Goal: Contribute content: Contribute content

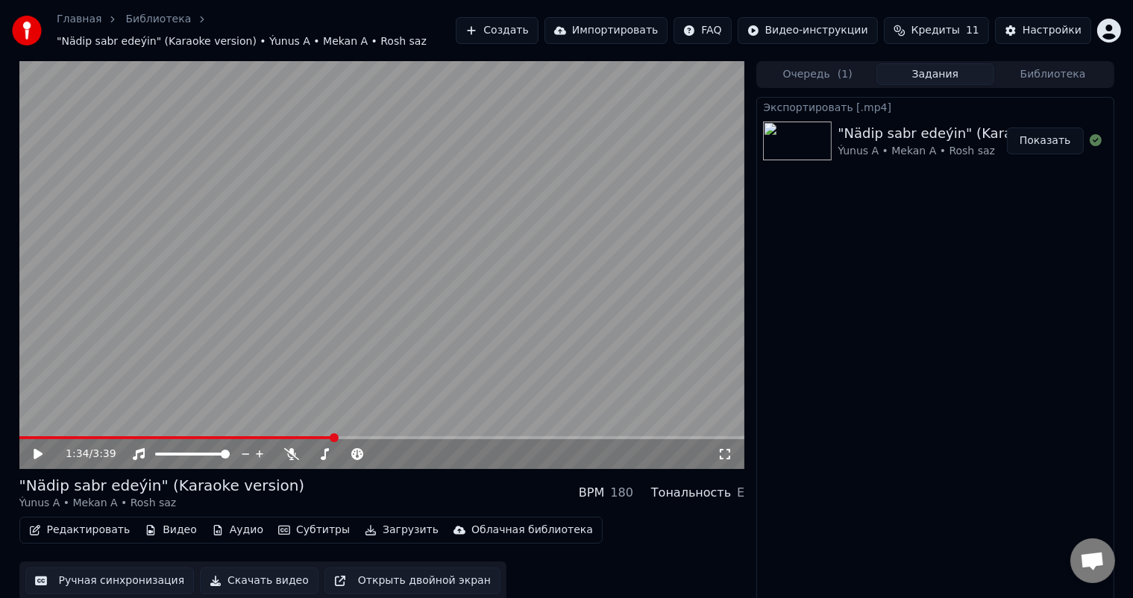
click at [537, 28] on button "Создать" at bounding box center [497, 30] width 82 height 27
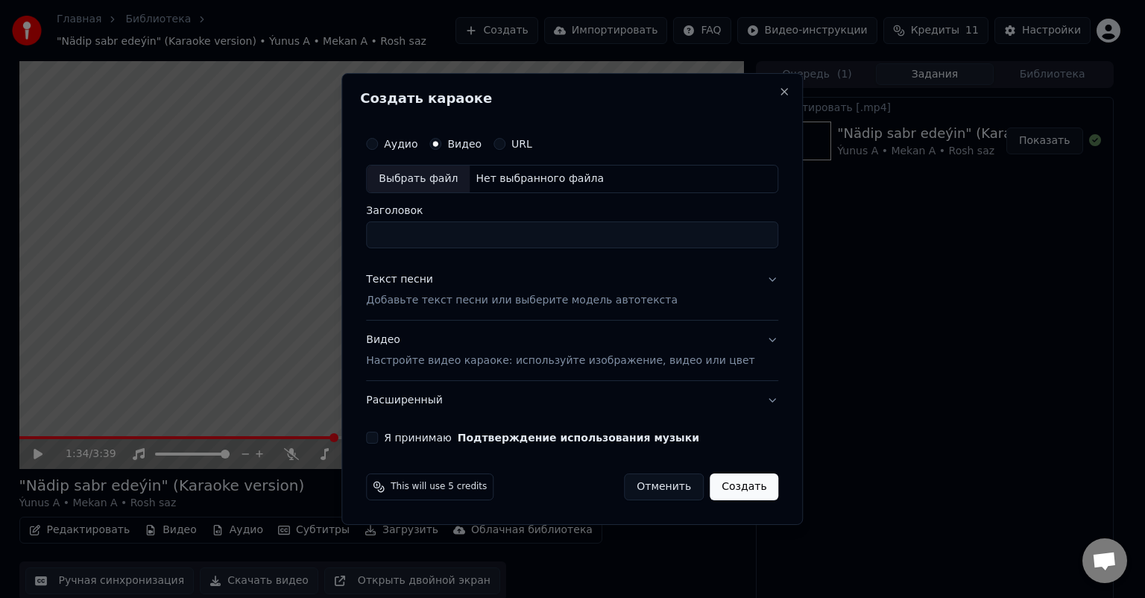
click at [437, 173] on div "Выбрать файл" at bounding box center [418, 179] width 103 height 27
type input "**********"
click at [378, 438] on button "Я принимаю Подтверждение использования музыки" at bounding box center [372, 438] width 12 height 12
click at [424, 280] on div "Текст песни" at bounding box center [399, 279] width 67 height 15
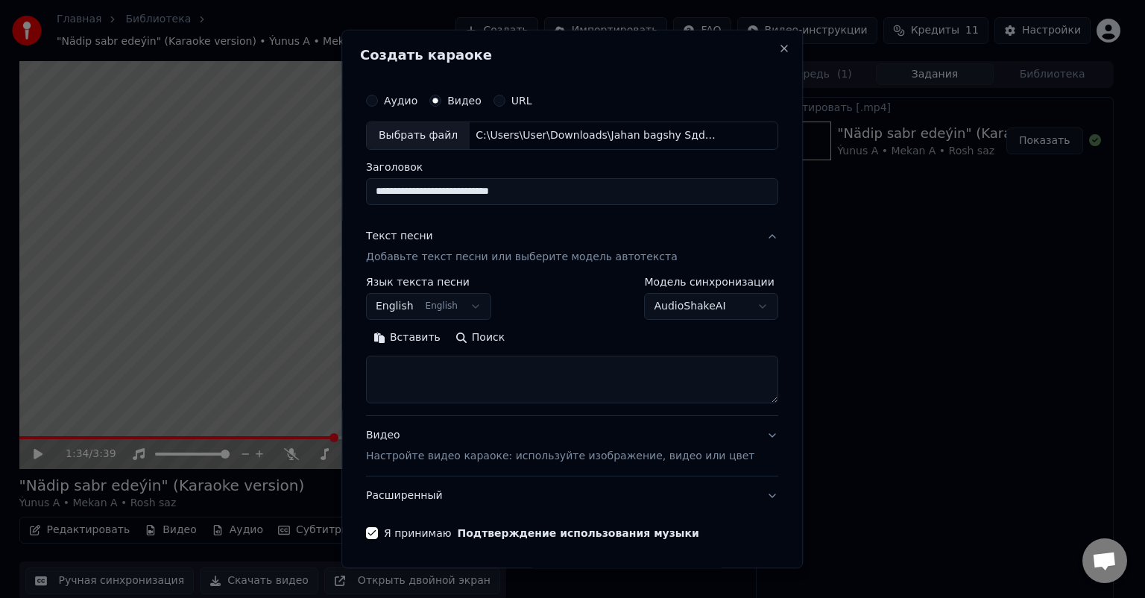
click at [427, 385] on textarea at bounding box center [572, 380] width 412 height 48
paste textarea "**********"
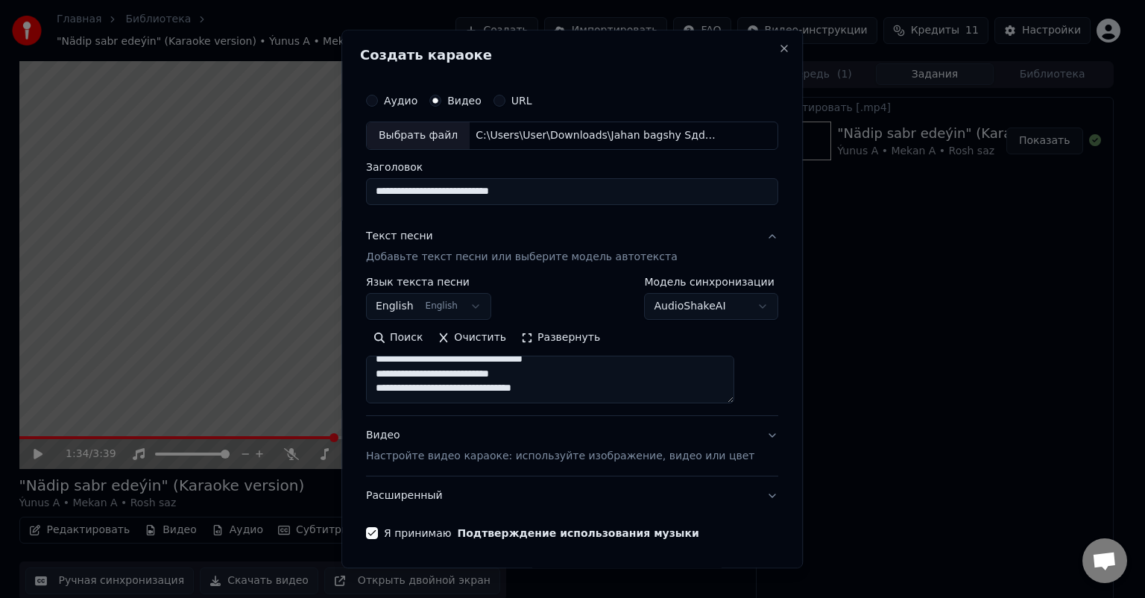
scroll to position [427, 0]
type textarea "**********"
drag, startPoint x: 567, startPoint y: 188, endPoint x: 300, endPoint y: 186, distance: 267.7
click at [300, 186] on body "**********" at bounding box center [566, 299] width 1133 height 598
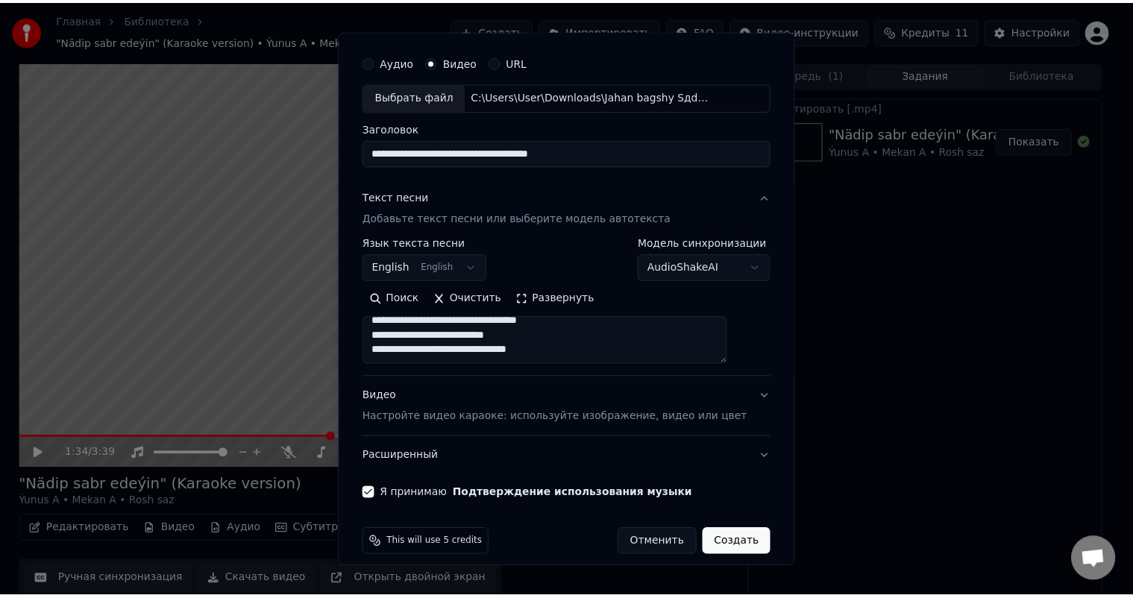
scroll to position [51, 0]
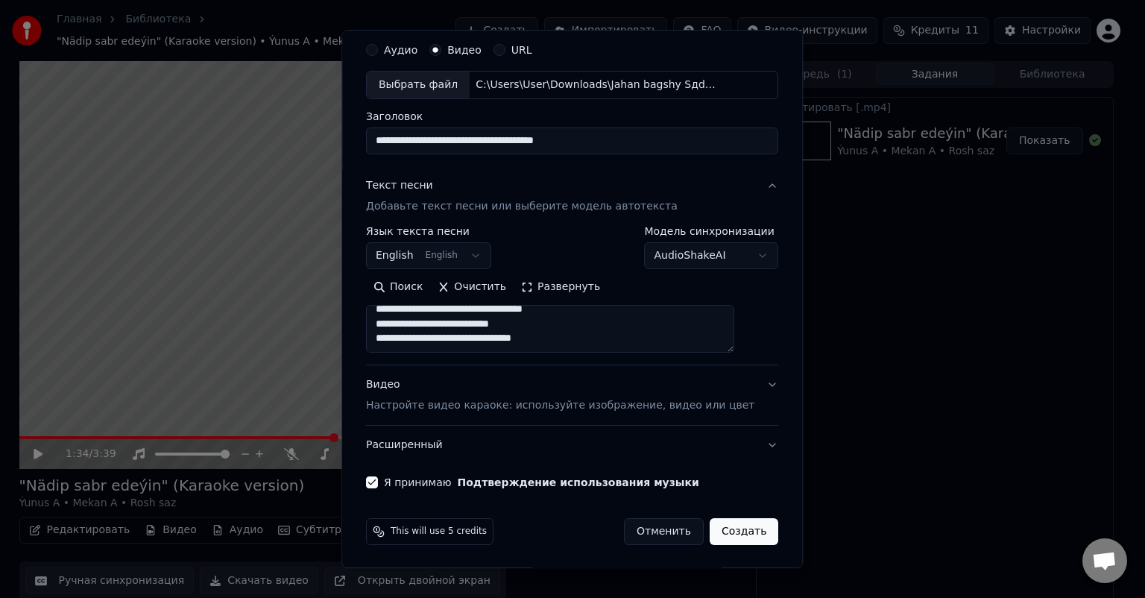
type input "**********"
click at [725, 528] on button "Создать" at bounding box center [744, 531] width 69 height 27
select select
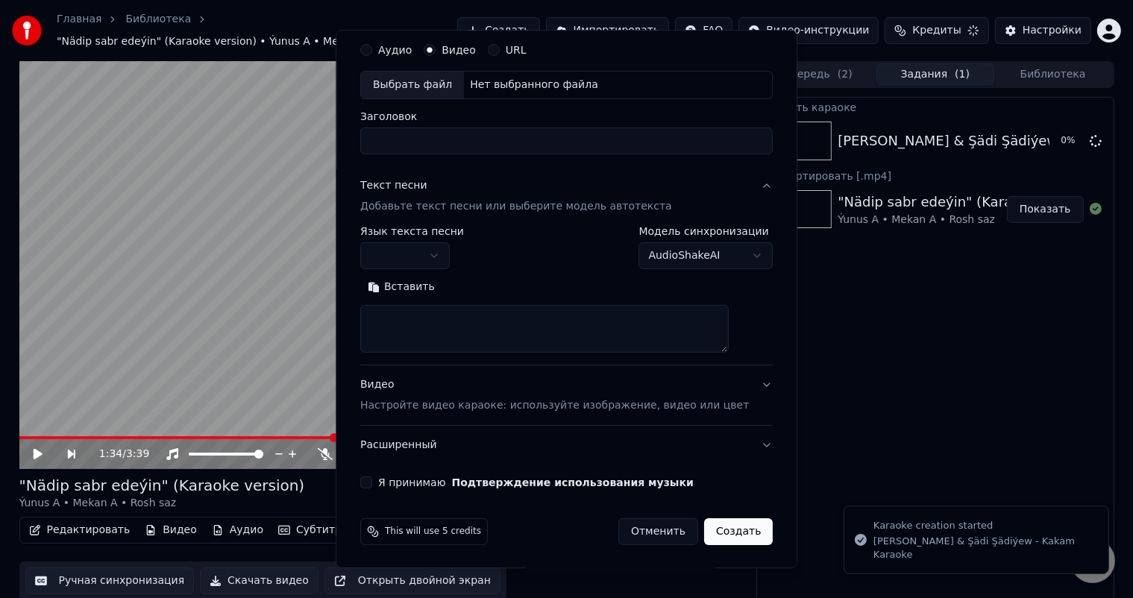
scroll to position [0, 0]
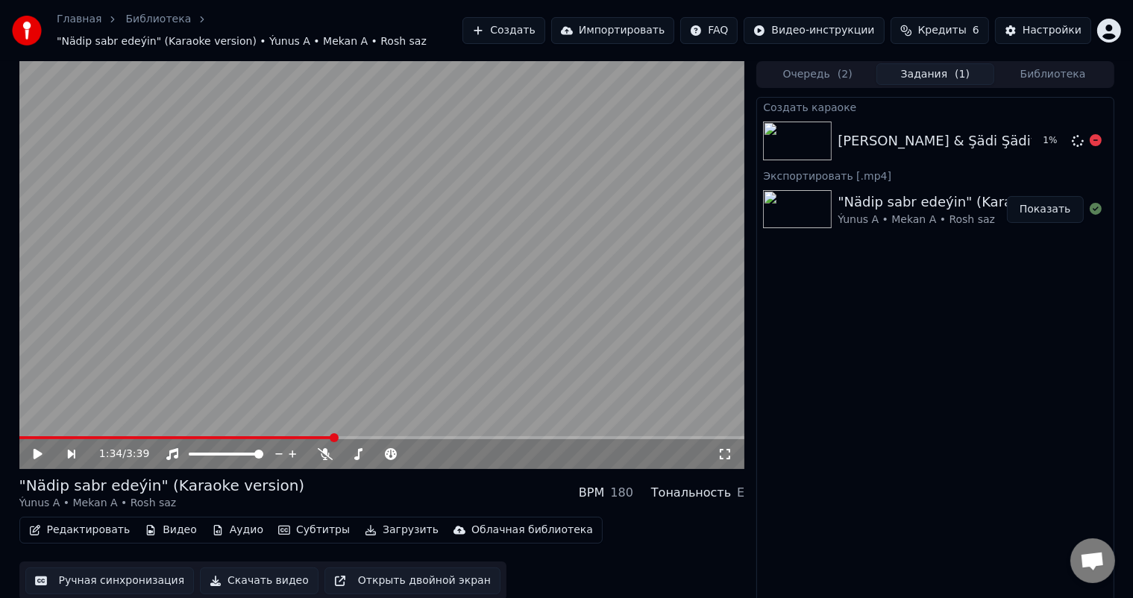
click at [790, 131] on img at bounding box center [797, 141] width 69 height 39
click at [810, 133] on img at bounding box center [797, 141] width 69 height 39
click at [1016, 138] on button "Воспроизвести" at bounding box center [1029, 140] width 108 height 27
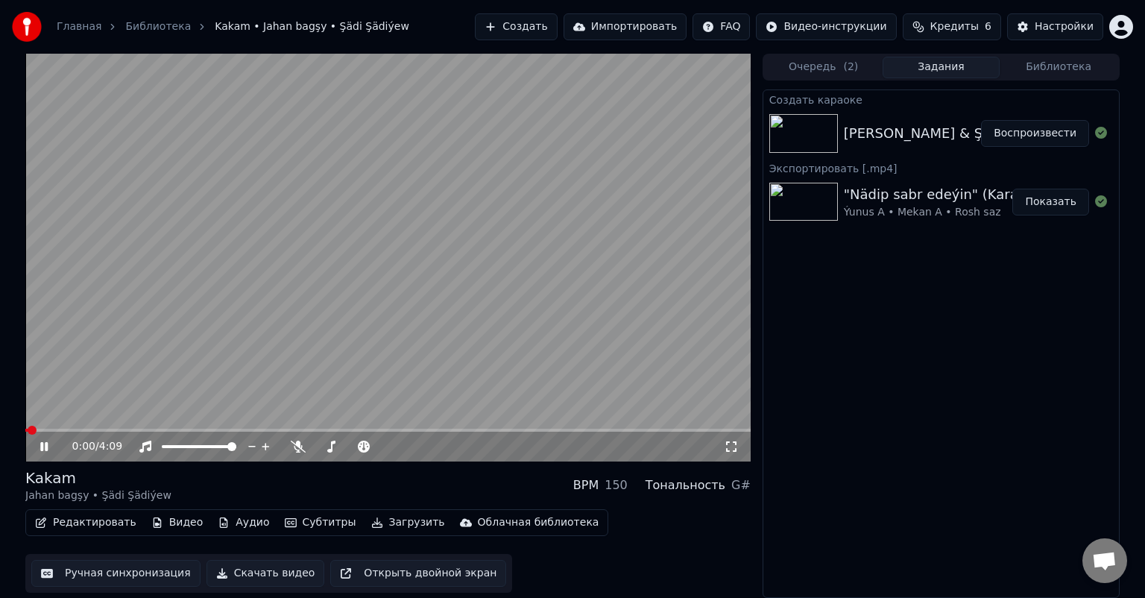
click at [48, 444] on icon at bounding box center [54, 447] width 35 height 12
click at [98, 523] on button "Редактировать" at bounding box center [85, 522] width 113 height 21
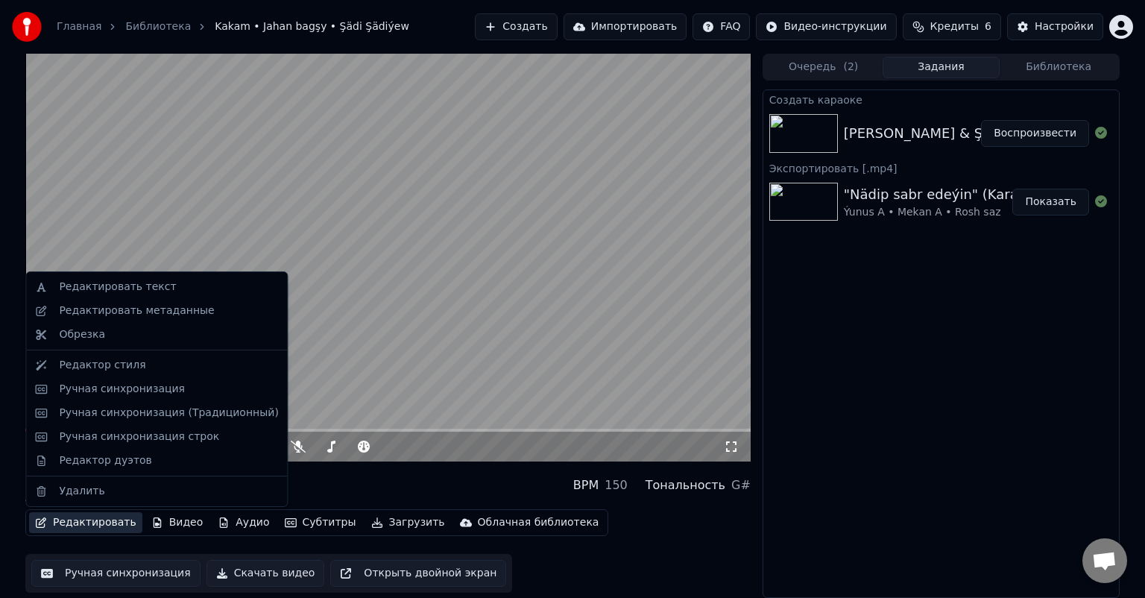
click at [113, 573] on button "Ручная синхронизация" at bounding box center [115, 573] width 169 height 27
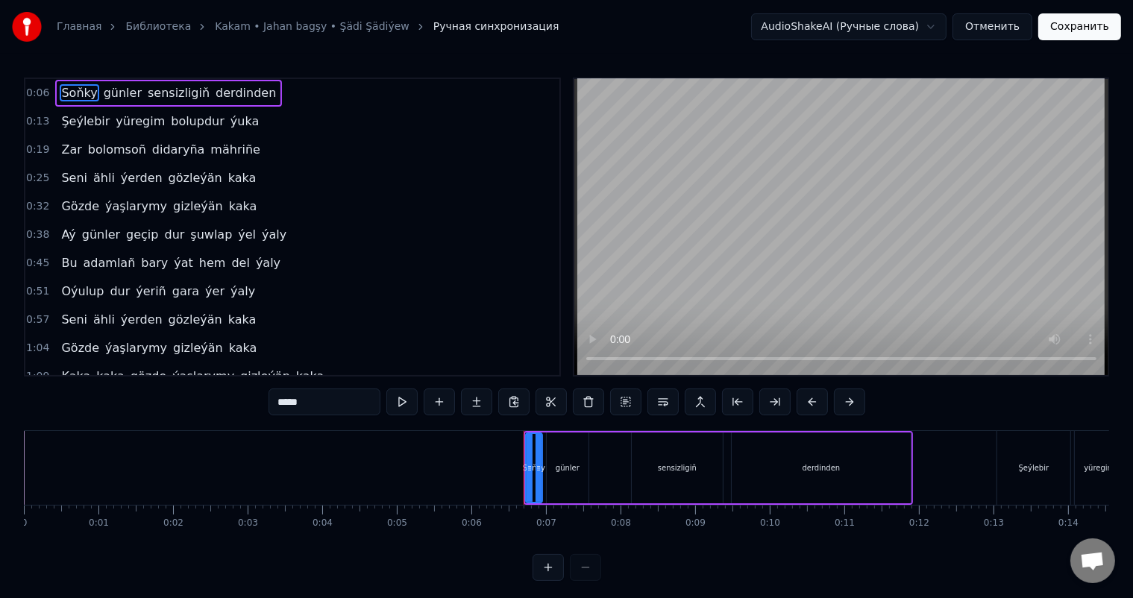
click at [1014, 23] on button "Отменить" at bounding box center [992, 26] width 80 height 27
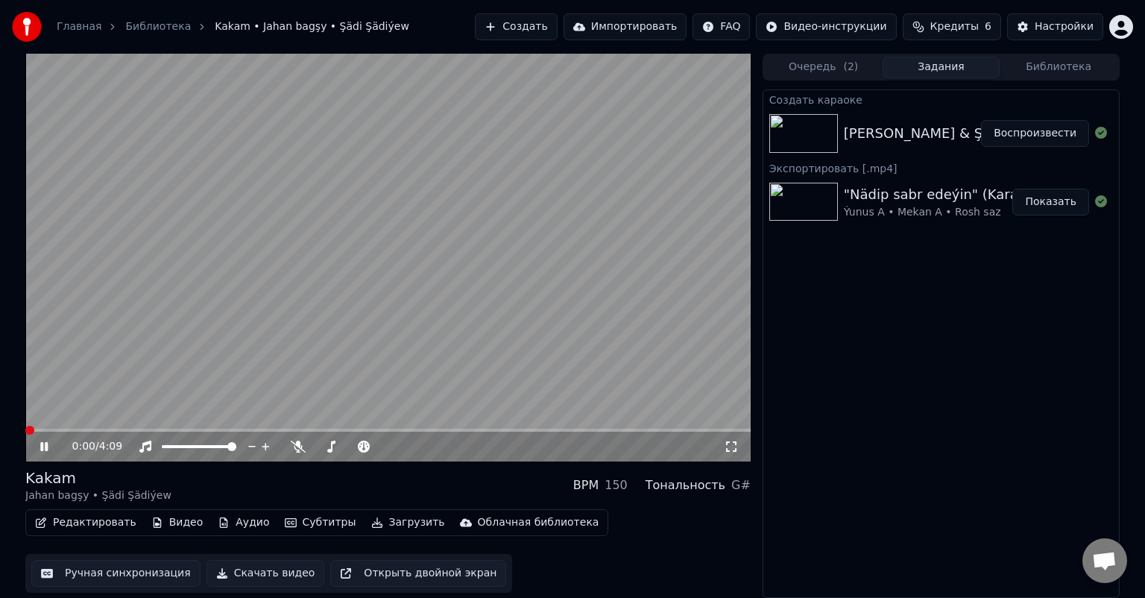
click at [91, 522] on button "Редактировать" at bounding box center [85, 522] width 113 height 21
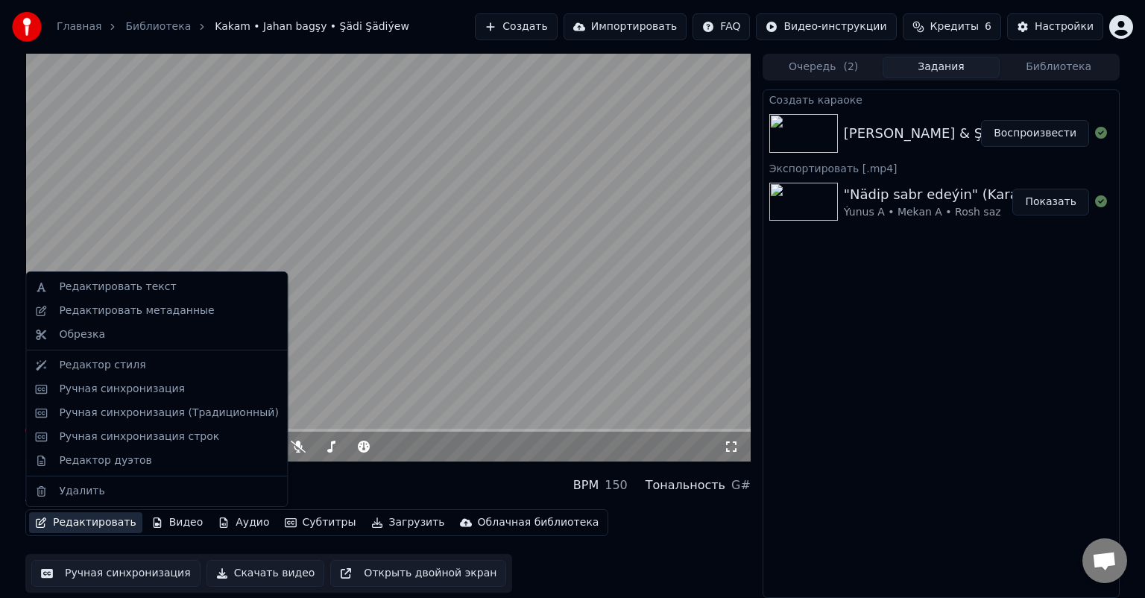
click at [506, 271] on video at bounding box center [387, 258] width 725 height 408
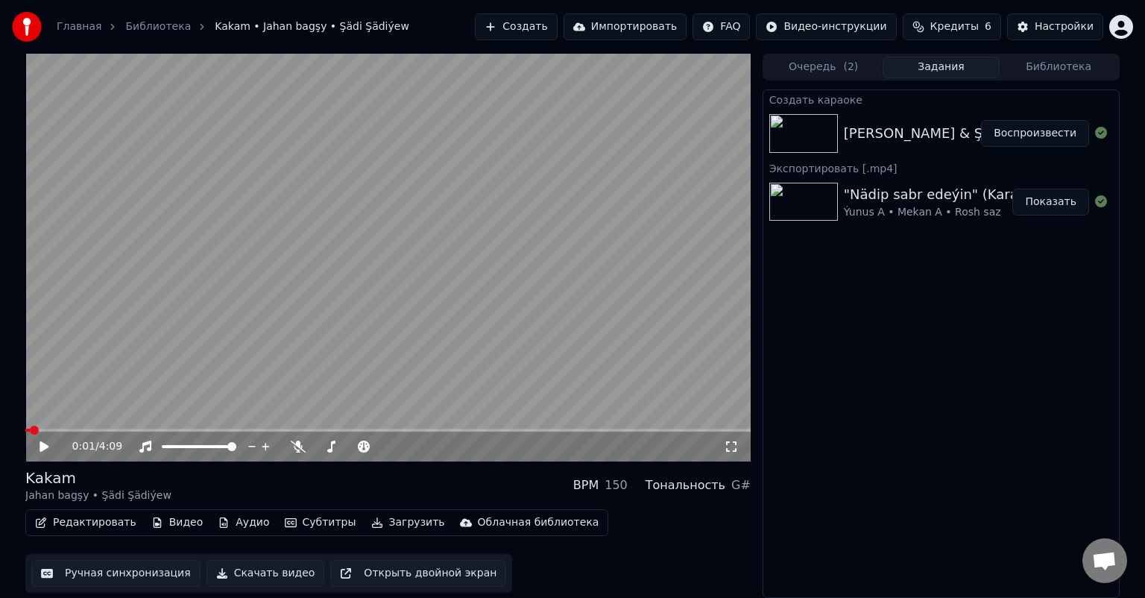
click at [101, 517] on button "Редактировать" at bounding box center [85, 522] width 113 height 21
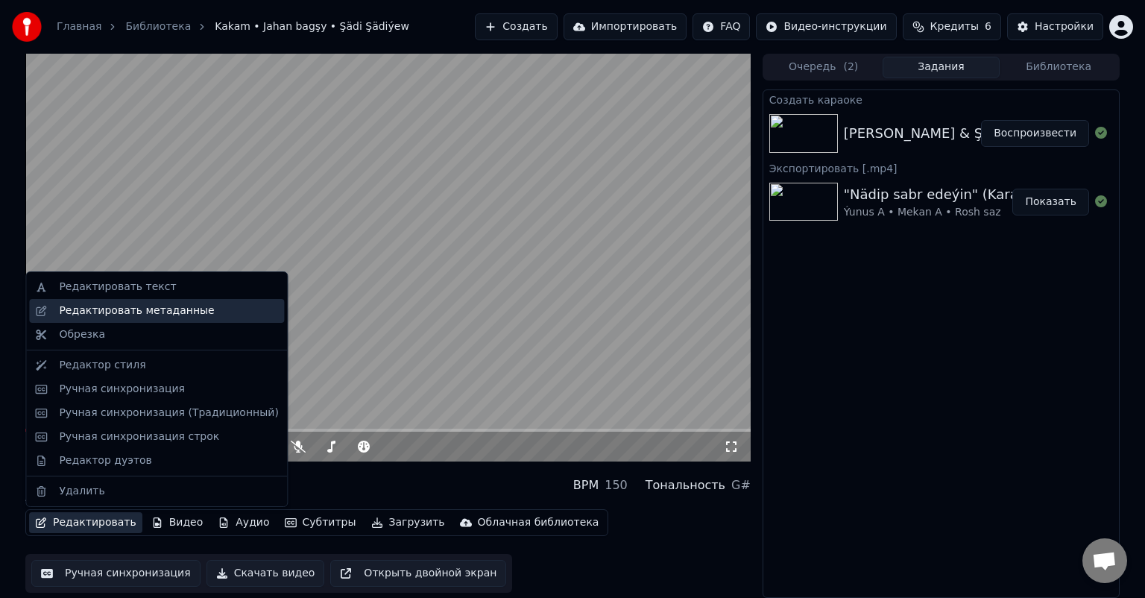
click at [167, 310] on div "Редактировать метаданные" at bounding box center [136, 310] width 155 height 15
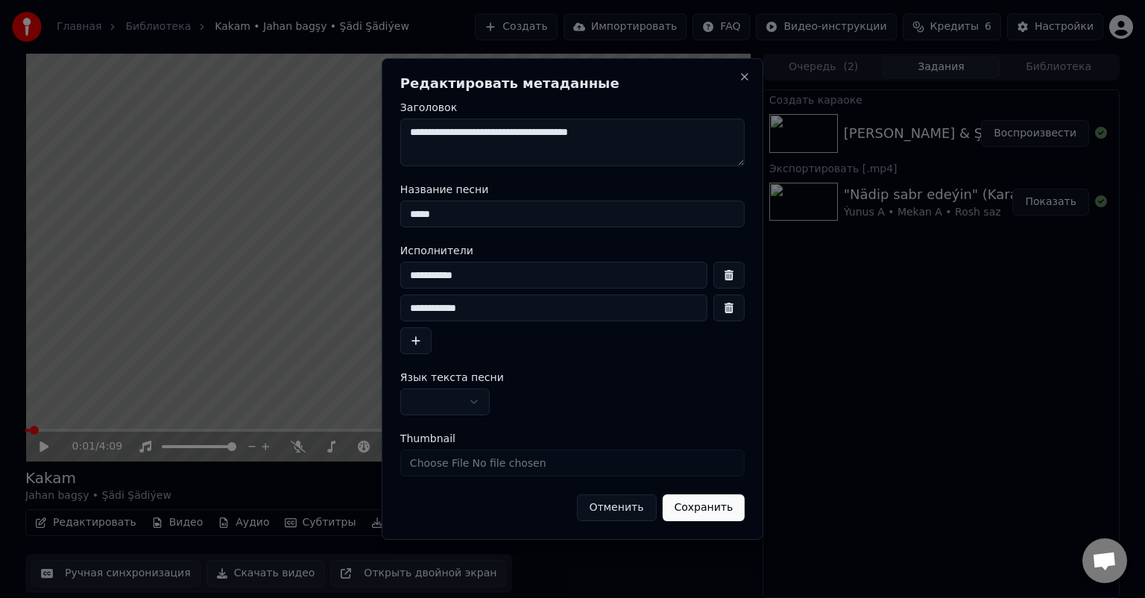
drag, startPoint x: 486, startPoint y: 130, endPoint x: 477, endPoint y: 130, distance: 9.0
click at [477, 130] on textarea "**********" at bounding box center [572, 143] width 344 height 48
click at [480, 127] on textarea "**********" at bounding box center [572, 143] width 344 height 48
click at [478, 129] on textarea "**********" at bounding box center [572, 143] width 344 height 48
drag, startPoint x: 510, startPoint y: 132, endPoint x: 502, endPoint y: 132, distance: 8.2
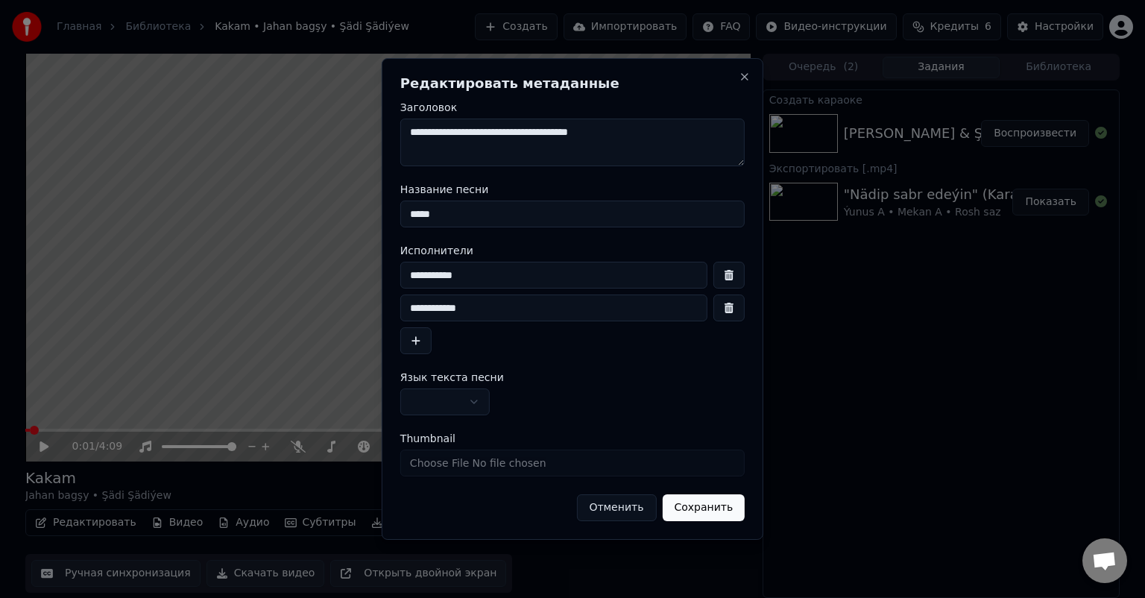
click at [502, 132] on textarea "**********" at bounding box center [572, 143] width 344 height 48
type textarea "**********"
click at [478, 210] on input "*****" at bounding box center [572, 214] width 344 height 27
type input "**********"
click at [715, 506] on button "Сохранить" at bounding box center [703, 507] width 83 height 27
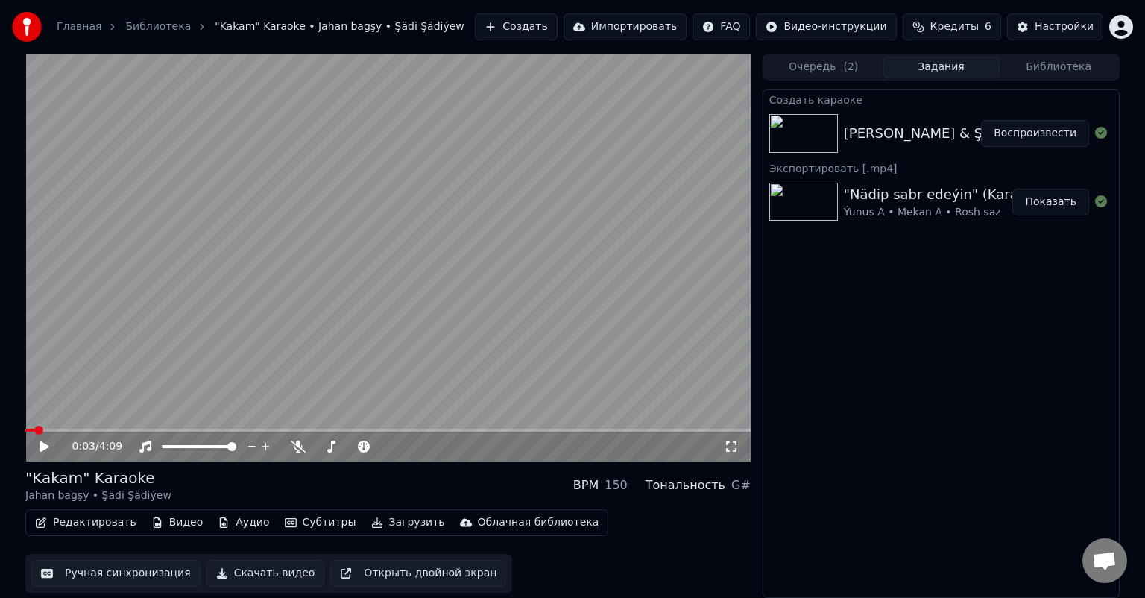
click at [34, 426] on span at bounding box center [38, 430] width 9 height 9
click at [99, 523] on button "Редактировать" at bounding box center [85, 522] width 113 height 21
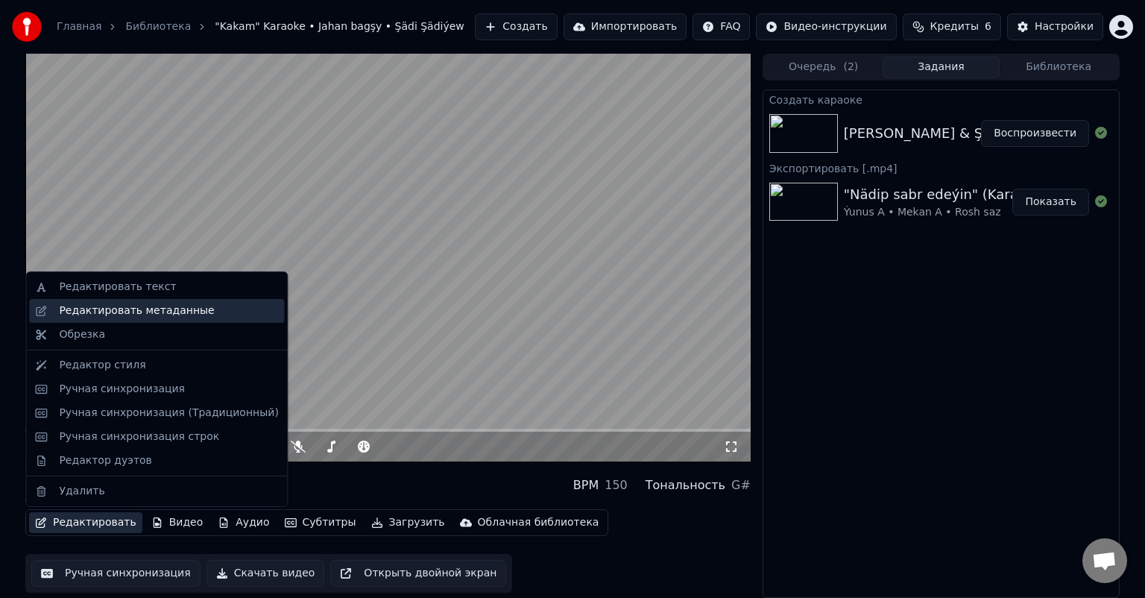
click at [177, 310] on div "Редактировать метаданные" at bounding box center [136, 310] width 155 height 15
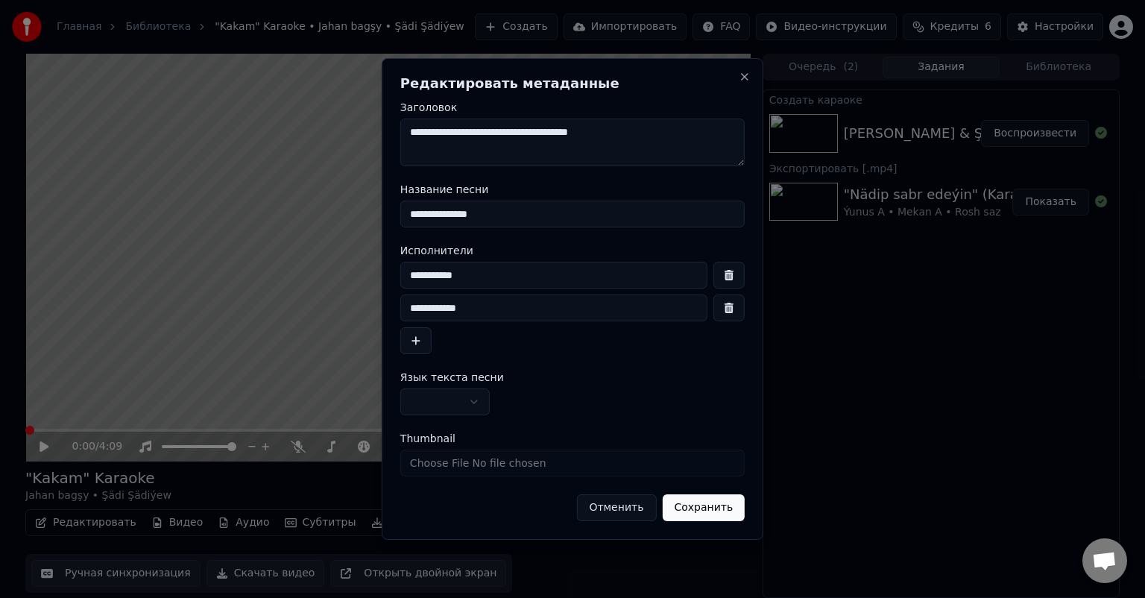
drag, startPoint x: 415, startPoint y: 309, endPoint x: 394, endPoint y: 308, distance: 20.1
click at [394, 308] on div "**********" at bounding box center [573, 299] width 382 height 482
click at [436, 309] on input "**********" at bounding box center [553, 308] width 307 height 27
type input "**********"
click at [694, 503] on button "Сохранить" at bounding box center [703, 507] width 83 height 27
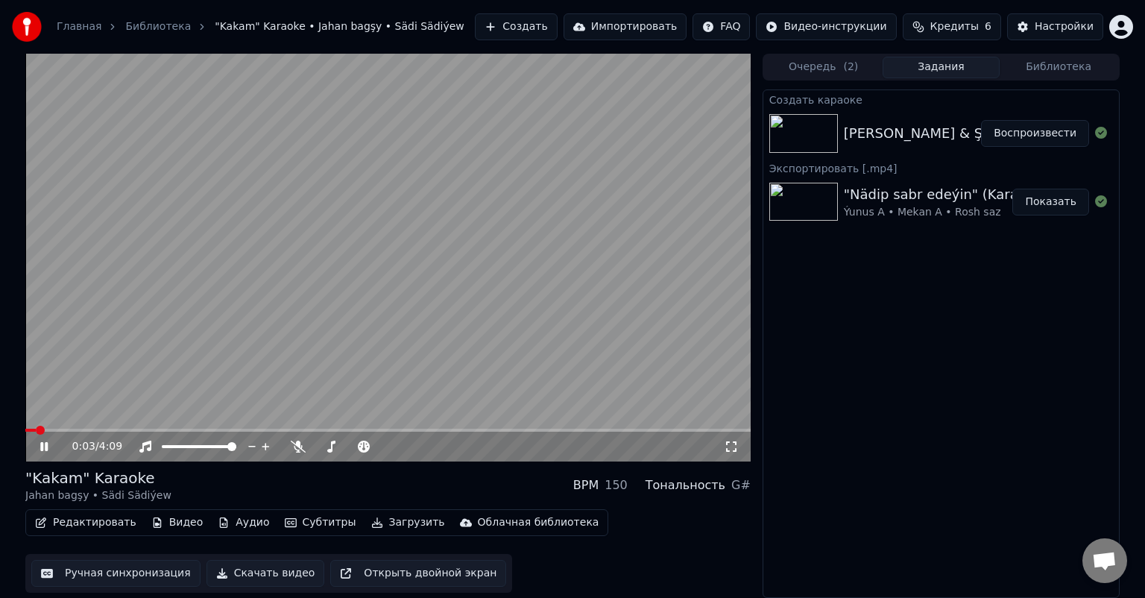
click at [60, 429] on span at bounding box center [387, 430] width 725 height 3
click at [57, 429] on span at bounding box center [44, 430] width 38 height 3
click at [136, 573] on button "Ручная синхронизация" at bounding box center [115, 573] width 169 height 27
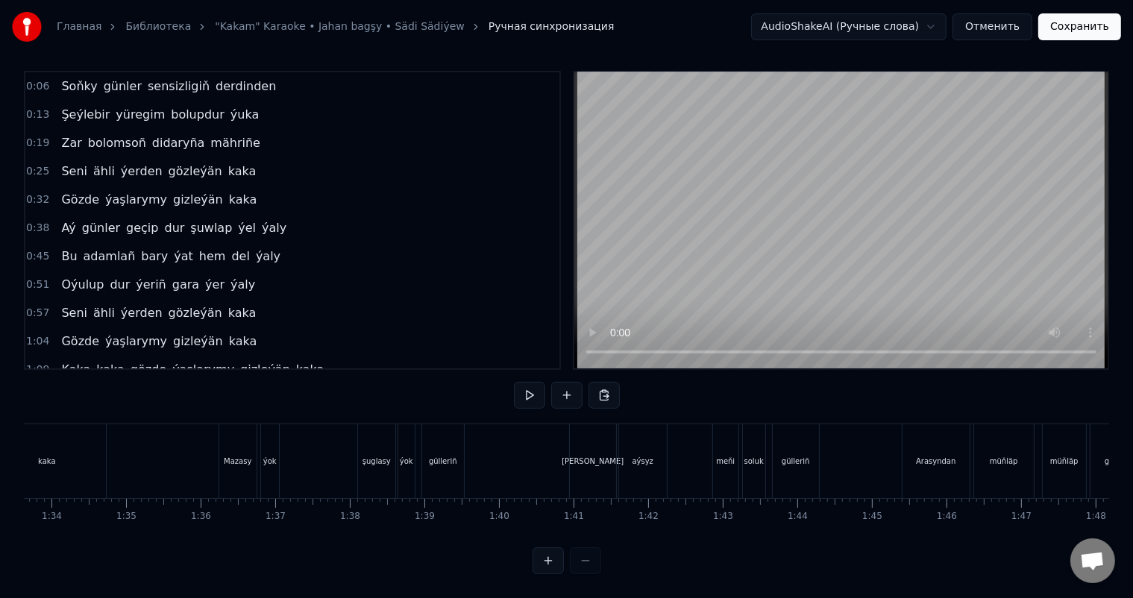
scroll to position [0, 6824]
click at [384, 456] on div "Mazasy" at bounding box center [394, 461] width 28 height 11
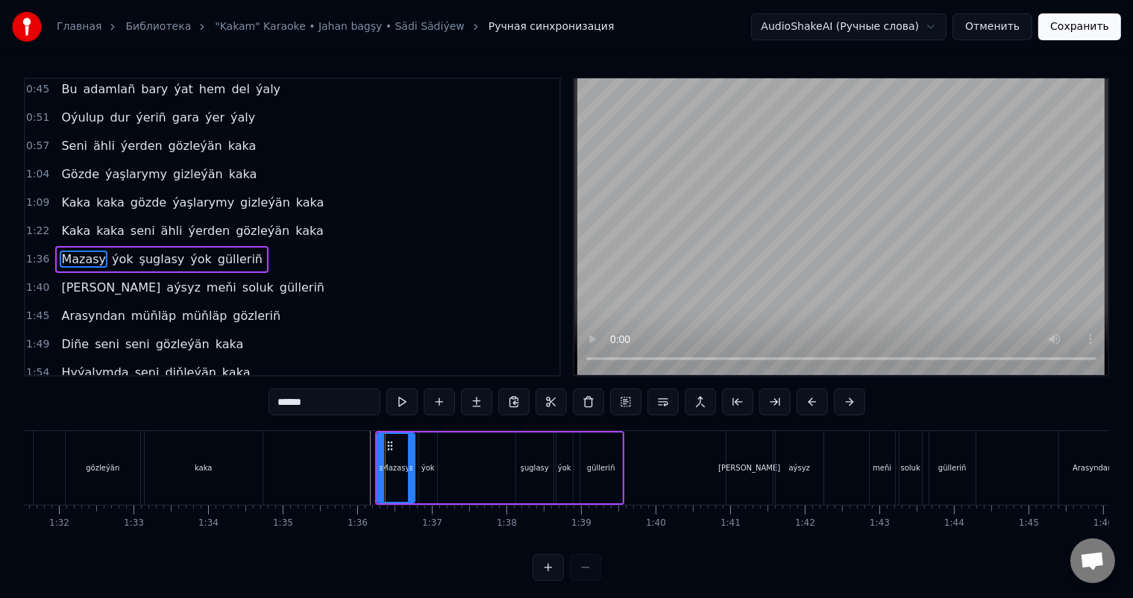
scroll to position [194, 0]
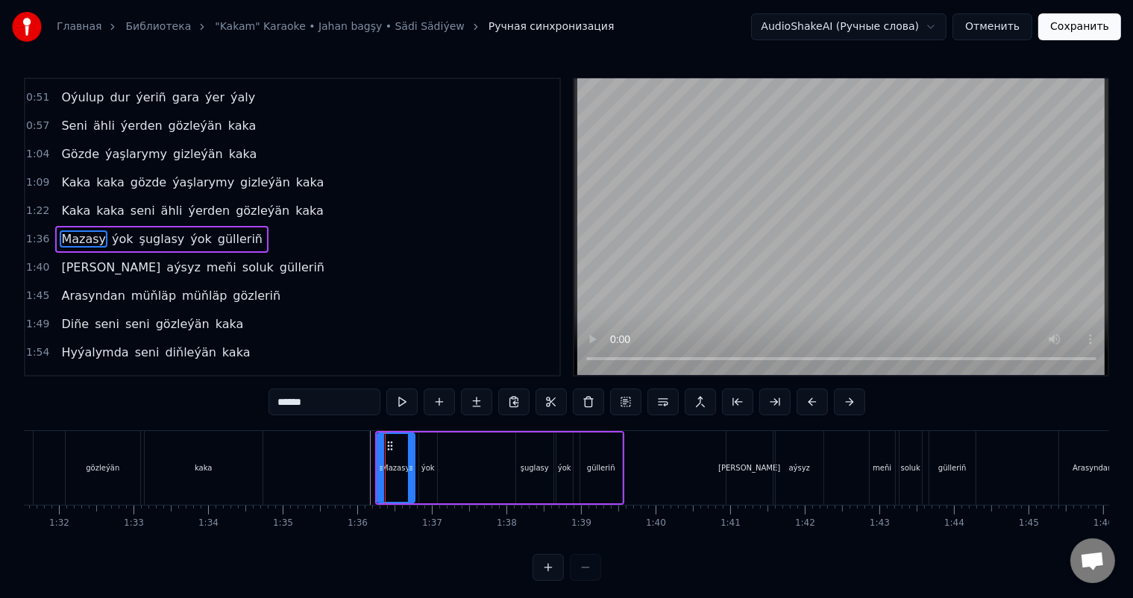
click at [400, 465] on div "Mazasy" at bounding box center [396, 467] width 28 height 11
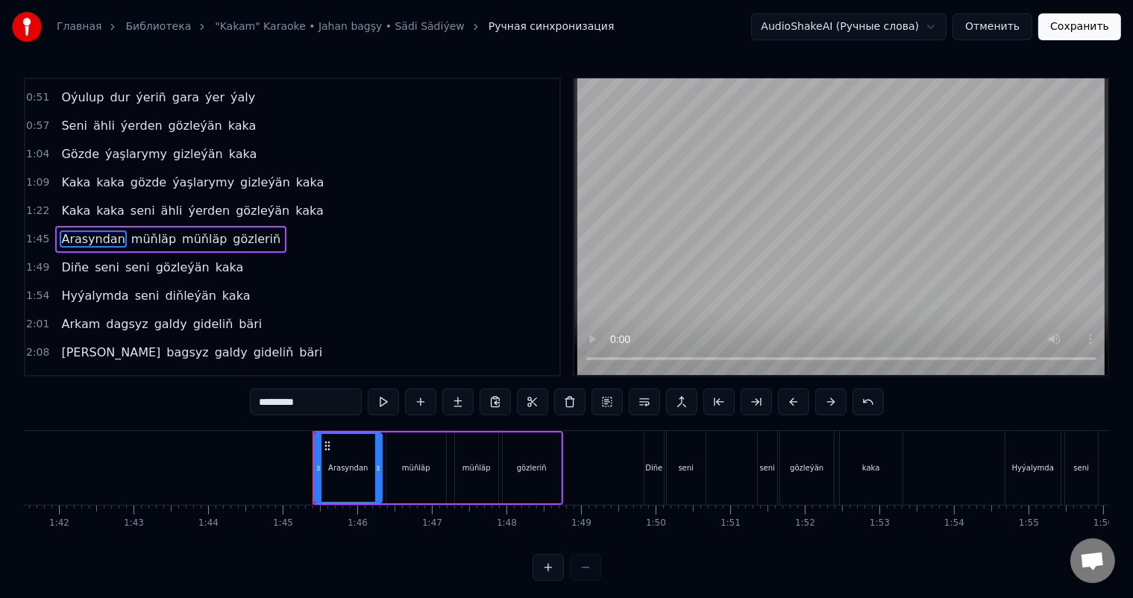
scroll to position [0, 7783]
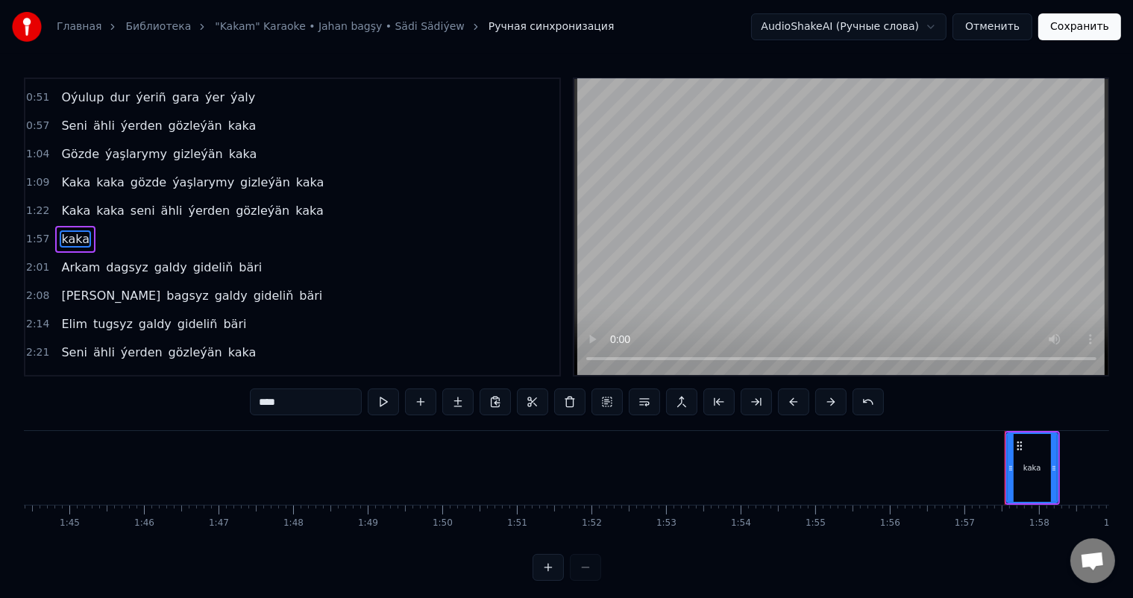
type input "*****"
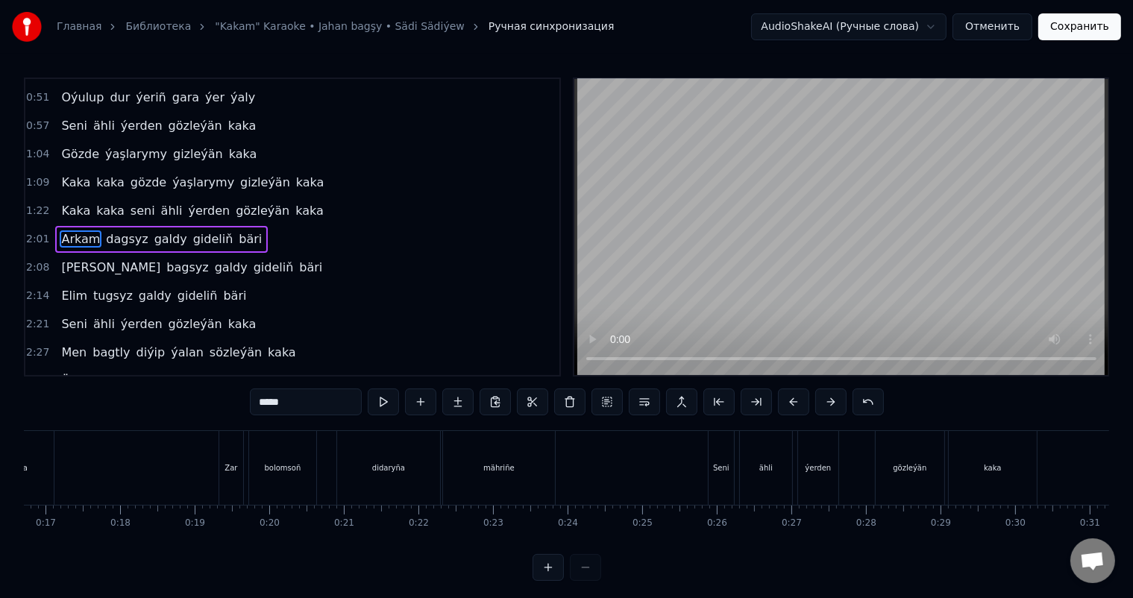
scroll to position [0, 910]
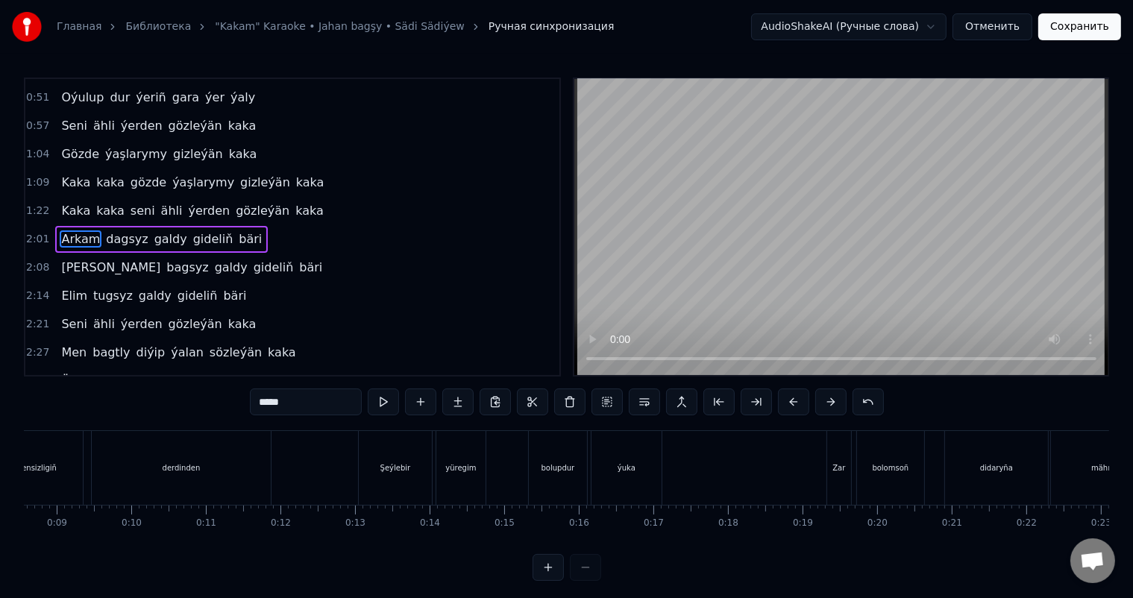
scroll to position [0, 0]
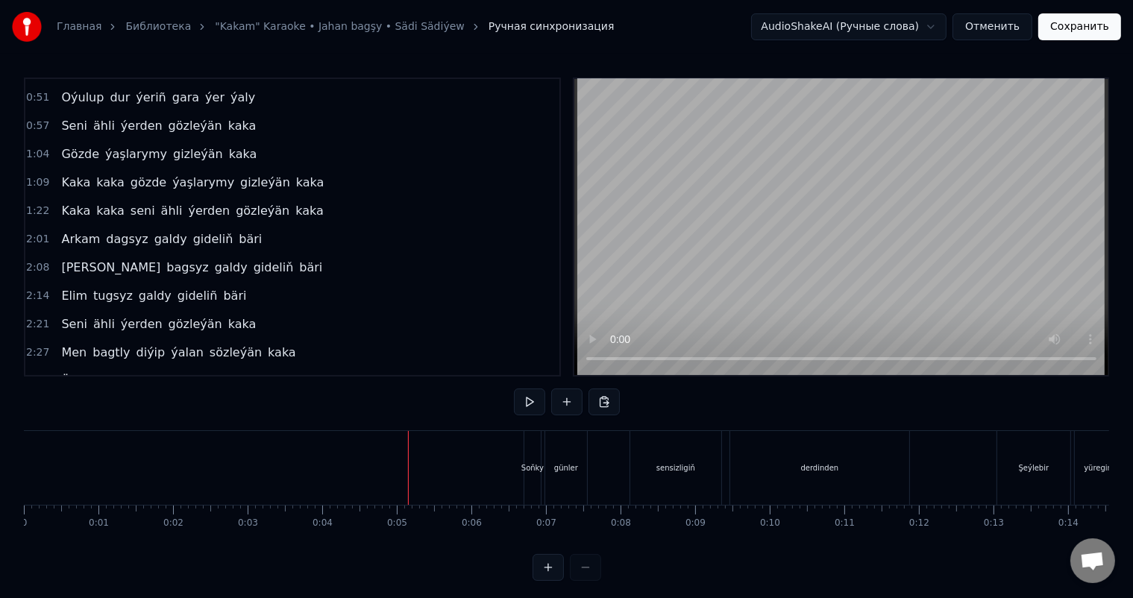
scroll to position [19, 0]
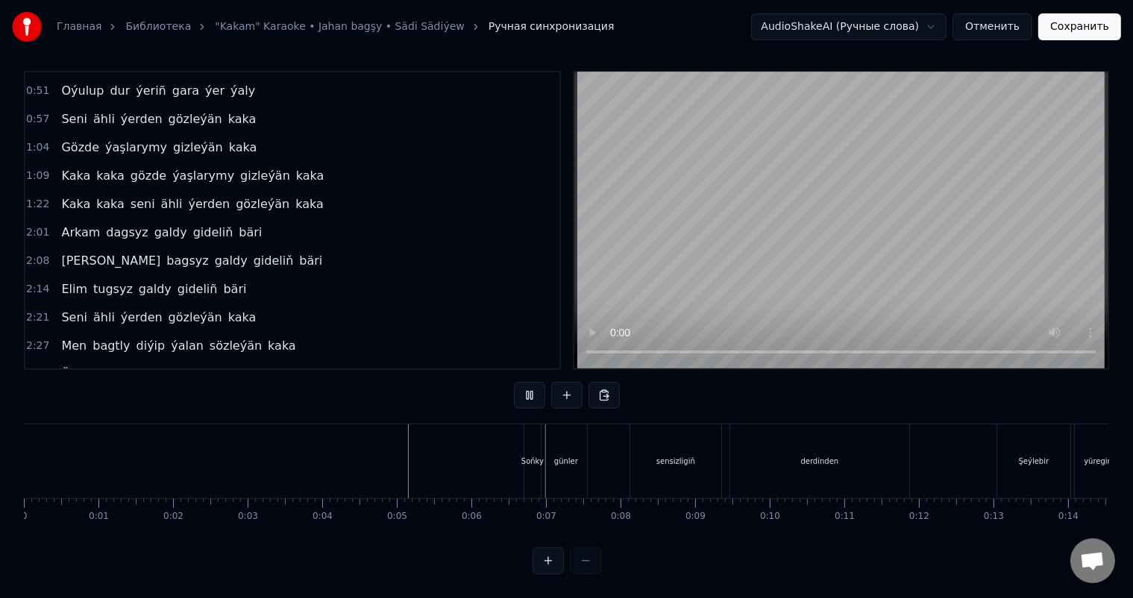
click at [1088, 23] on button "Сохранить" at bounding box center [1079, 26] width 83 height 27
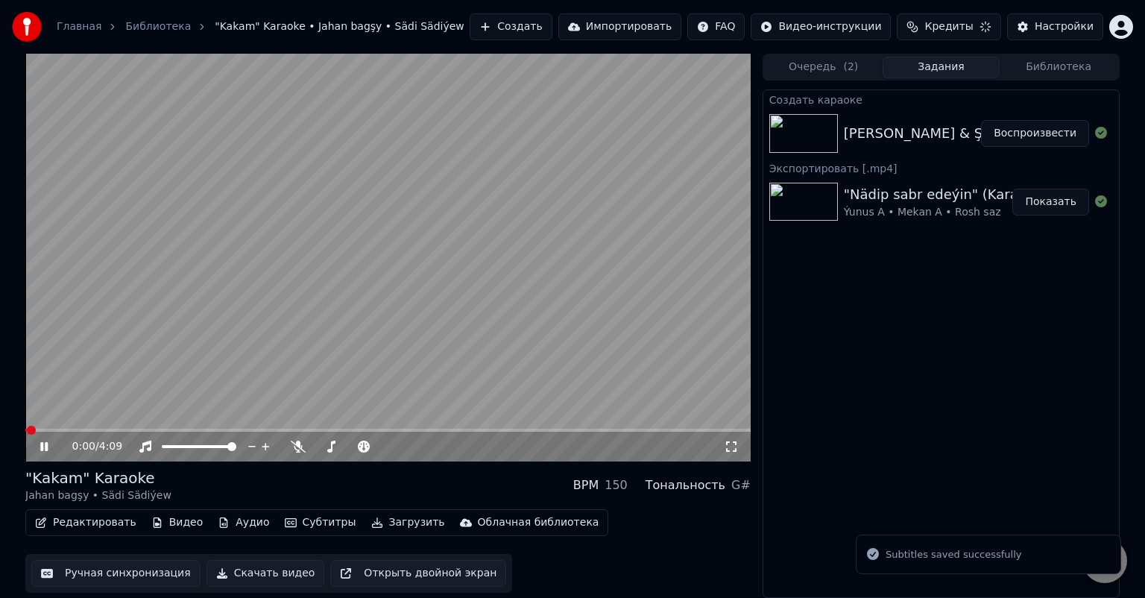
click at [41, 446] on icon at bounding box center [43, 446] width 7 height 9
click at [1068, 26] on div "Настройки" at bounding box center [1064, 26] width 59 height 15
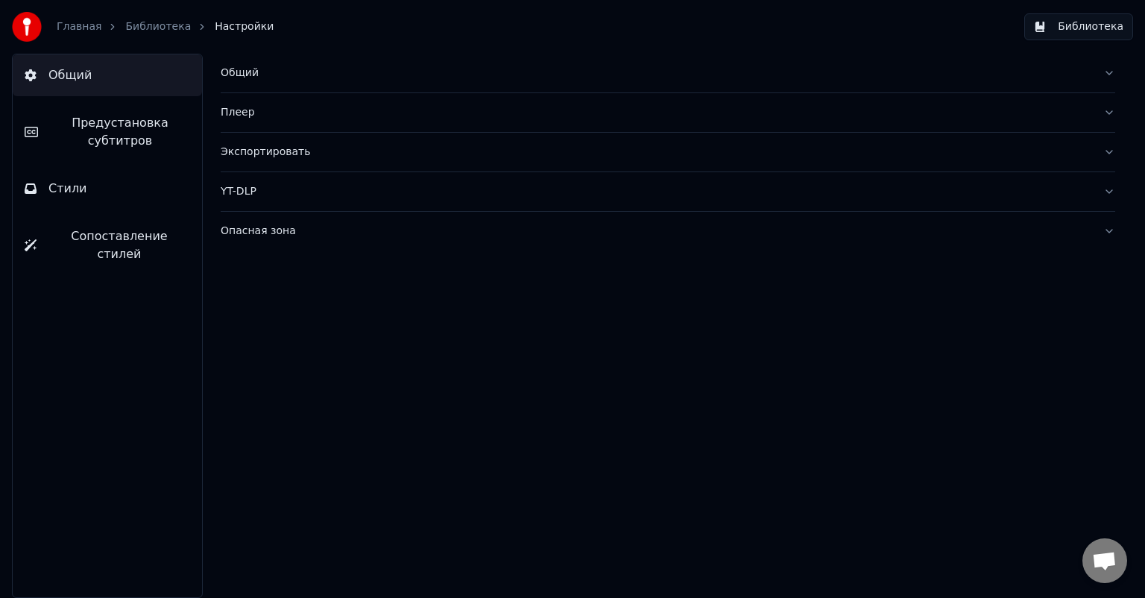
click at [103, 150] on button "Предустановка субтитров" at bounding box center [107, 132] width 189 height 60
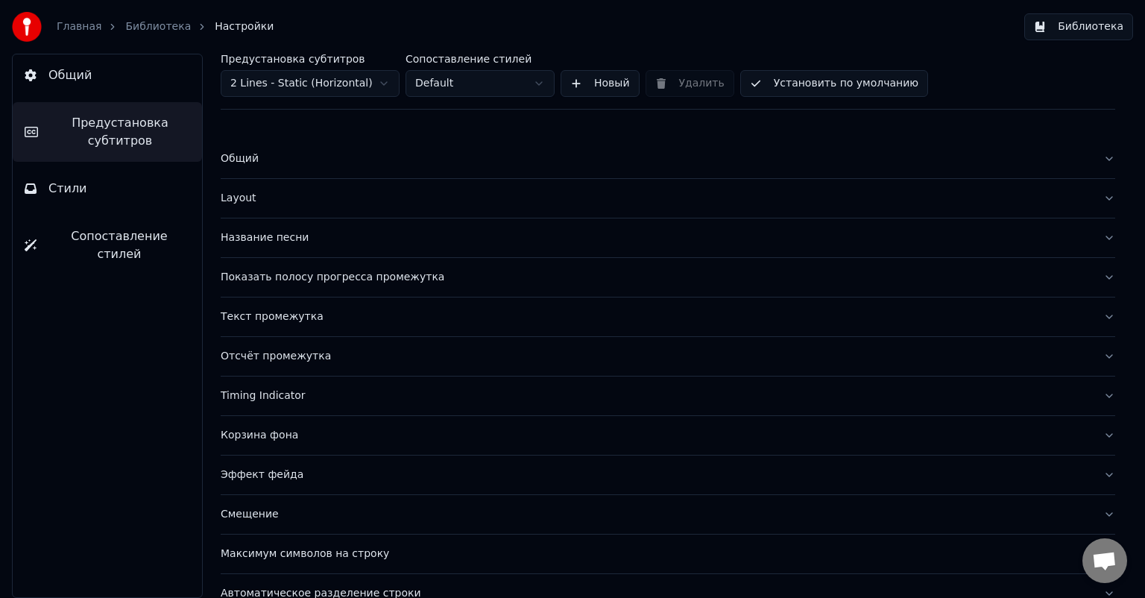
click at [274, 239] on div "Название песни" at bounding box center [656, 237] width 871 height 15
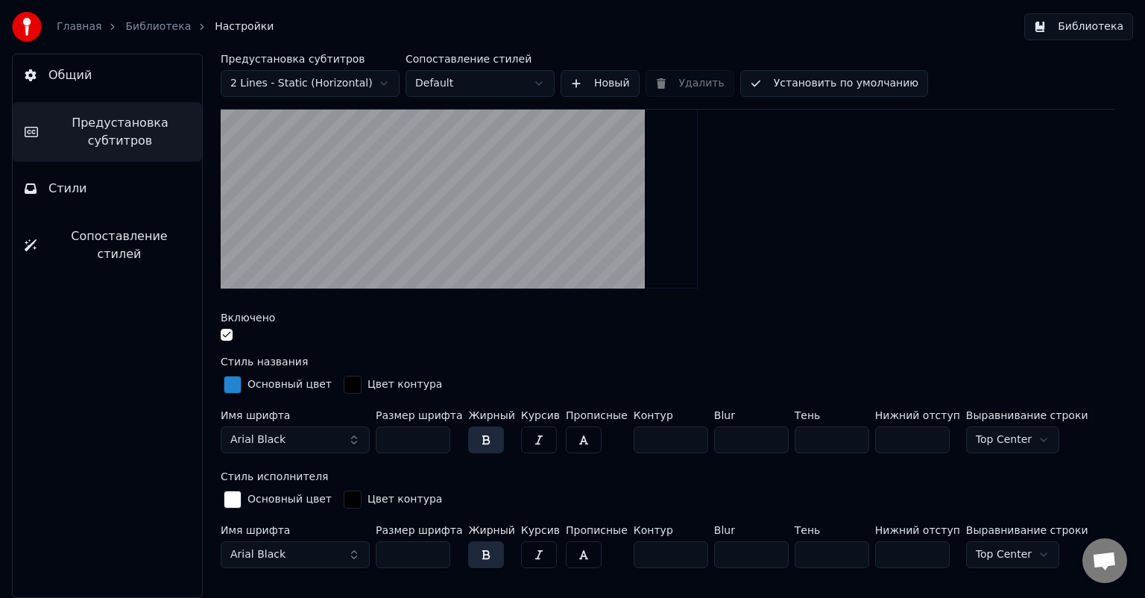
scroll to position [298, 0]
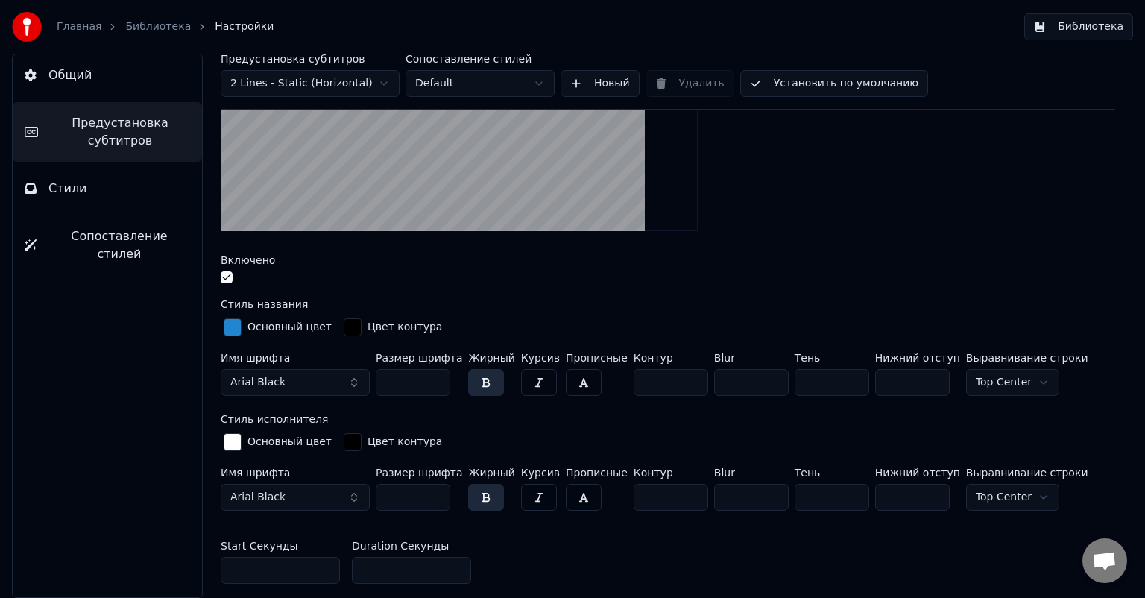
drag, startPoint x: 364, startPoint y: 567, endPoint x: 349, endPoint y: 567, distance: 14.9
click at [350, 567] on div "Start Секунды * Duration Секунды *" at bounding box center [668, 562] width 895 height 67
type input "*"
click at [99, 81] on button "Общий" at bounding box center [107, 75] width 189 height 42
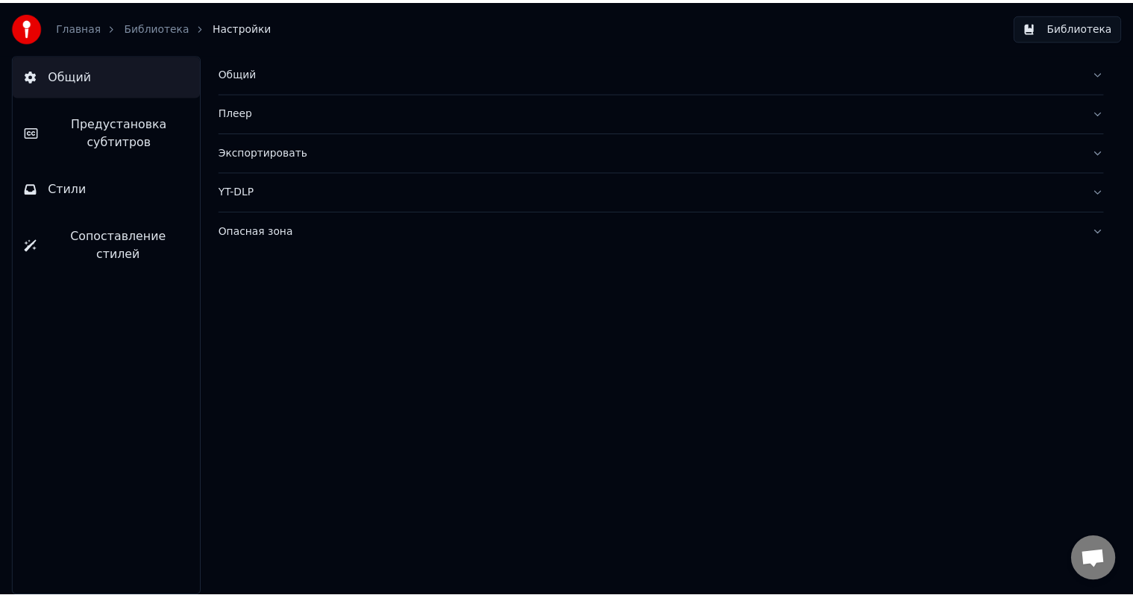
scroll to position [0, 0]
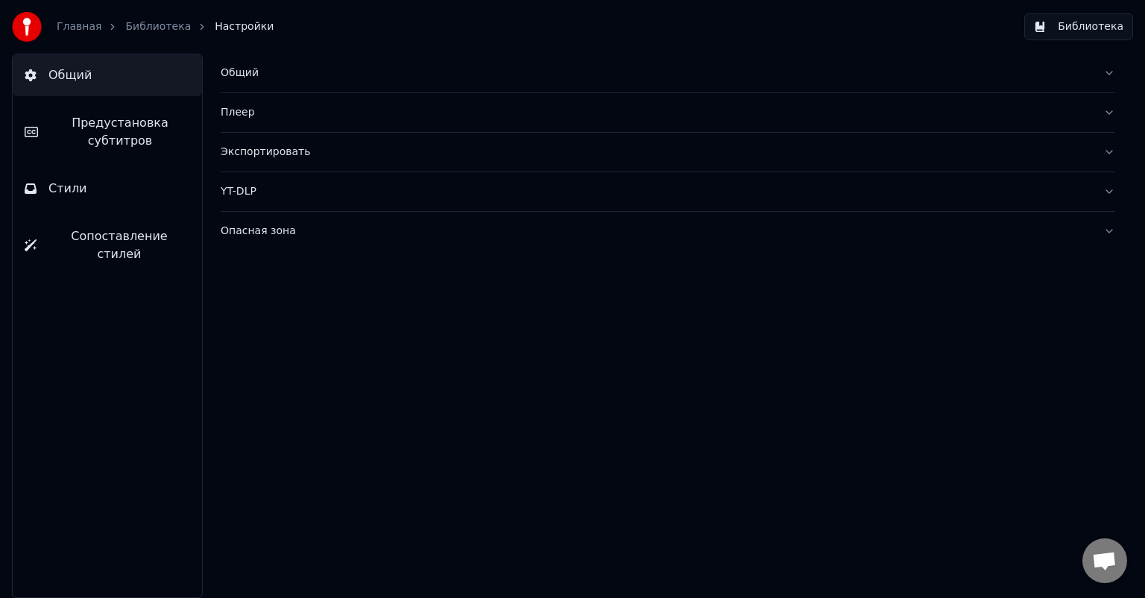
click at [152, 24] on link "Библиотека" at bounding box center [158, 26] width 66 height 15
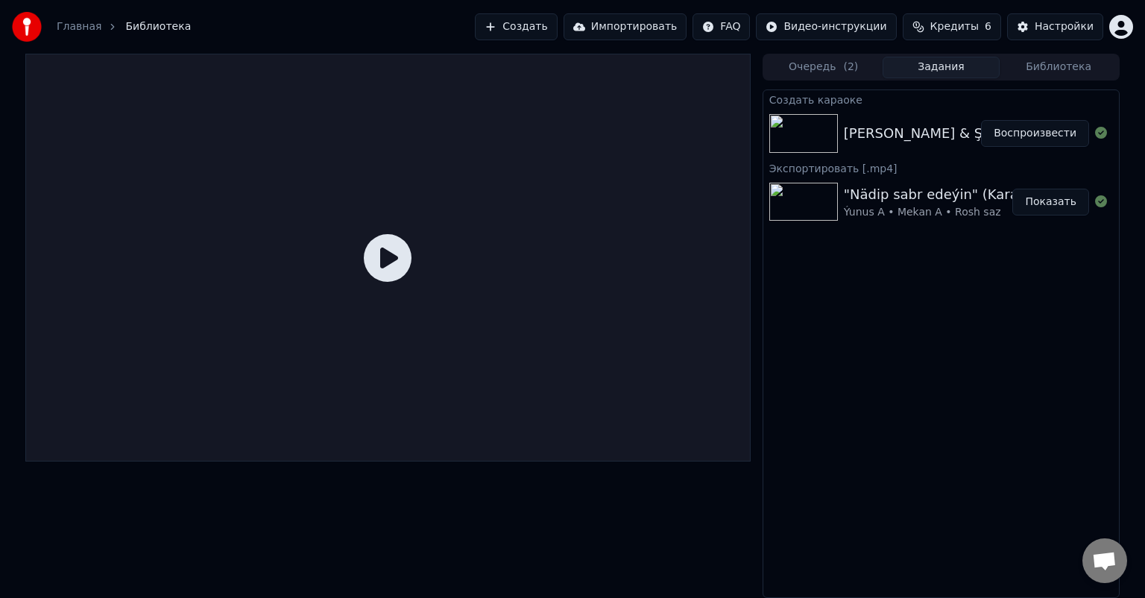
click at [387, 251] on icon at bounding box center [388, 258] width 48 height 48
click at [398, 254] on icon at bounding box center [388, 258] width 48 height 48
click at [1039, 134] on button "Воспроизвести" at bounding box center [1035, 133] width 108 height 27
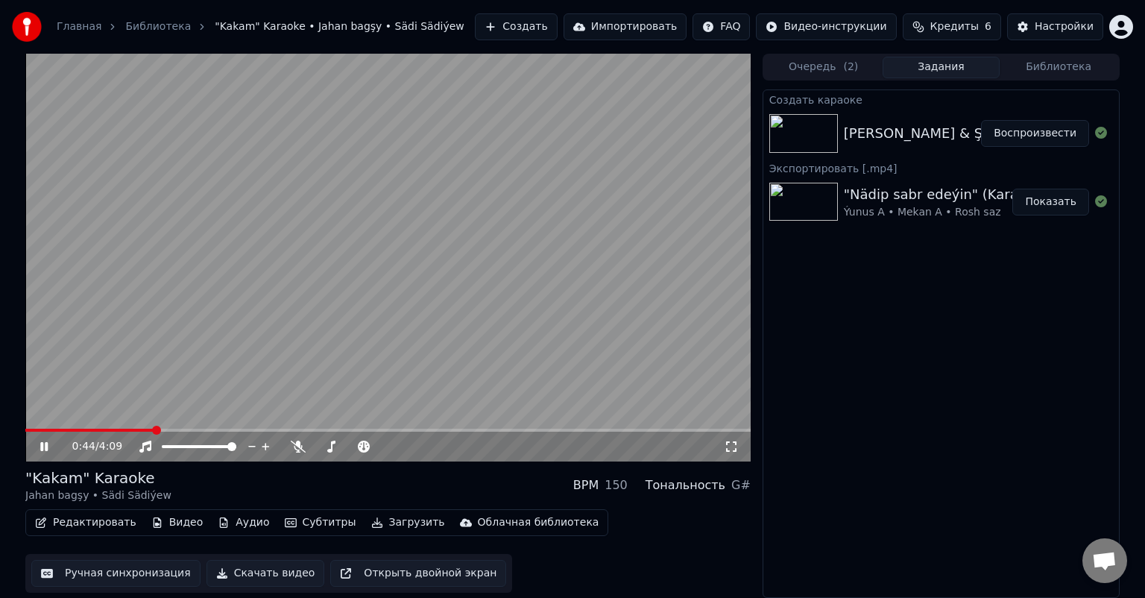
click at [51, 450] on icon at bounding box center [54, 447] width 35 height 12
click at [95, 519] on button "Редактировать" at bounding box center [85, 522] width 113 height 21
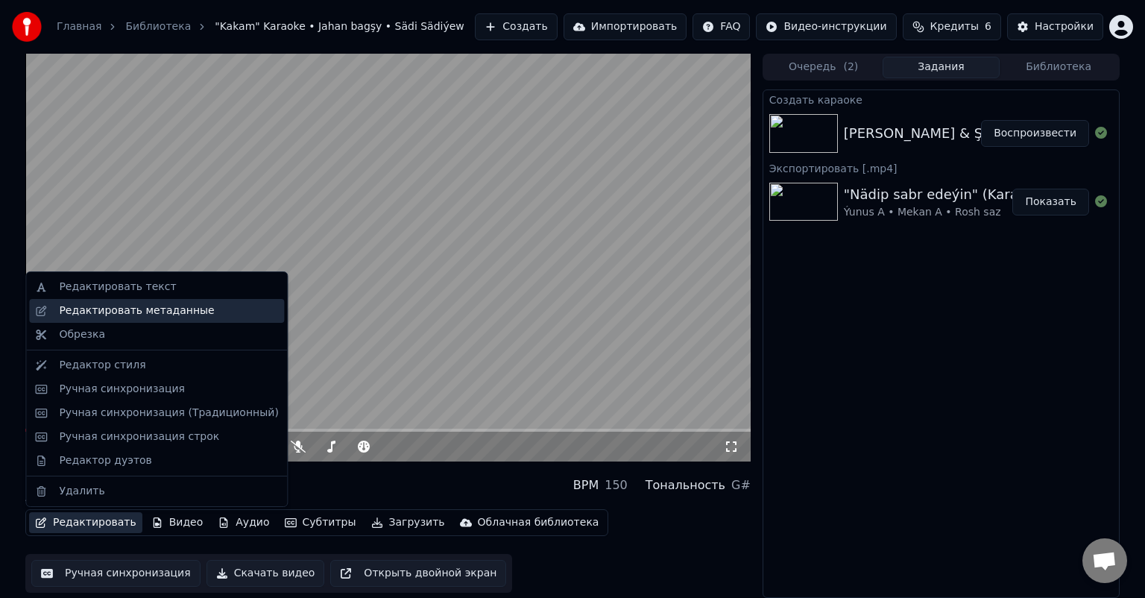
click at [176, 304] on div "Редактировать метаданные" at bounding box center [136, 310] width 155 height 15
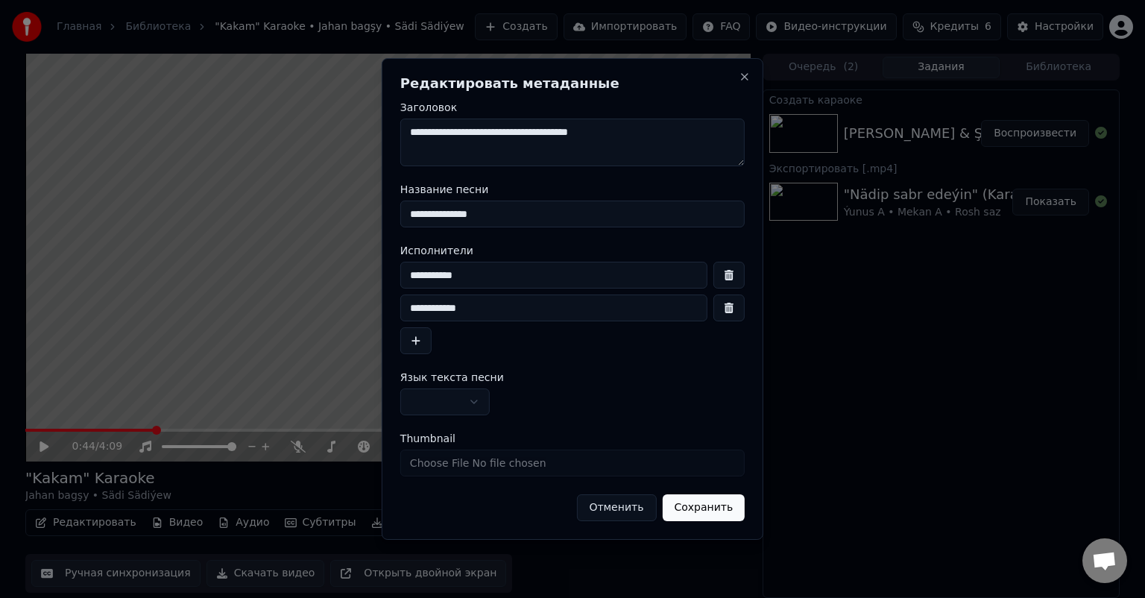
click at [631, 502] on button "Отменить" at bounding box center [616, 507] width 80 height 27
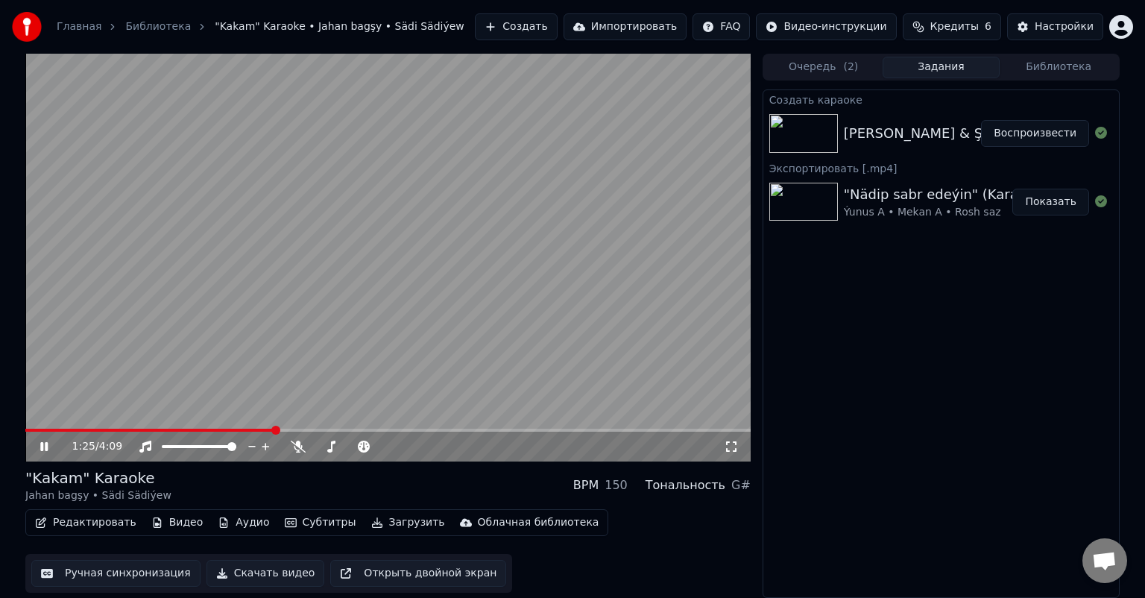
click at [39, 447] on icon at bounding box center [54, 447] width 35 height 12
click at [48, 446] on icon at bounding box center [44, 446] width 9 height 10
click at [43, 436] on div "1:38 / 4:09" at bounding box center [387, 447] width 725 height 30
click at [42, 441] on icon at bounding box center [54, 447] width 35 height 12
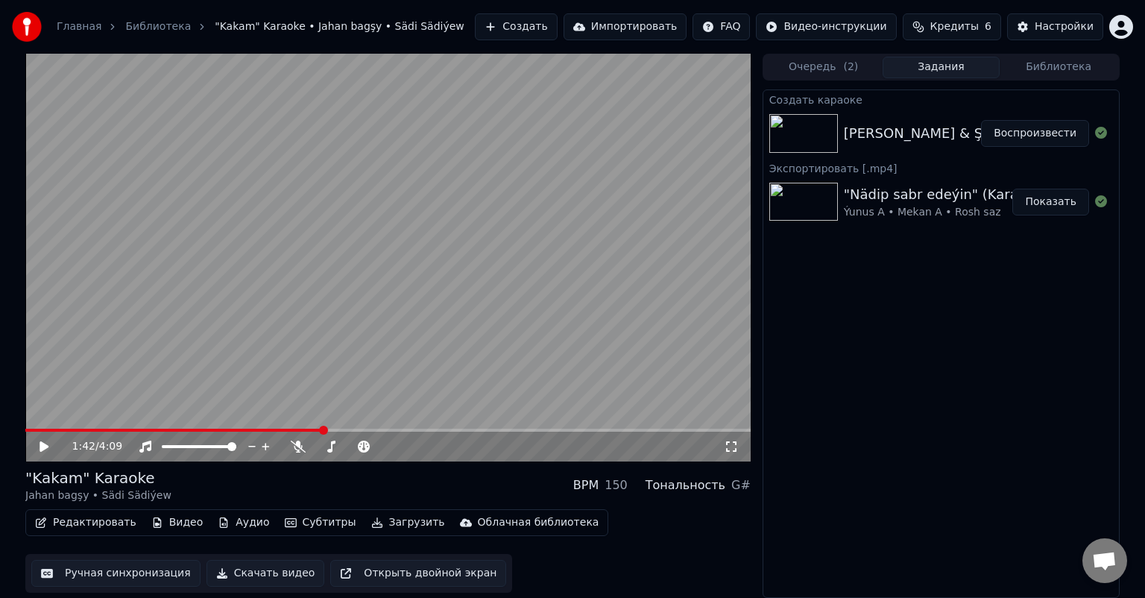
click at [299, 430] on span at bounding box center [173, 430] width 297 height 3
click at [116, 569] on button "Ручная синхронизация" at bounding box center [115, 573] width 169 height 27
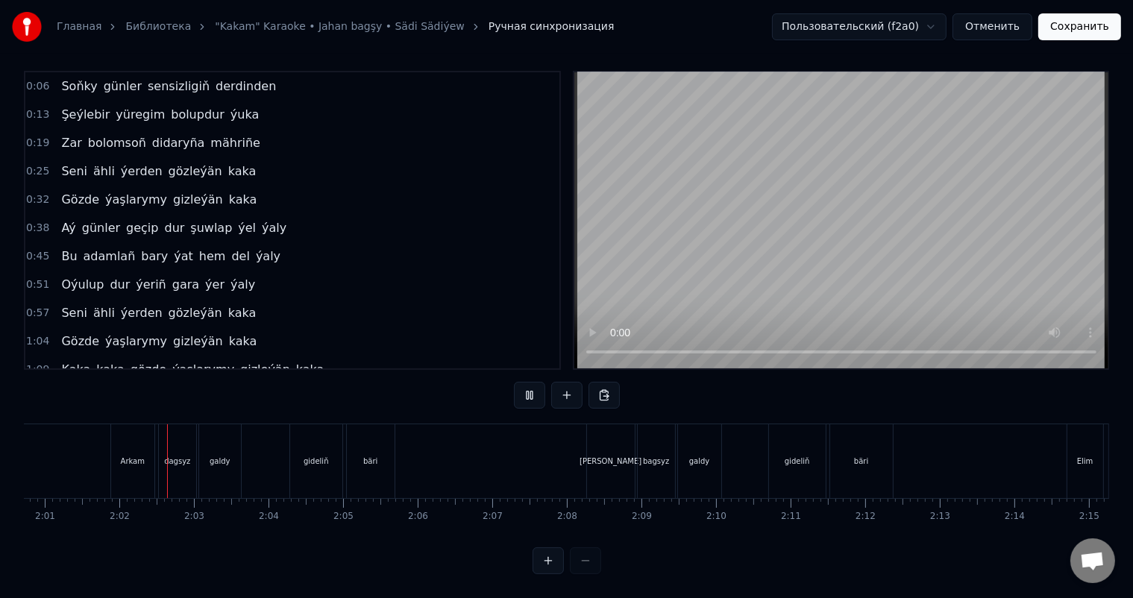
scroll to position [0, 8383]
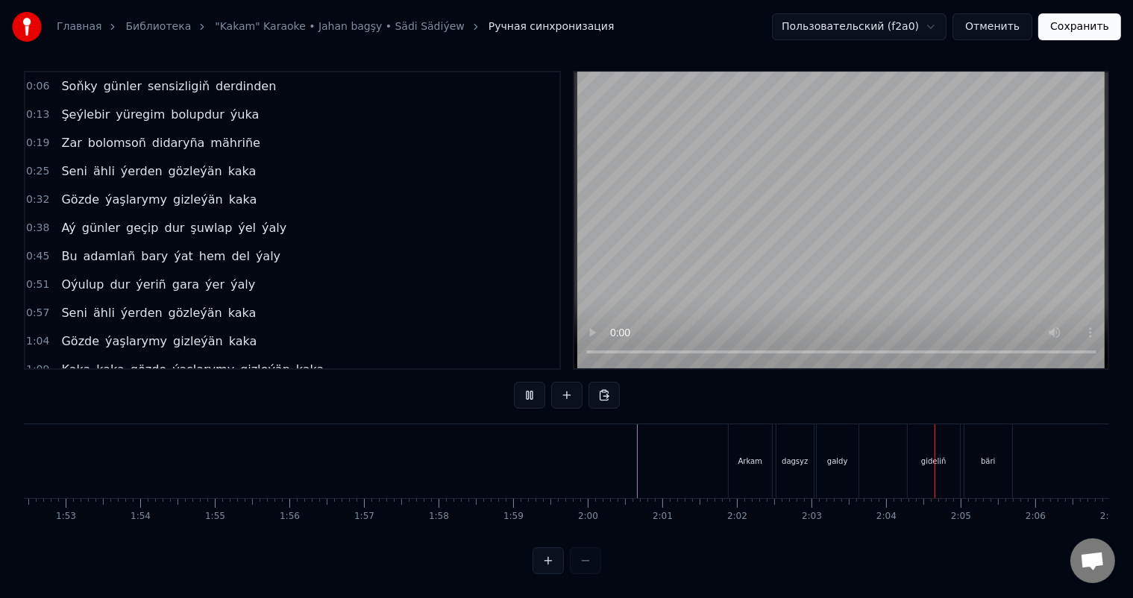
drag, startPoint x: 565, startPoint y: 526, endPoint x: 573, endPoint y: 528, distance: 8.3
click at [573, 528] on div "Soňky günler sensizligiň derdinden Şeýlebir yüregim bolupdur ýuka Zar bolomsoñ …" at bounding box center [566, 479] width 1085 height 112
click at [700, 431] on div "Seni" at bounding box center [787, 461] width 489 height 74
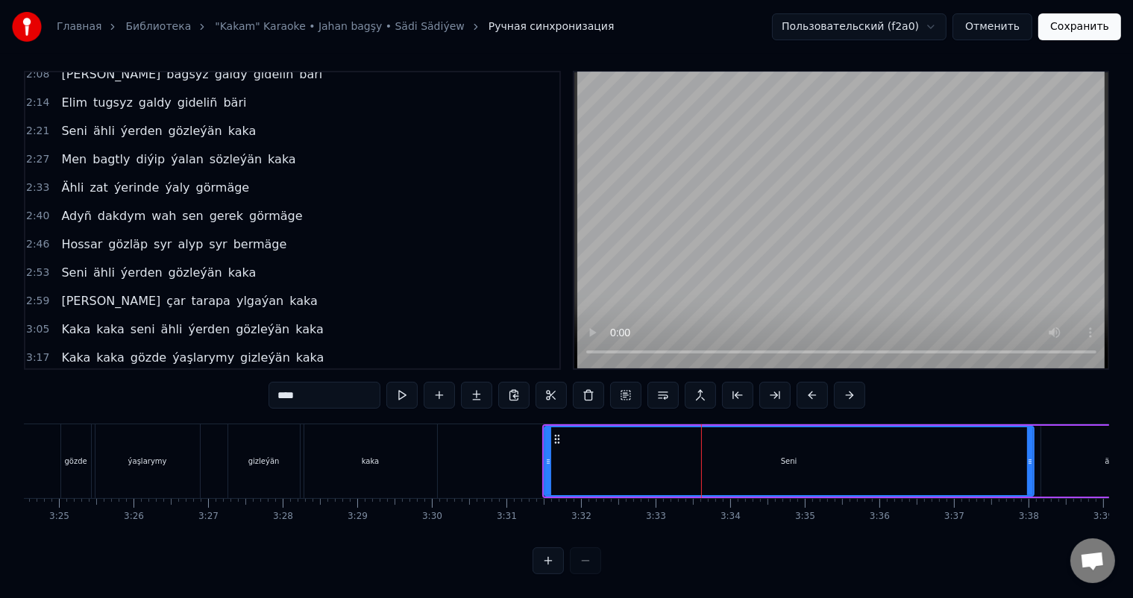
scroll to position [417, 0]
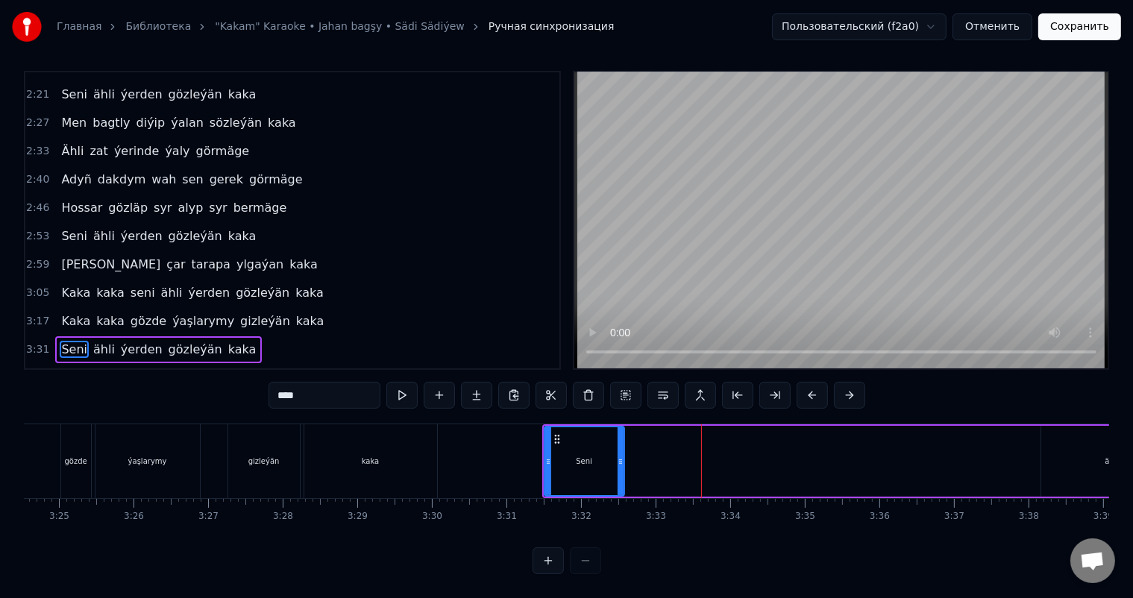
drag, startPoint x: 1027, startPoint y: 446, endPoint x: 626, endPoint y: 433, distance: 401.3
click at [622, 433] on div at bounding box center [620, 461] width 6 height 68
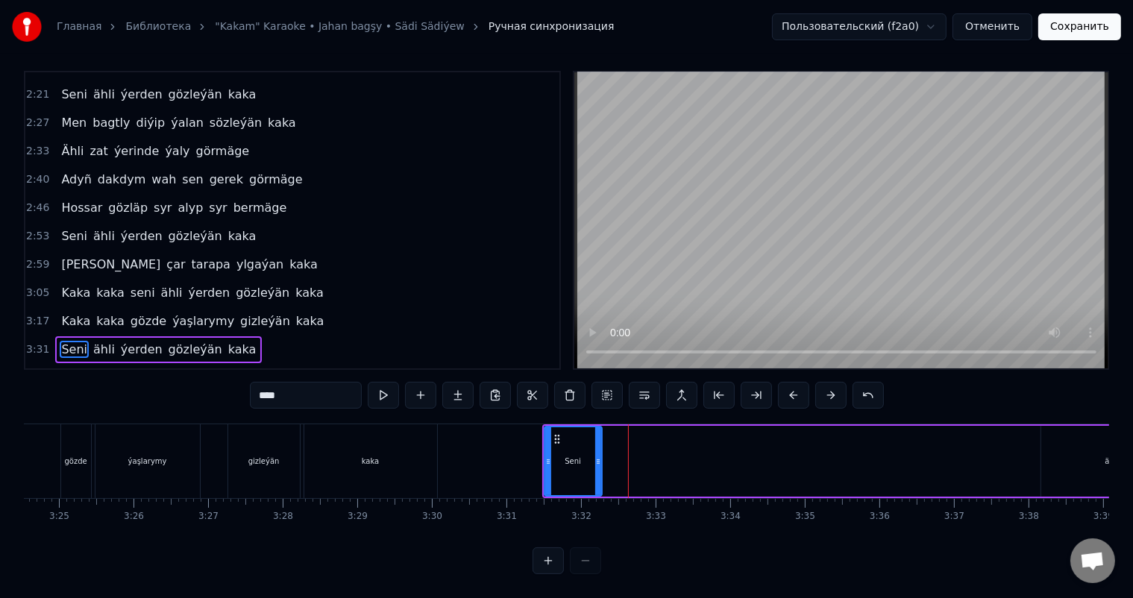
drag, startPoint x: 626, startPoint y: 444, endPoint x: 599, endPoint y: 441, distance: 27.1
click at [599, 441] on div at bounding box center [598, 461] width 6 height 68
drag, startPoint x: 596, startPoint y: 444, endPoint x: 582, endPoint y: 444, distance: 14.2
click at [582, 456] on icon at bounding box center [584, 462] width 6 height 12
click at [582, 456] on icon at bounding box center [583, 462] width 6 height 12
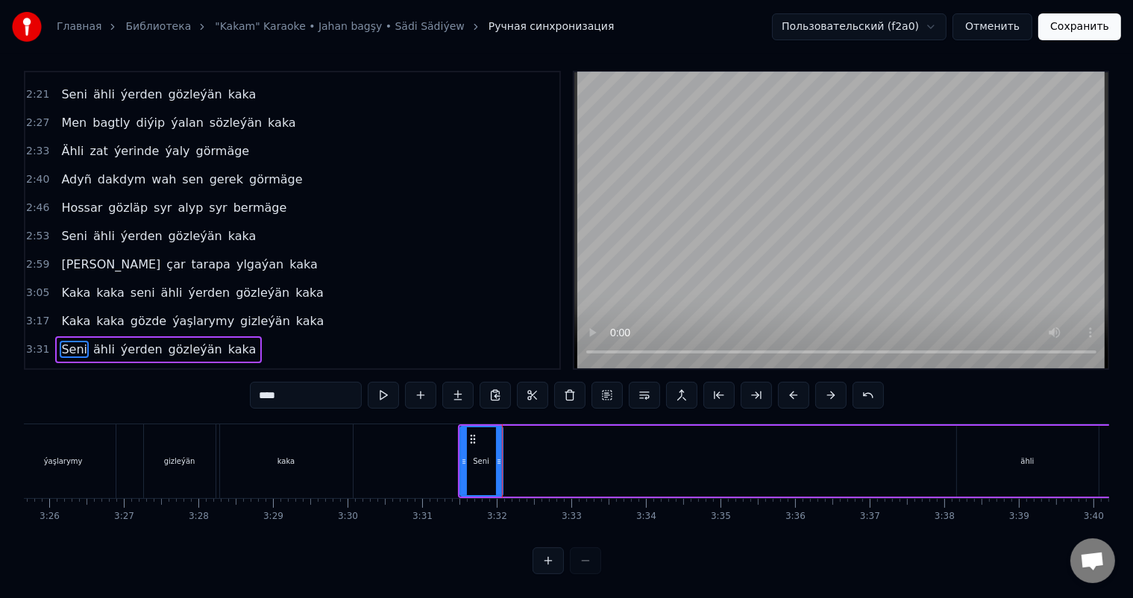
scroll to position [0, 15449]
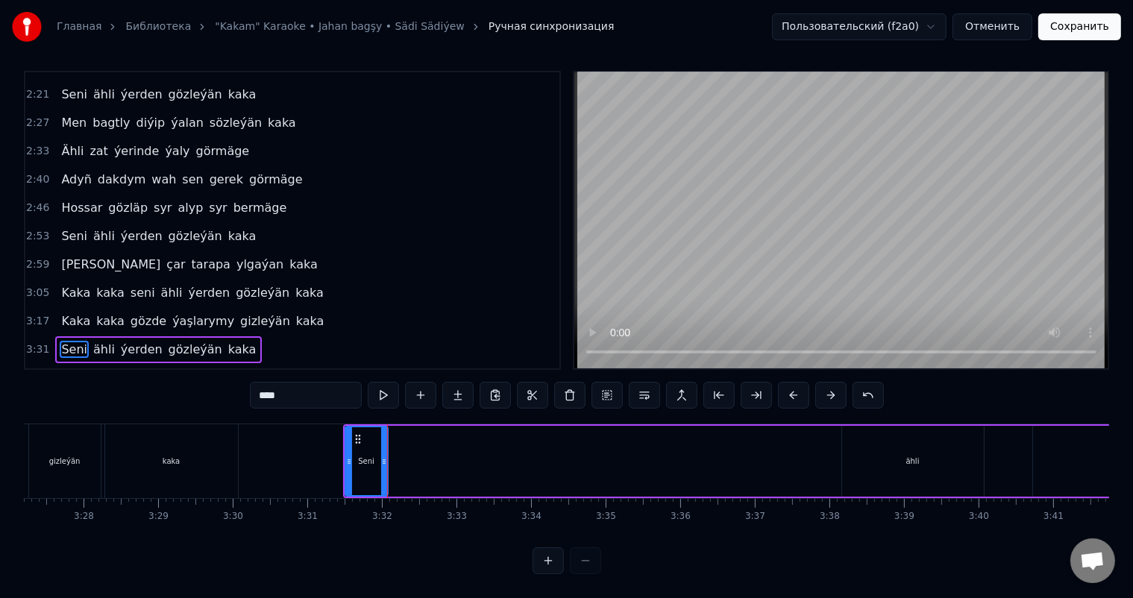
click at [929, 461] on div "ähli" at bounding box center [913, 461] width 142 height 71
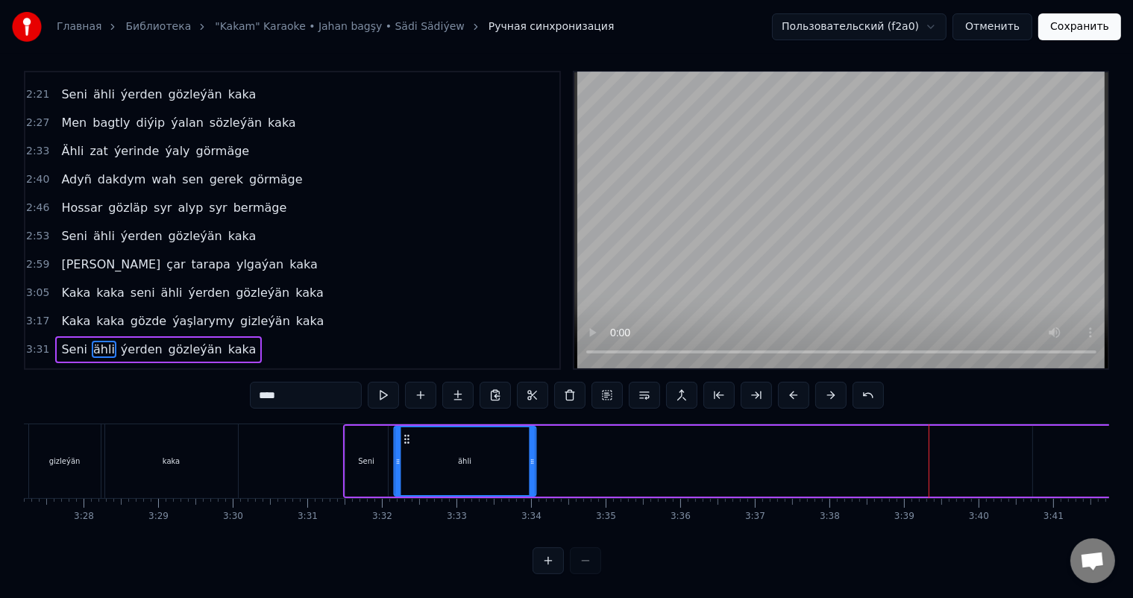
drag, startPoint x: 851, startPoint y: 421, endPoint x: 403, endPoint y: 421, distance: 448.1
click at [403, 433] on icon at bounding box center [406, 439] width 12 height 12
click at [364, 440] on div "Seni" at bounding box center [366, 461] width 42 height 71
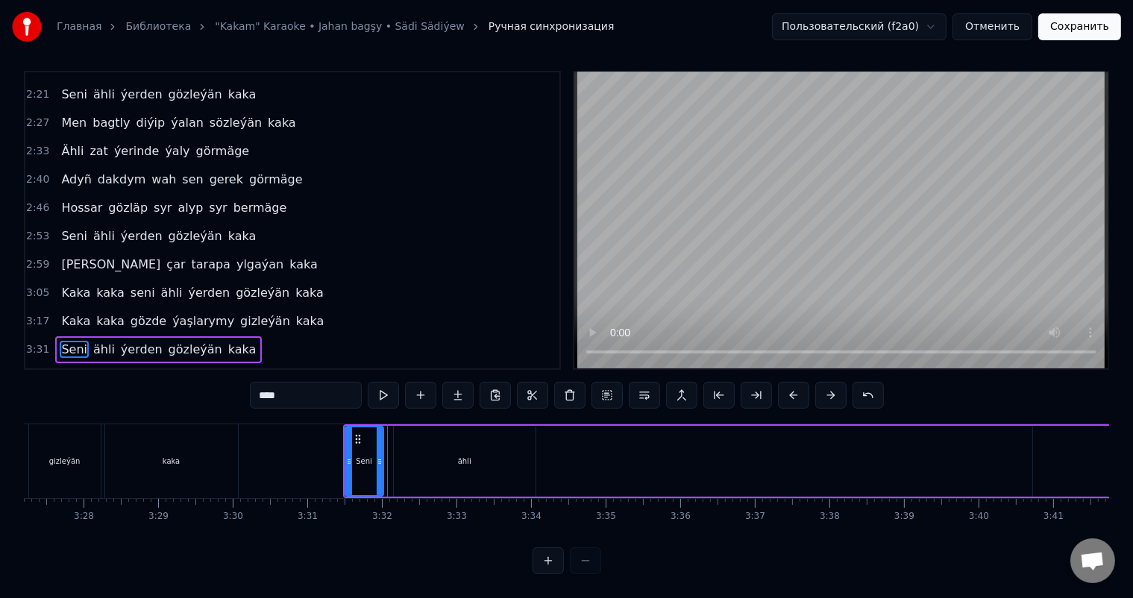
click at [379, 456] on icon at bounding box center [380, 462] width 6 height 12
drag, startPoint x: 379, startPoint y: 444, endPoint x: 369, endPoint y: 441, distance: 10.1
click at [369, 456] on icon at bounding box center [371, 462] width 6 height 12
click at [364, 456] on icon at bounding box center [365, 462] width 6 height 12
click at [468, 456] on div "ähli" at bounding box center [464, 461] width 13 height 11
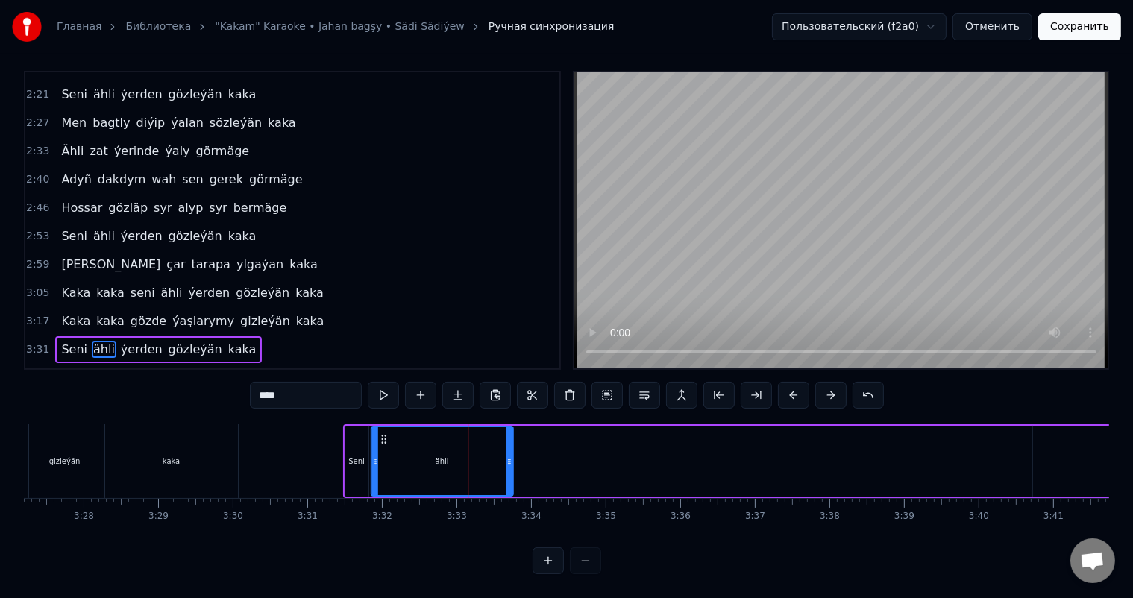
drag, startPoint x: 405, startPoint y: 423, endPoint x: 382, endPoint y: 422, distance: 22.4
click at [382, 433] on icon at bounding box center [383, 439] width 12 height 12
drag, startPoint x: 507, startPoint y: 439, endPoint x: 397, endPoint y: 435, distance: 109.7
click at [397, 435] on div at bounding box center [399, 461] width 6 height 68
click at [404, 456] on icon at bounding box center [403, 462] width 6 height 12
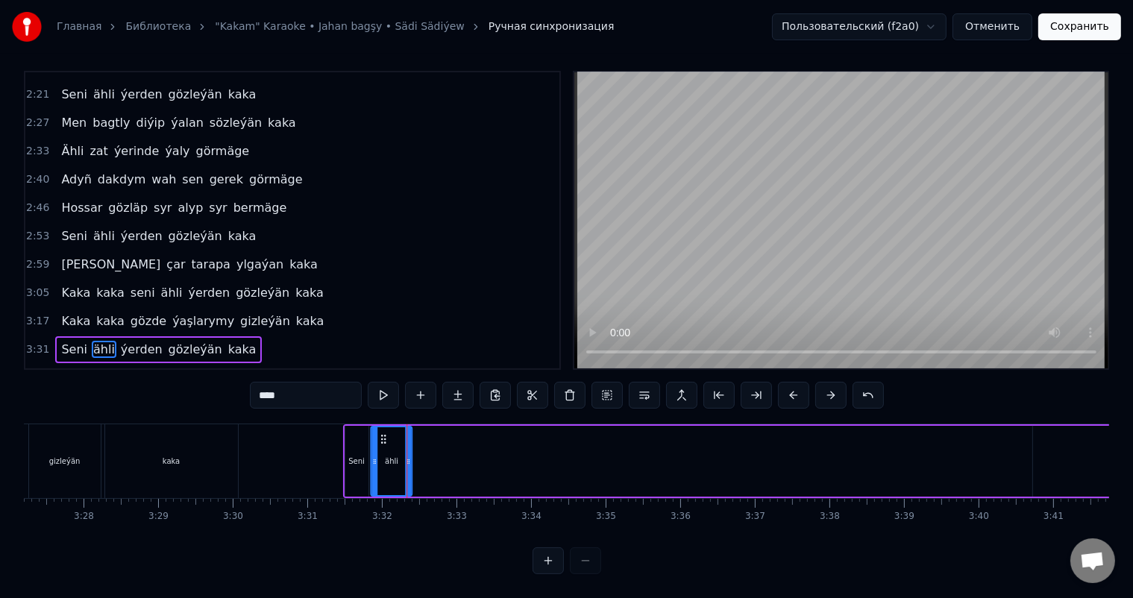
click at [409, 456] on icon at bounding box center [408, 462] width 6 height 12
click at [412, 456] on icon at bounding box center [411, 462] width 6 height 12
click at [418, 456] on icon at bounding box center [417, 462] width 6 height 12
drag, startPoint x: 418, startPoint y: 446, endPoint x: 452, endPoint y: 444, distance: 34.3
click at [452, 456] on icon at bounding box center [451, 462] width 6 height 12
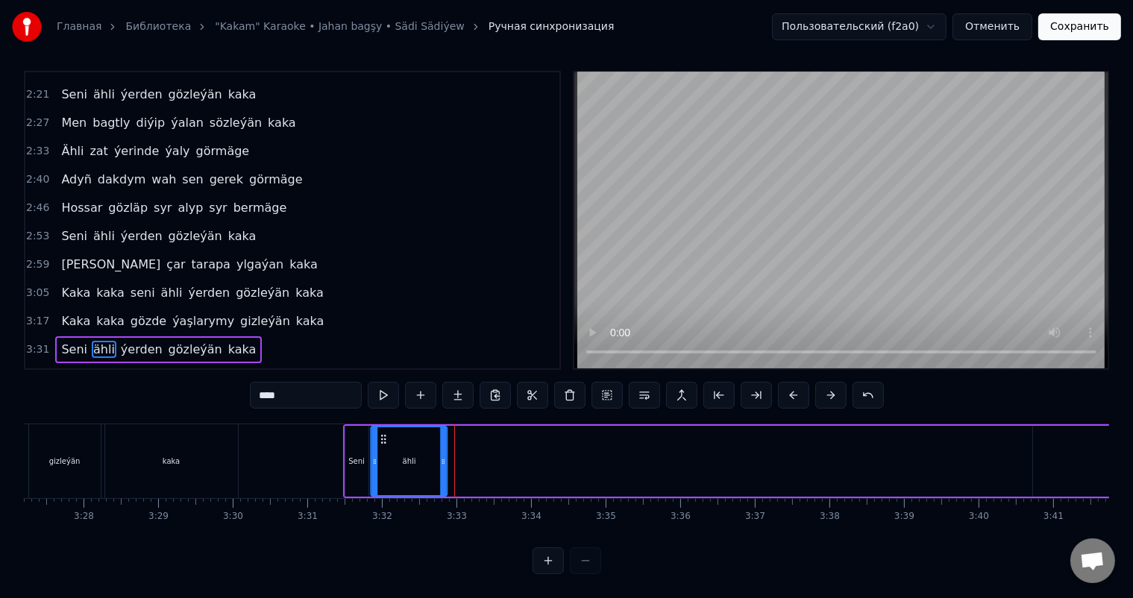
drag, startPoint x: 452, startPoint y: 444, endPoint x: 441, endPoint y: 444, distance: 10.5
click at [441, 456] on icon at bounding box center [443, 462] width 6 height 12
drag, startPoint x: 441, startPoint y: 444, endPoint x: 432, endPoint y: 441, distance: 9.2
click at [432, 456] on icon at bounding box center [432, 462] width 6 height 12
click at [429, 441] on div at bounding box center [429, 461] width 6 height 68
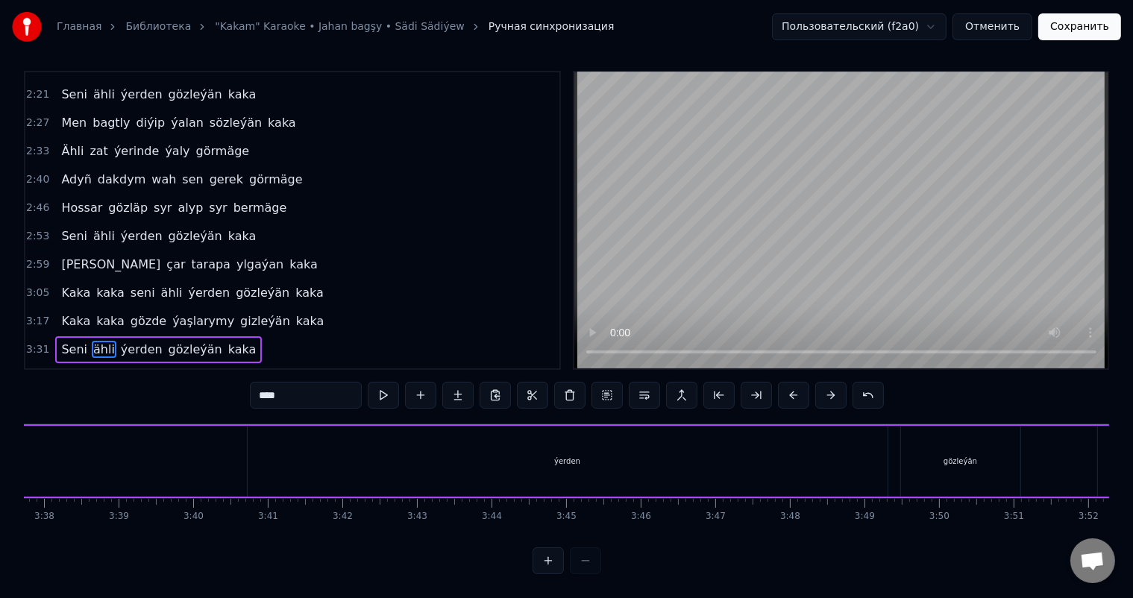
scroll to position [0, 16266]
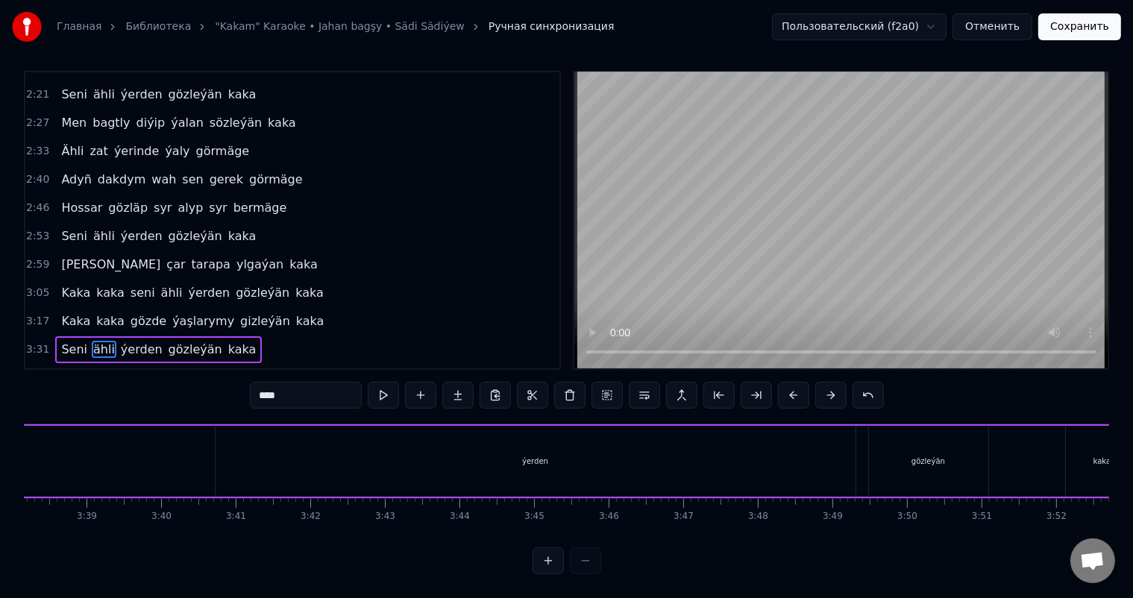
click at [743, 447] on div "ýerden" at bounding box center [535, 461] width 640 height 71
drag, startPoint x: 850, startPoint y: 449, endPoint x: 298, endPoint y: 448, distance: 551.7
click at [298, 456] on icon at bounding box center [300, 462] width 6 height 12
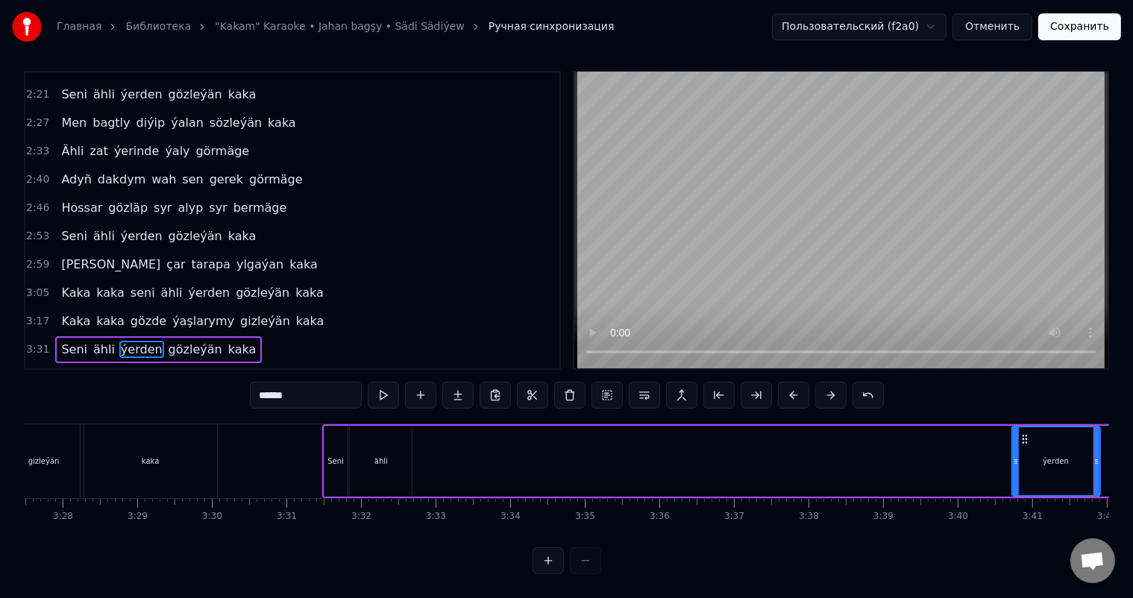
scroll to position [0, 15596]
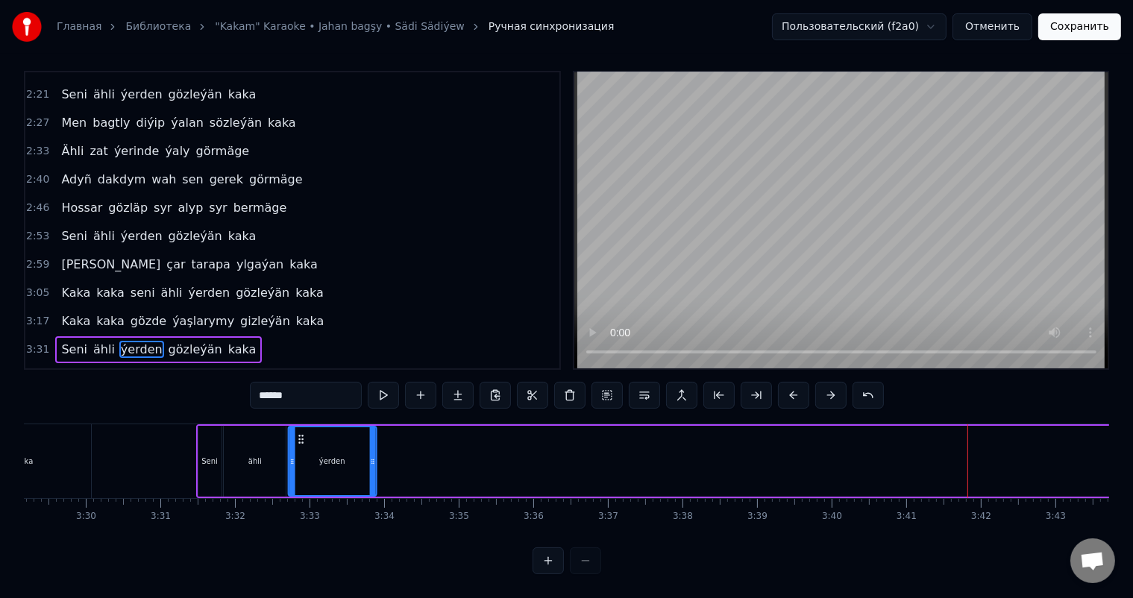
drag, startPoint x: 892, startPoint y: 423, endPoint x: 295, endPoint y: 411, distance: 597.3
click at [295, 424] on div "Seni ähli ýerden gözleýän kaka" at bounding box center [1003, 461] width 1615 height 74
drag, startPoint x: 371, startPoint y: 441, endPoint x: 352, endPoint y: 441, distance: 19.4
click at [352, 441] on div at bounding box center [353, 461] width 6 height 68
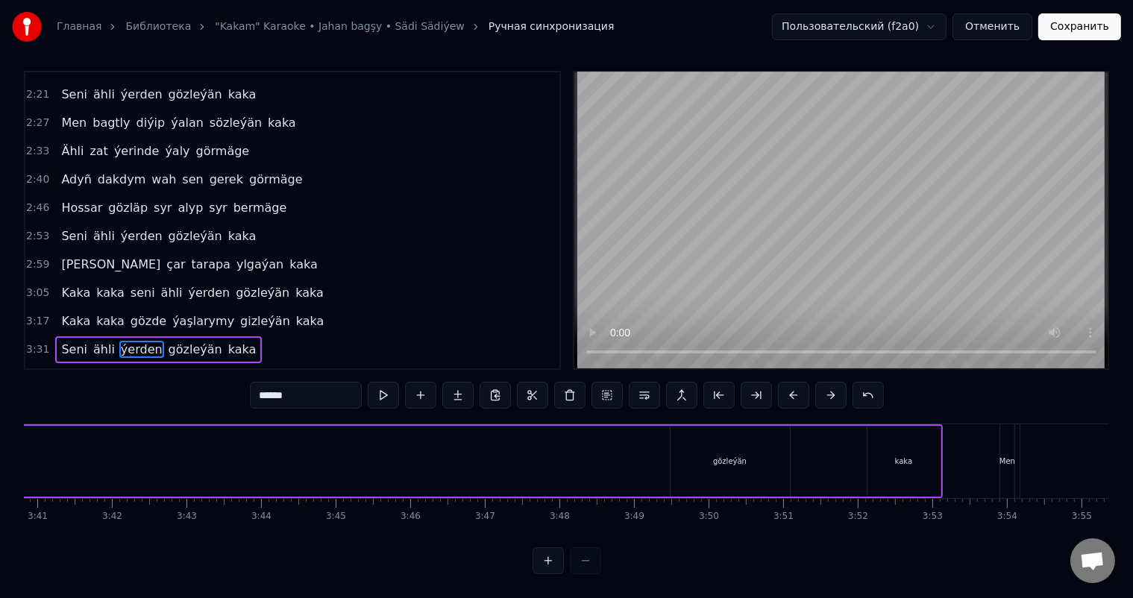
scroll to position [0, 16516]
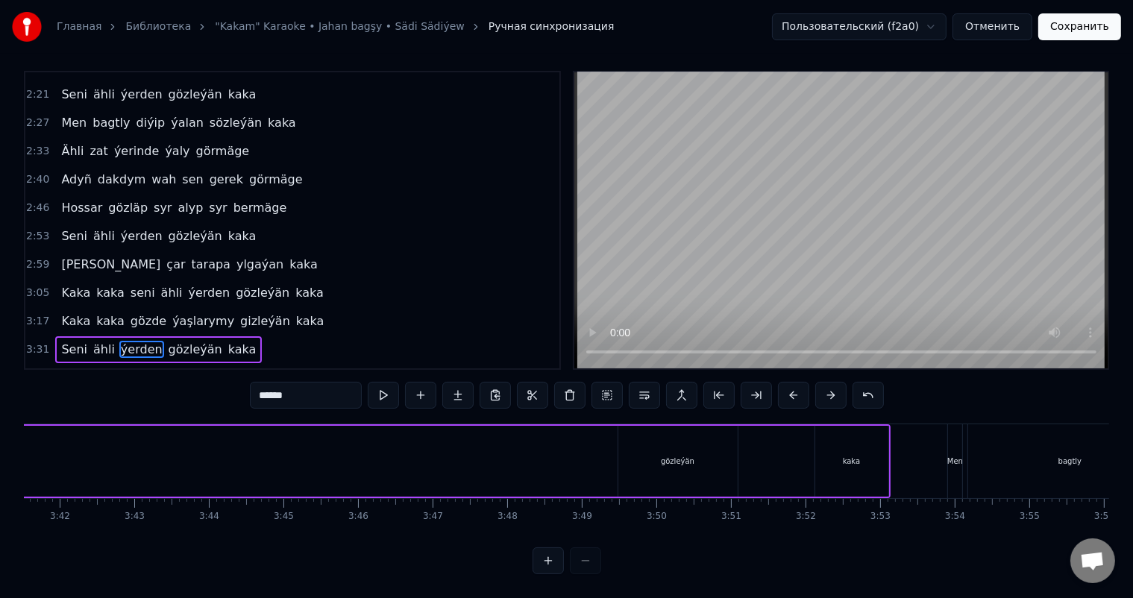
click at [695, 433] on div "gözleýän" at bounding box center [677, 461] width 119 height 71
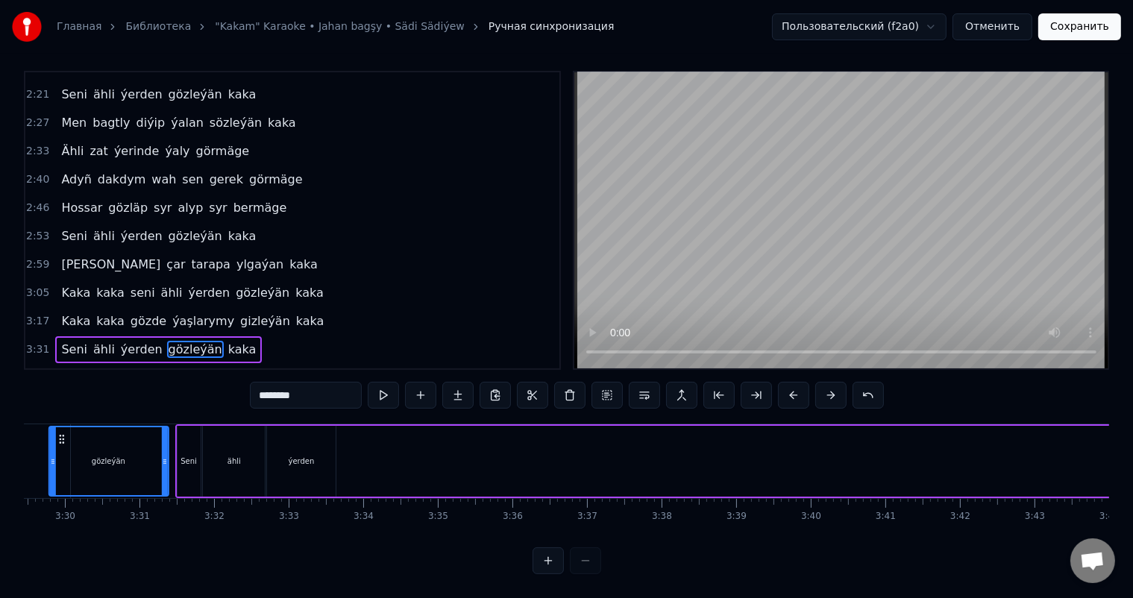
scroll to position [0, 15513]
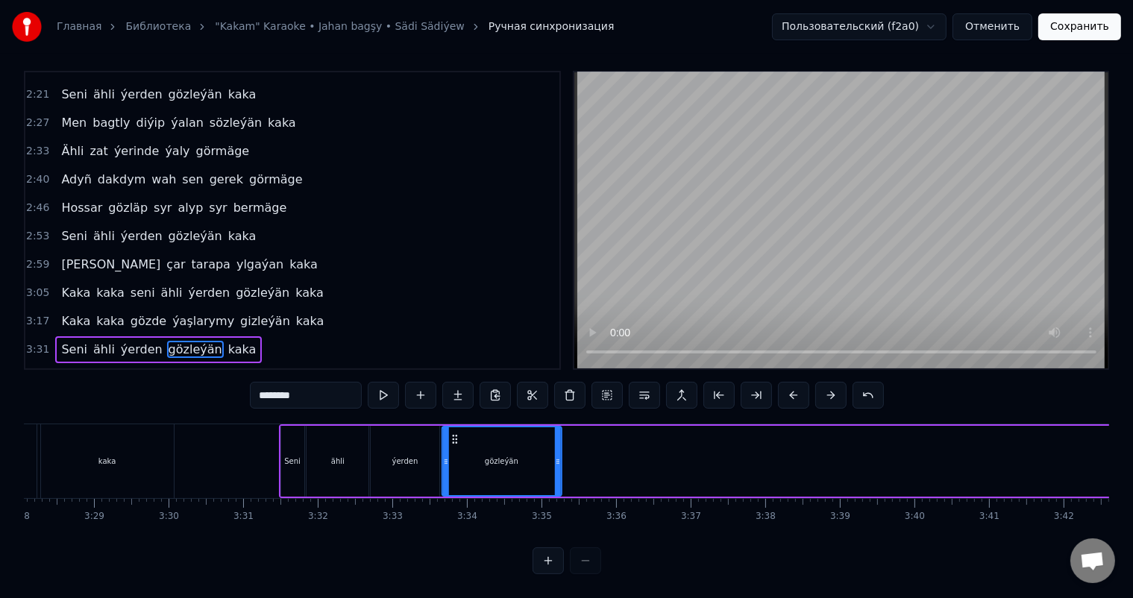
drag, startPoint x: 629, startPoint y: 420, endPoint x: 453, endPoint y: 434, distance: 176.5
click at [453, 434] on div "gözleýän" at bounding box center [501, 461] width 118 height 68
drag, startPoint x: 558, startPoint y: 444, endPoint x: 516, endPoint y: 444, distance: 41.8
click at [516, 456] on icon at bounding box center [515, 462] width 6 height 12
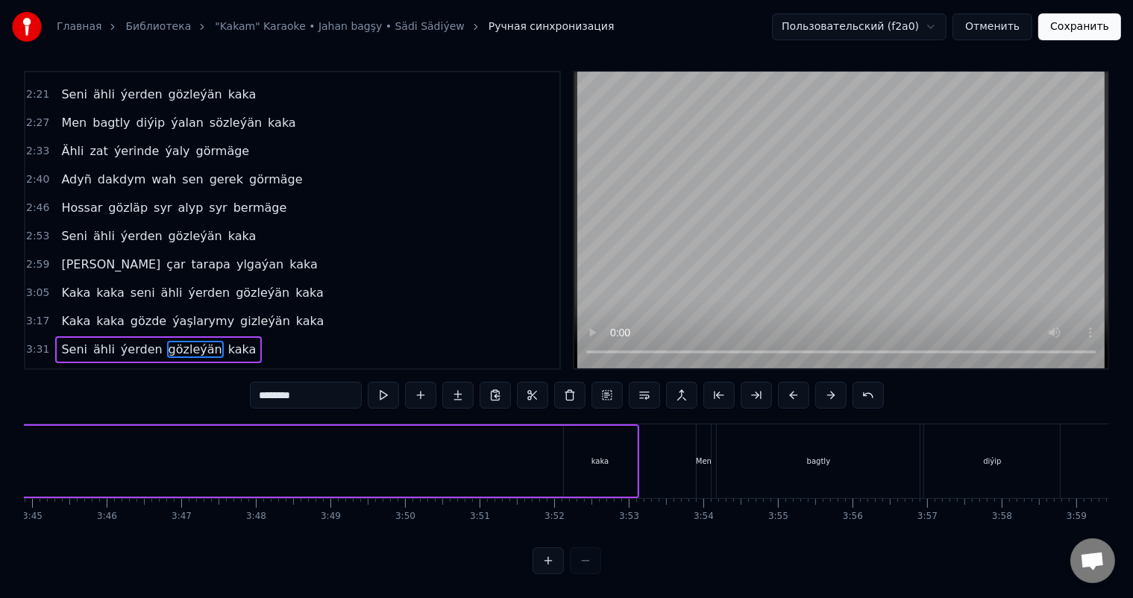
scroll to position [0, 16789]
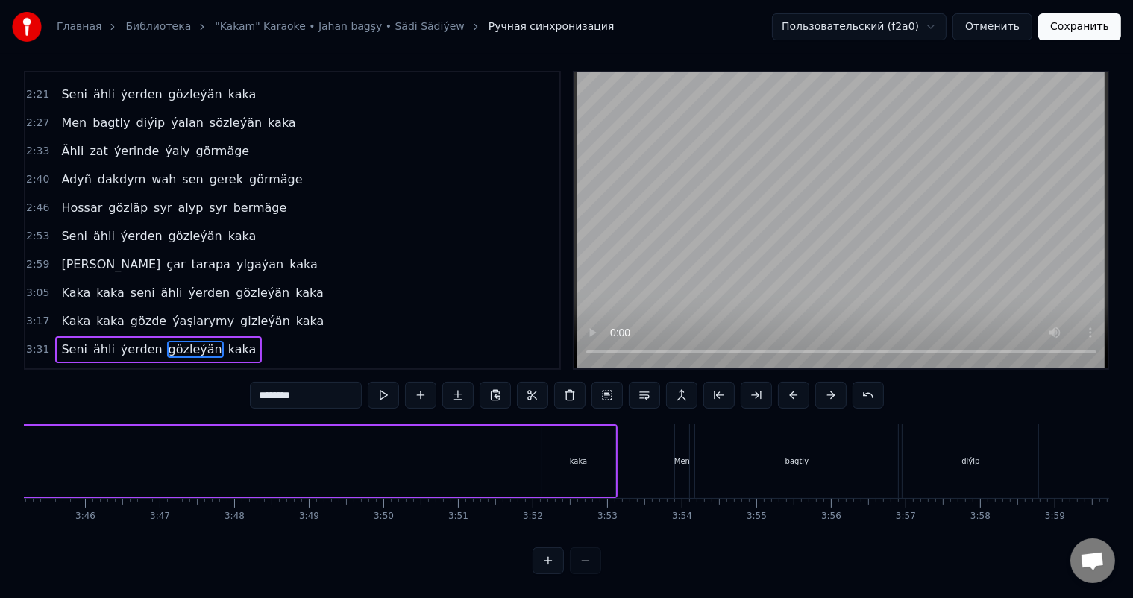
click at [582, 456] on div "kaka" at bounding box center [579, 461] width 18 height 11
type input "****"
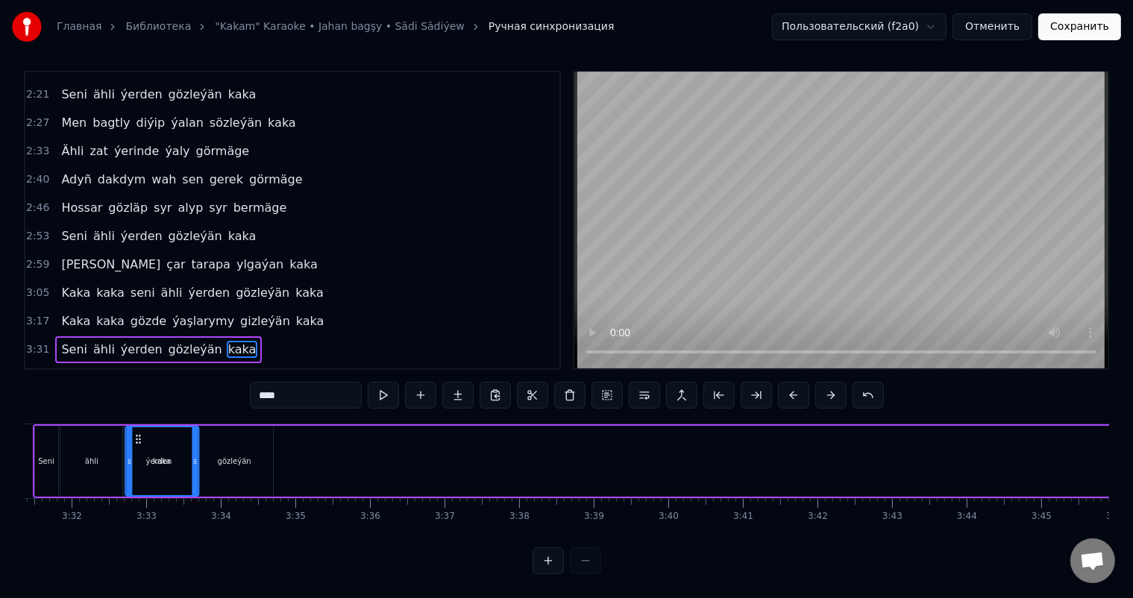
scroll to position [0, 15678]
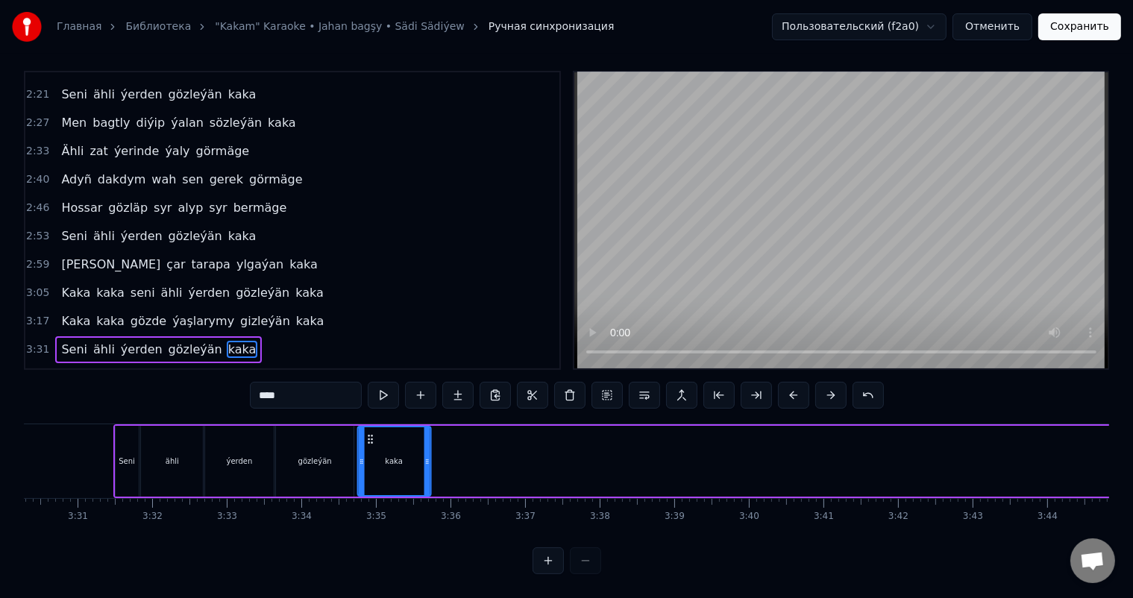
drag, startPoint x: 552, startPoint y: 424, endPoint x: 367, endPoint y: 435, distance: 185.2
click at [367, 435] on div "kaka" at bounding box center [394, 461] width 72 height 68
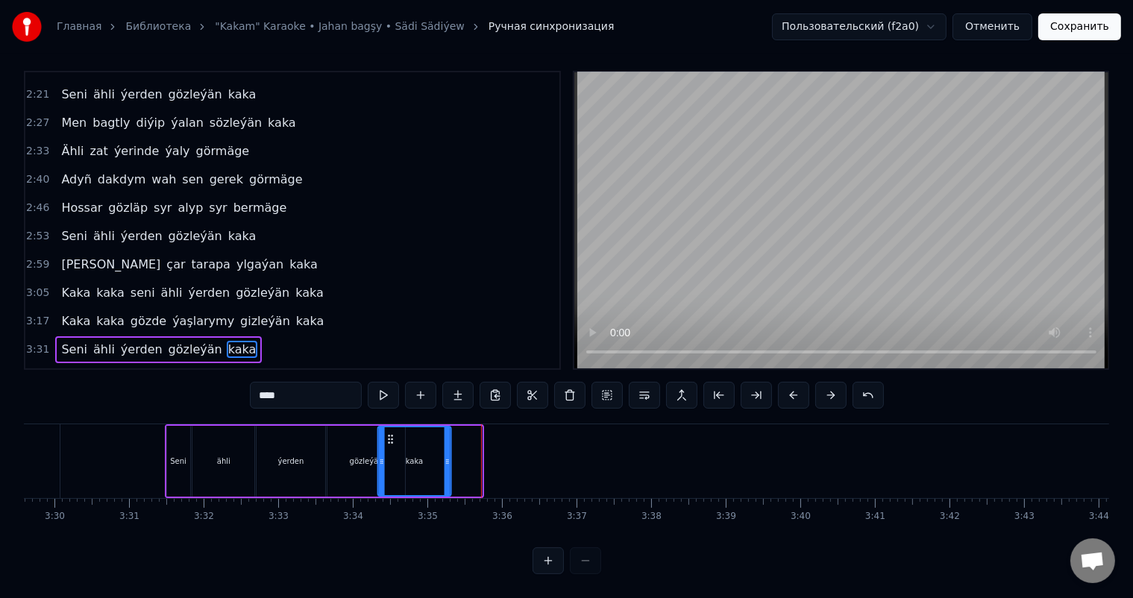
scroll to position [0, 15648]
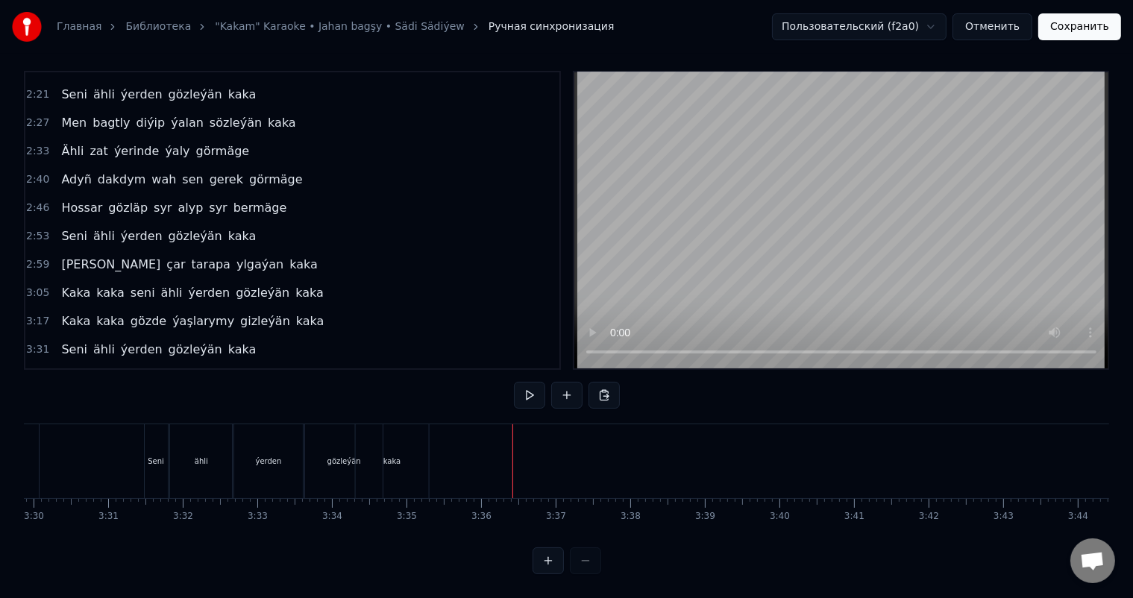
click at [447, 446] on div "kaka" at bounding box center [422, 461] width 75 height 74
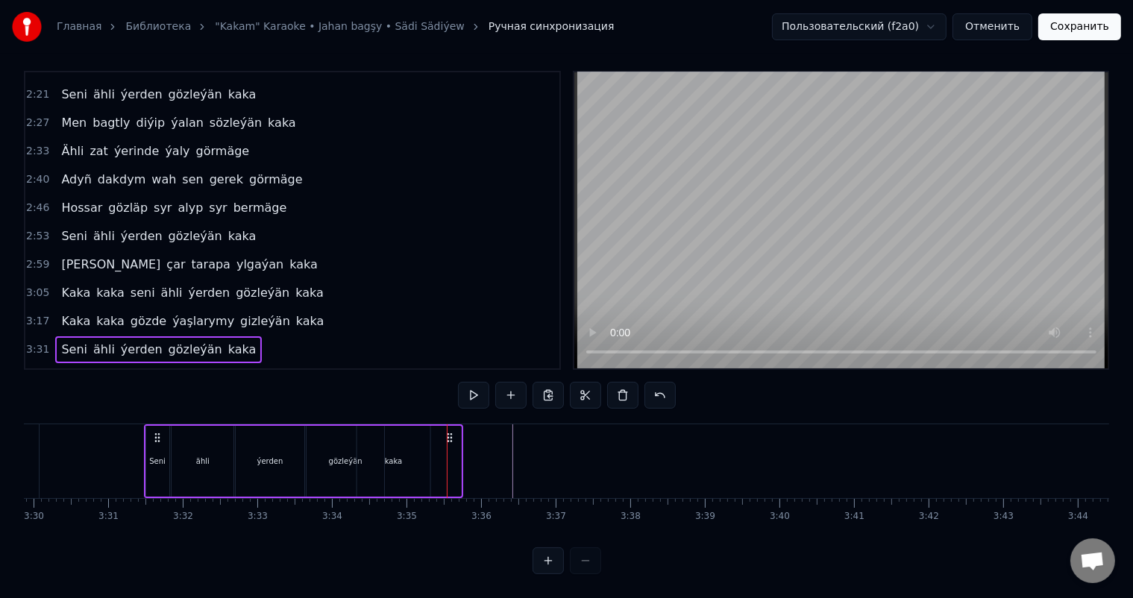
click at [394, 433] on div "kaka" at bounding box center [392, 461] width 73 height 71
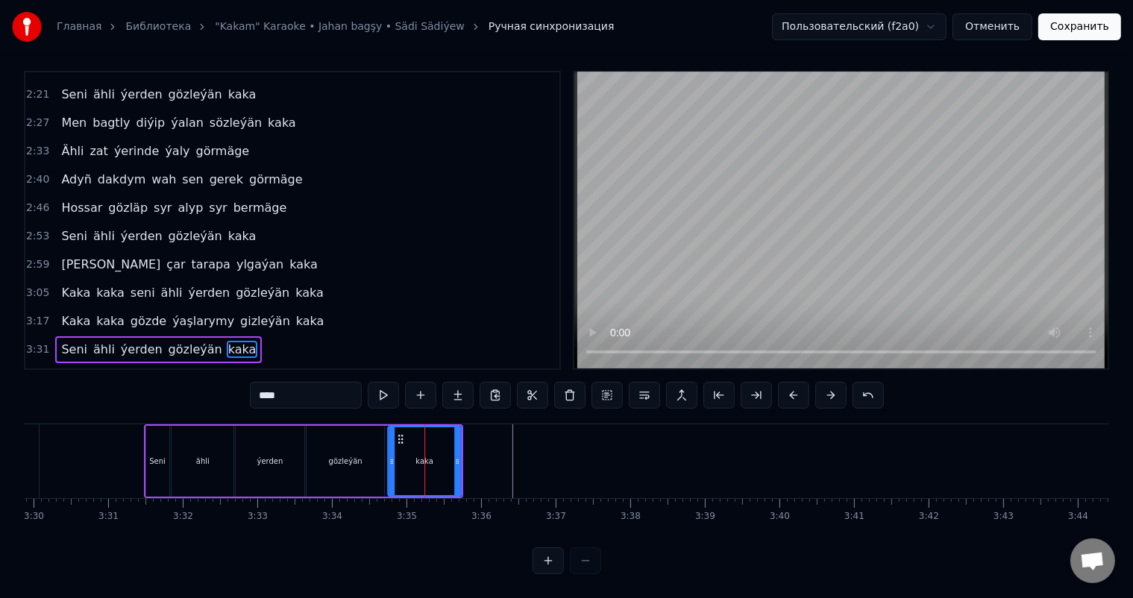
click at [400, 442] on div "kaka" at bounding box center [424, 461] width 72 height 68
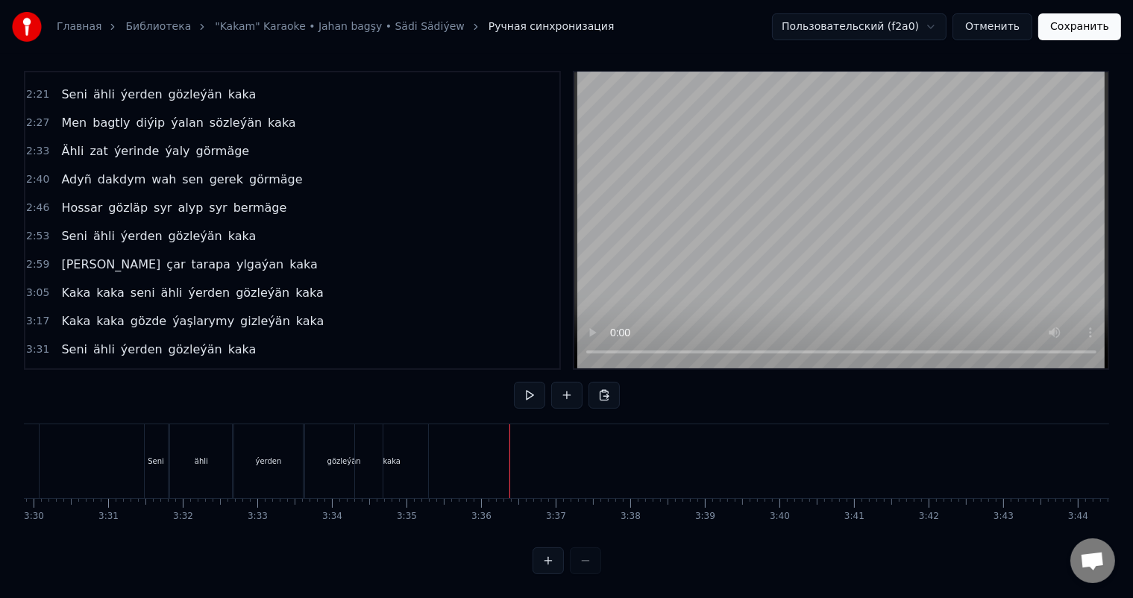
click at [406, 441] on div "kaka" at bounding box center [391, 461] width 73 height 74
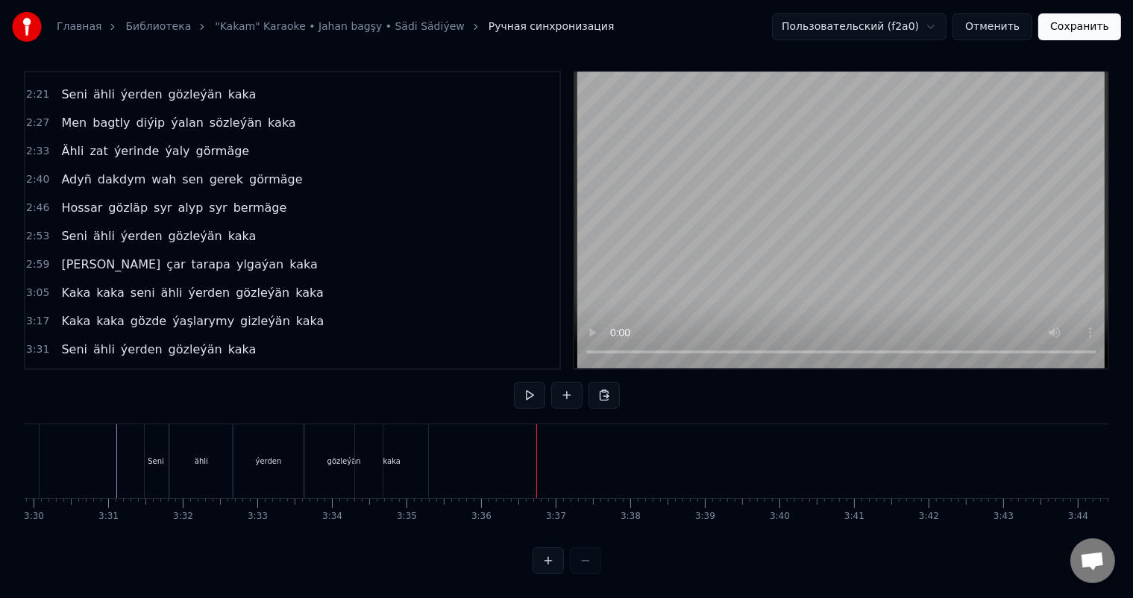
click at [412, 437] on div "kaka" at bounding box center [391, 461] width 73 height 74
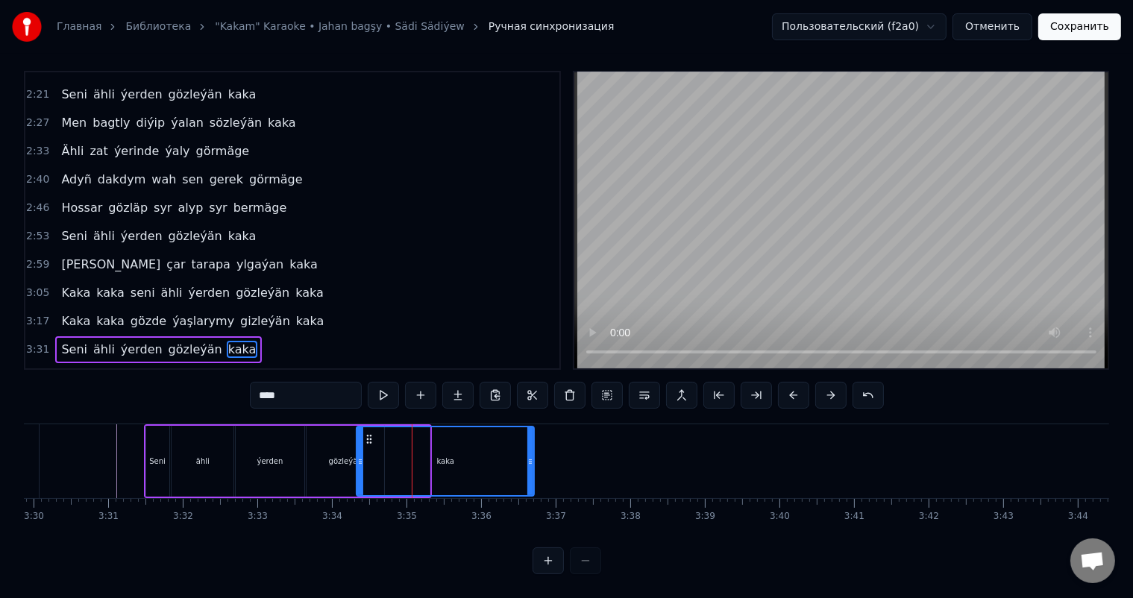
drag, startPoint x: 426, startPoint y: 447, endPoint x: 531, endPoint y: 451, distance: 104.5
click at [531, 456] on icon at bounding box center [530, 462] width 6 height 12
click at [525, 456] on icon at bounding box center [526, 462] width 6 height 12
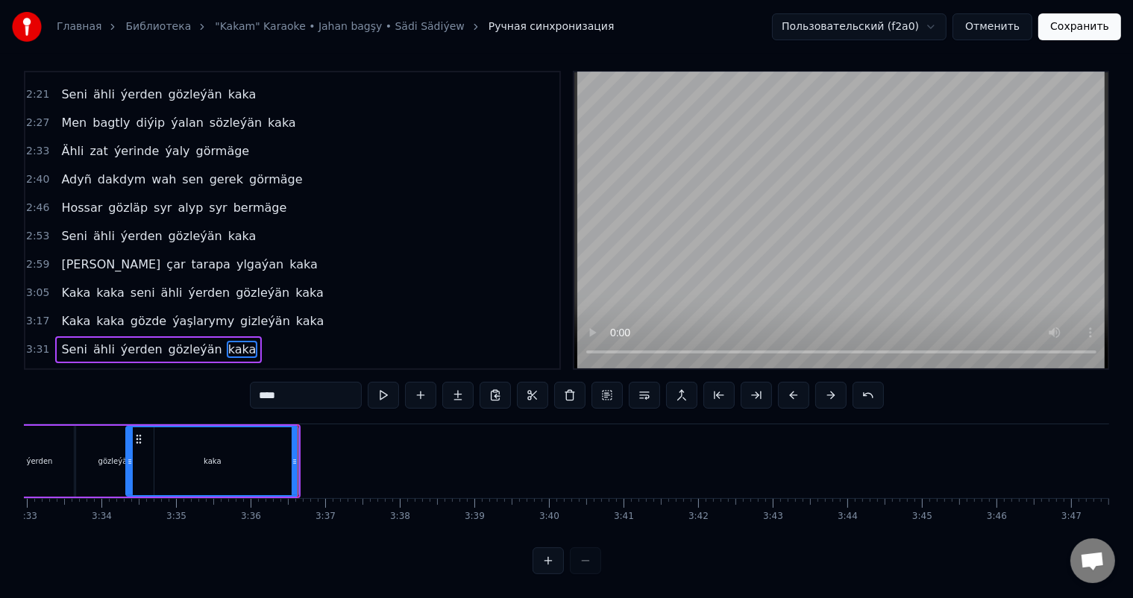
scroll to position [0, 15931]
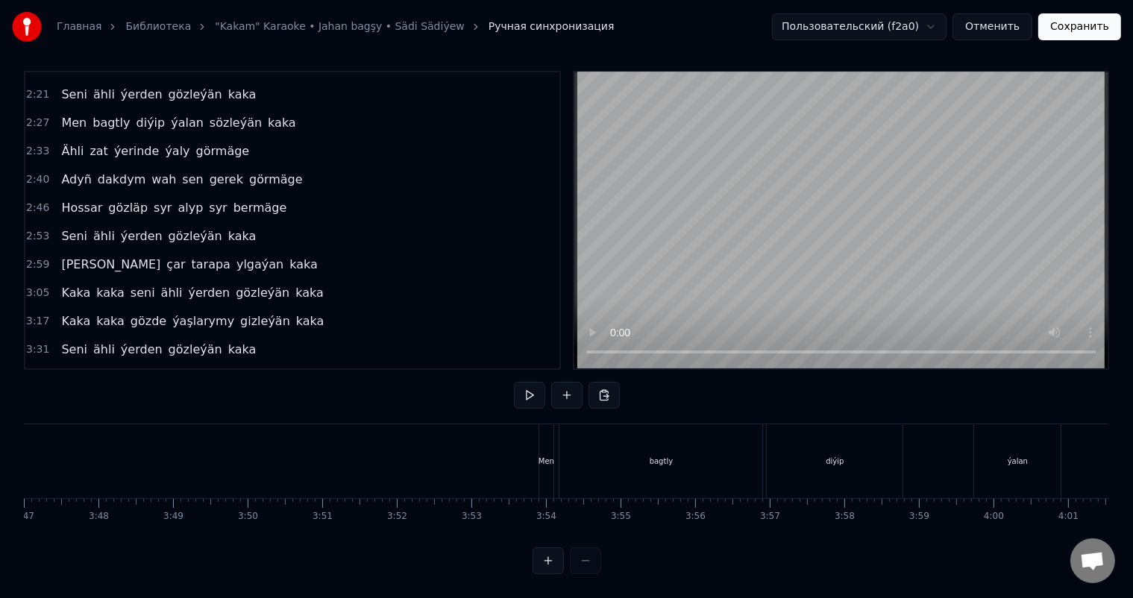
click at [546, 426] on div "Men" at bounding box center [546, 461] width 15 height 74
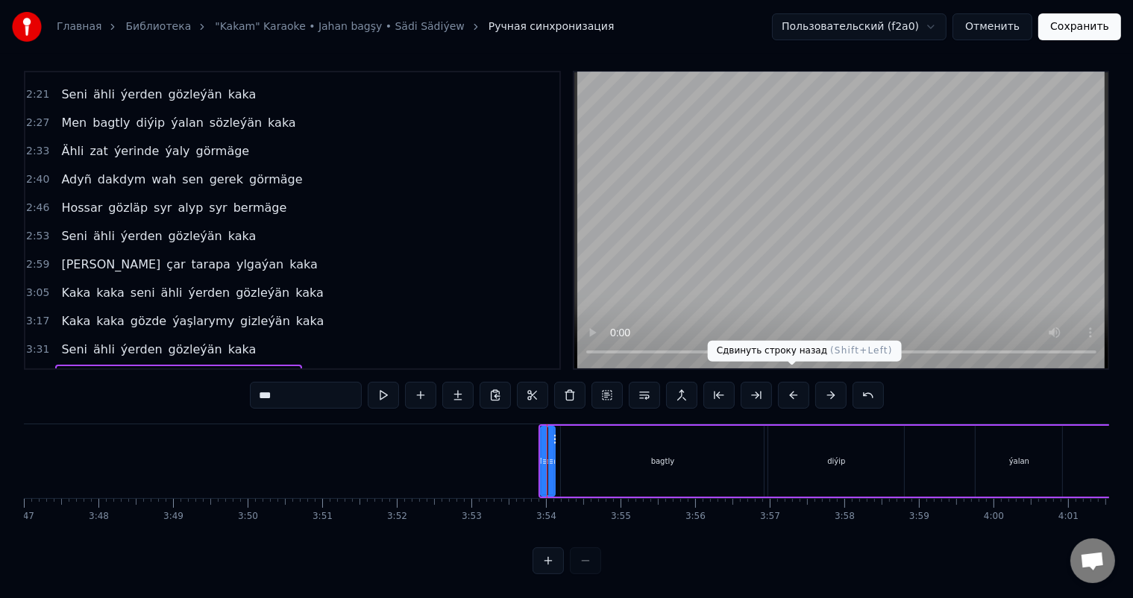
click at [793, 382] on button at bounding box center [793, 395] width 31 height 27
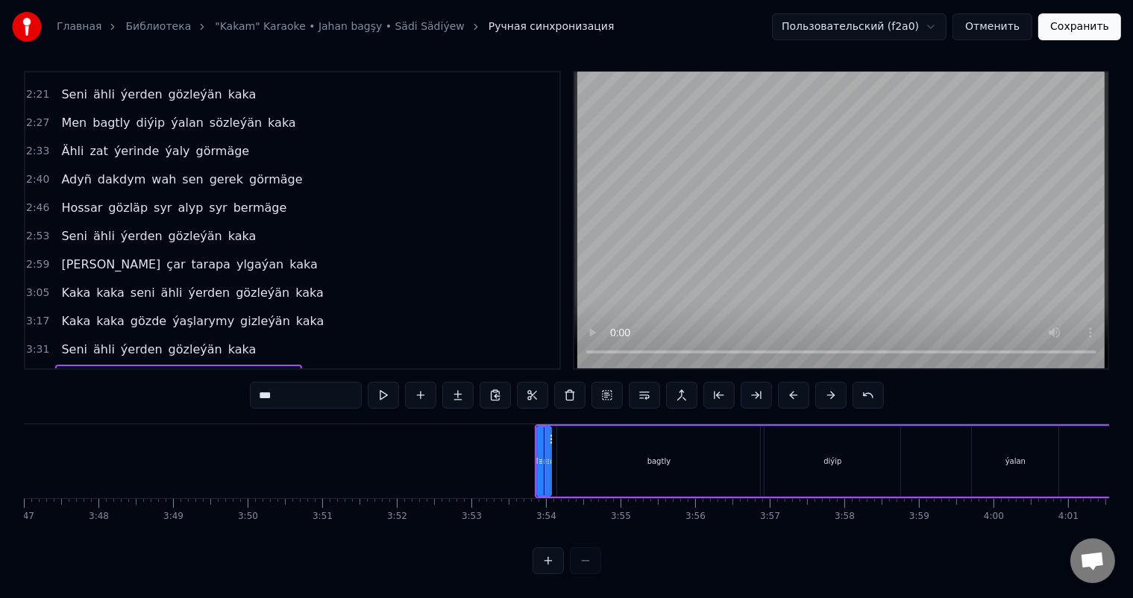
click at [793, 382] on button at bounding box center [793, 395] width 31 height 27
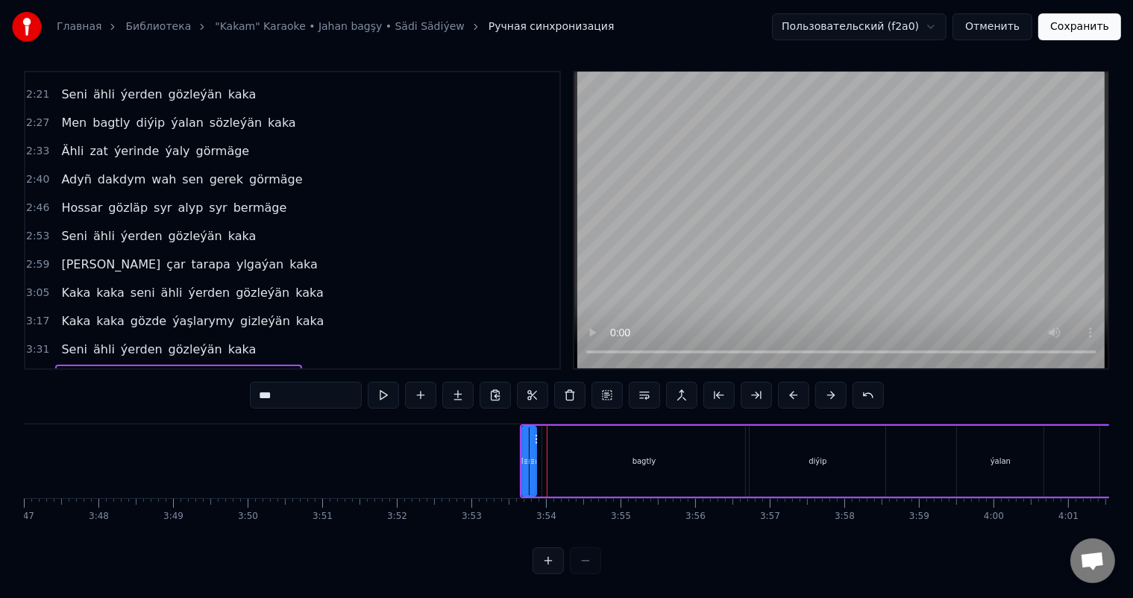
click at [793, 382] on button at bounding box center [793, 395] width 31 height 27
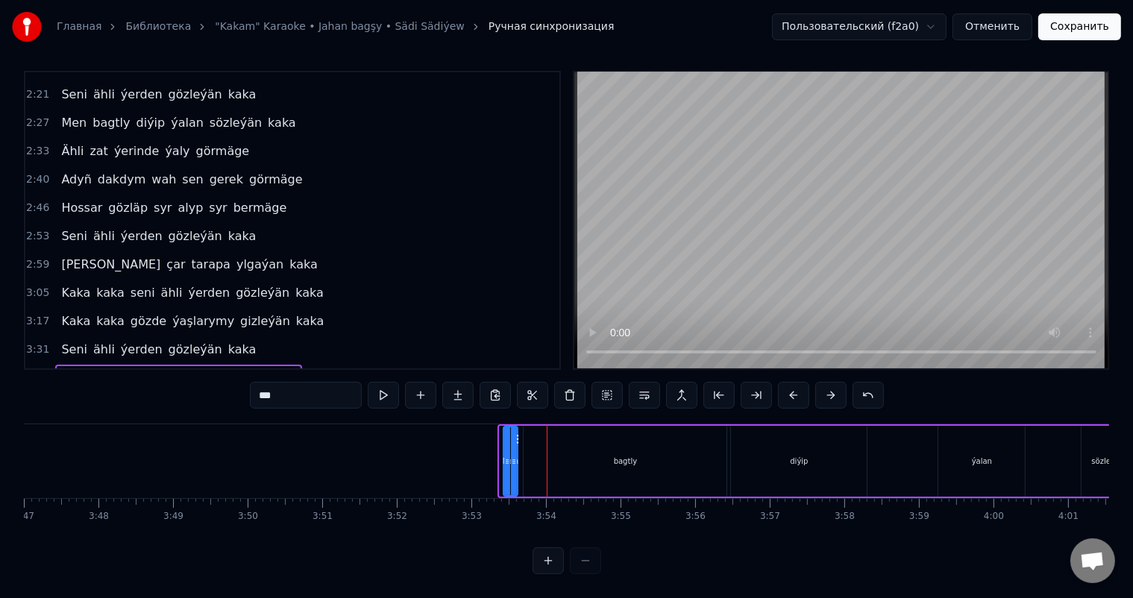
click at [793, 382] on button at bounding box center [793, 395] width 31 height 27
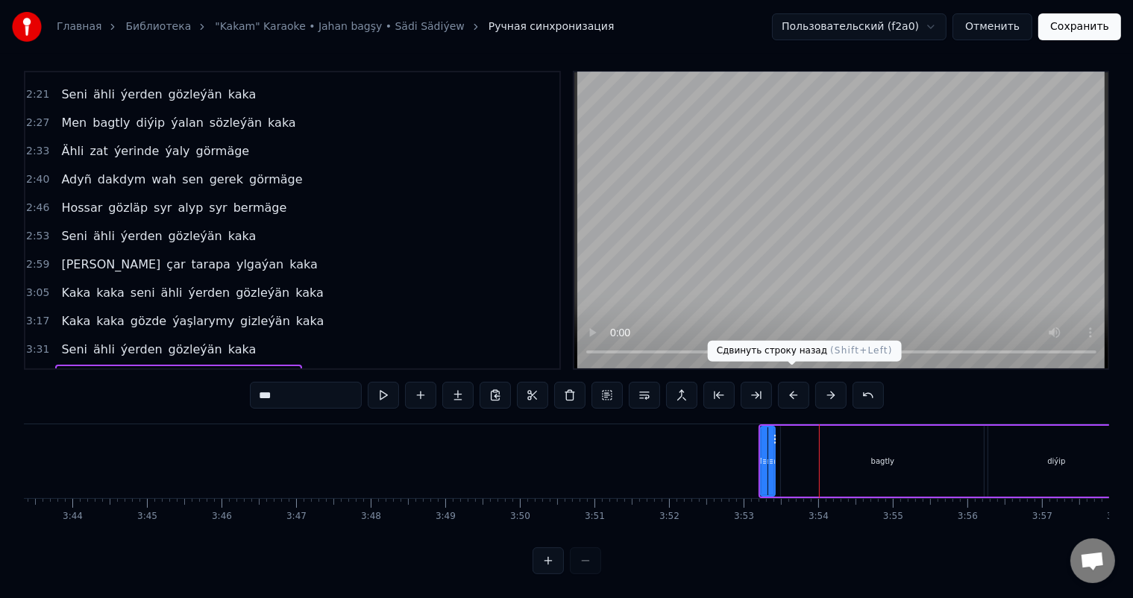
click at [787, 382] on button at bounding box center [793, 395] width 31 height 27
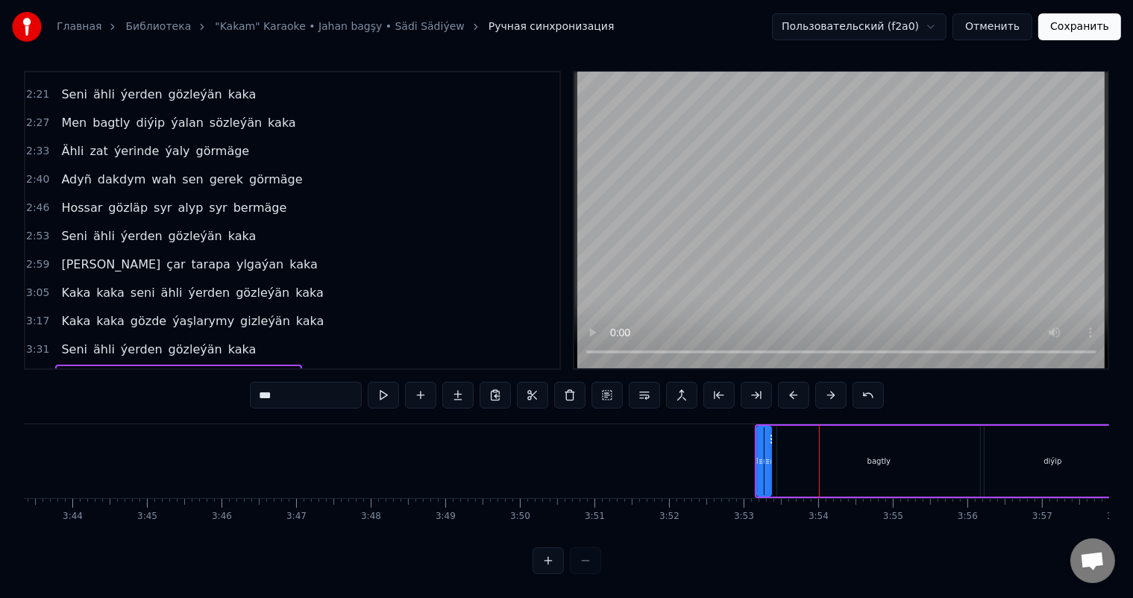
click at [787, 382] on button at bounding box center [793, 395] width 31 height 27
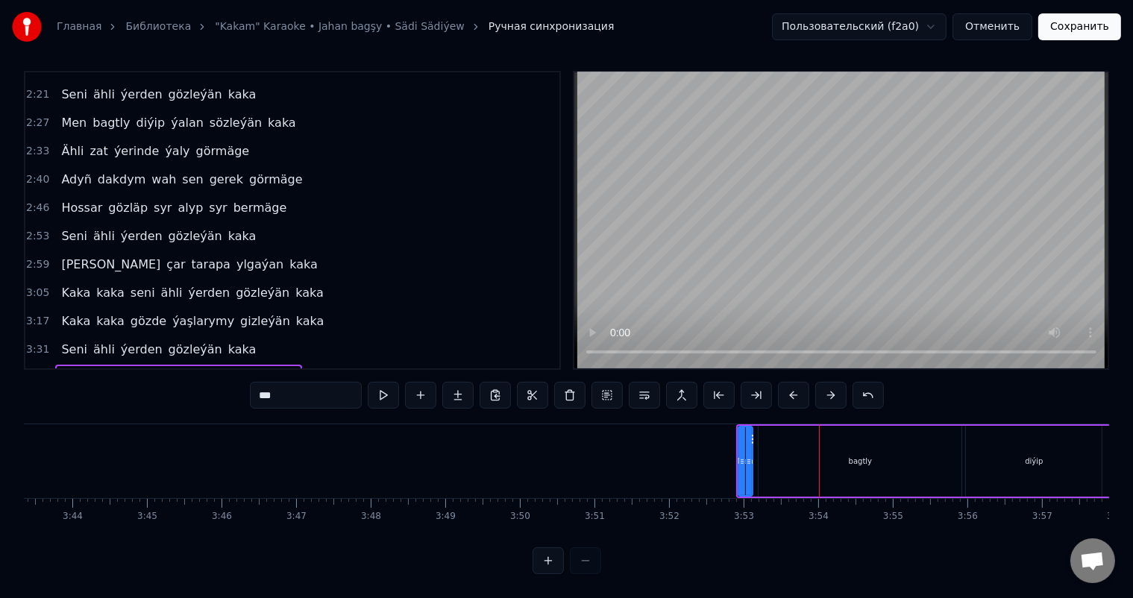
click at [787, 382] on button at bounding box center [793, 395] width 31 height 27
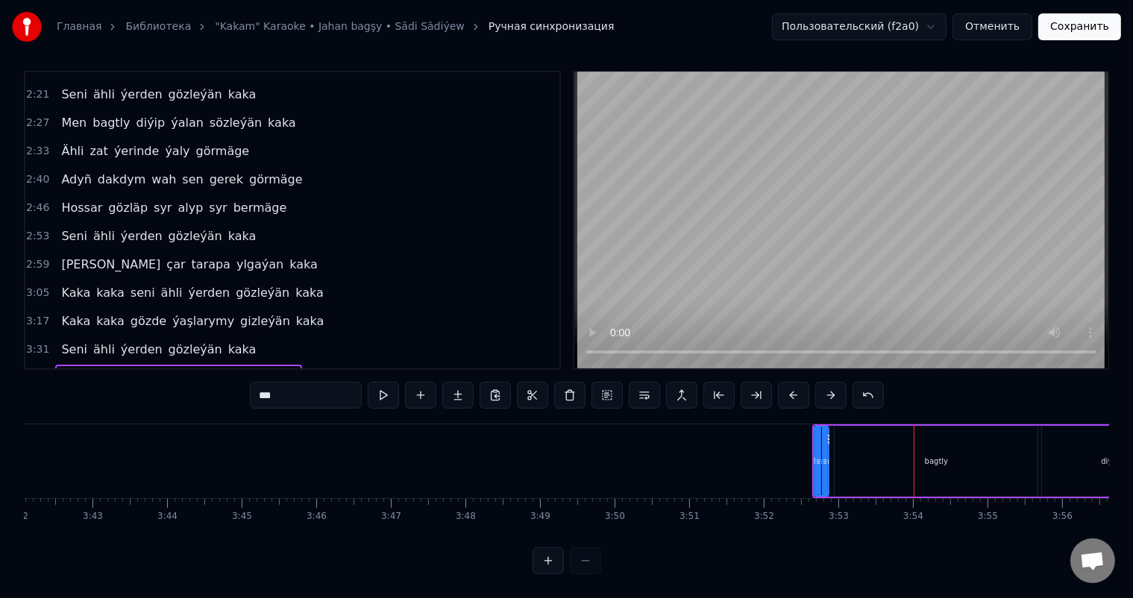
scroll to position [0, 16537]
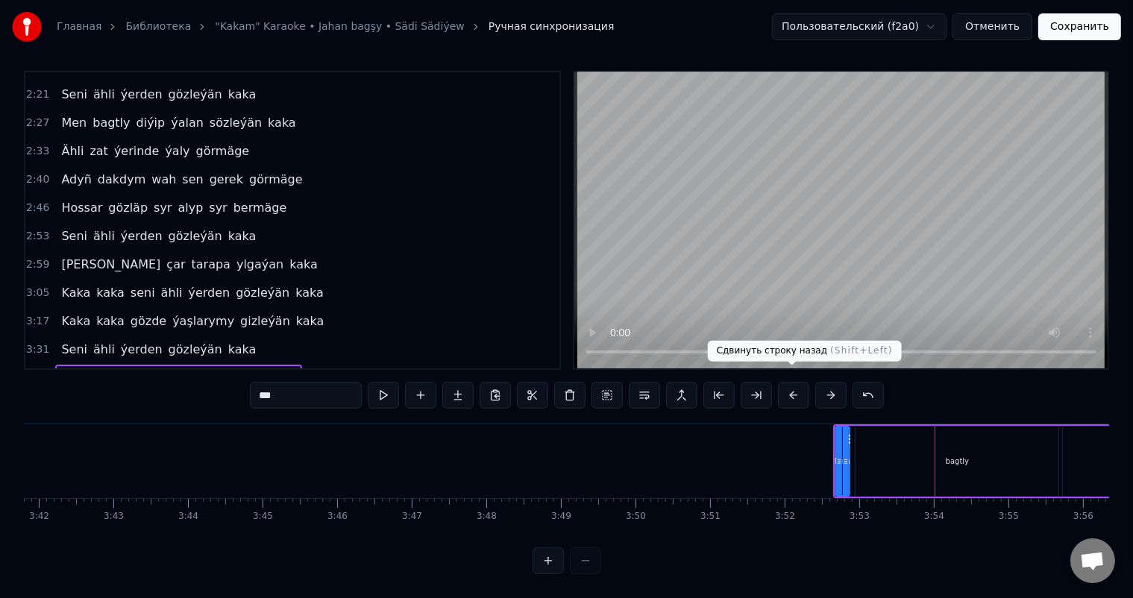
click at [790, 385] on button at bounding box center [793, 395] width 31 height 27
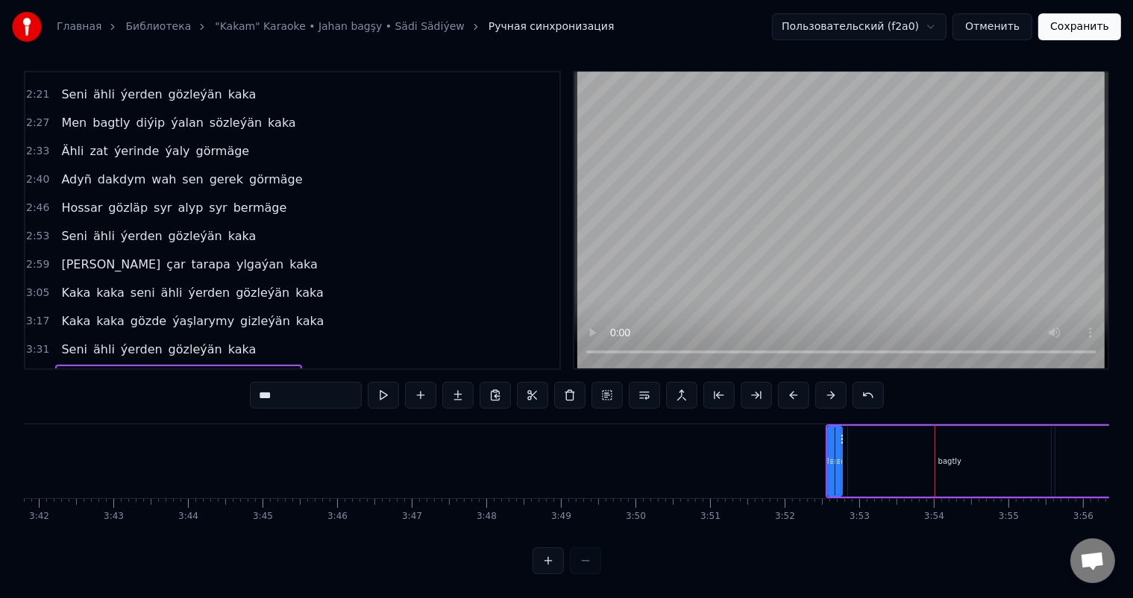
click at [790, 385] on button at bounding box center [793, 395] width 31 height 27
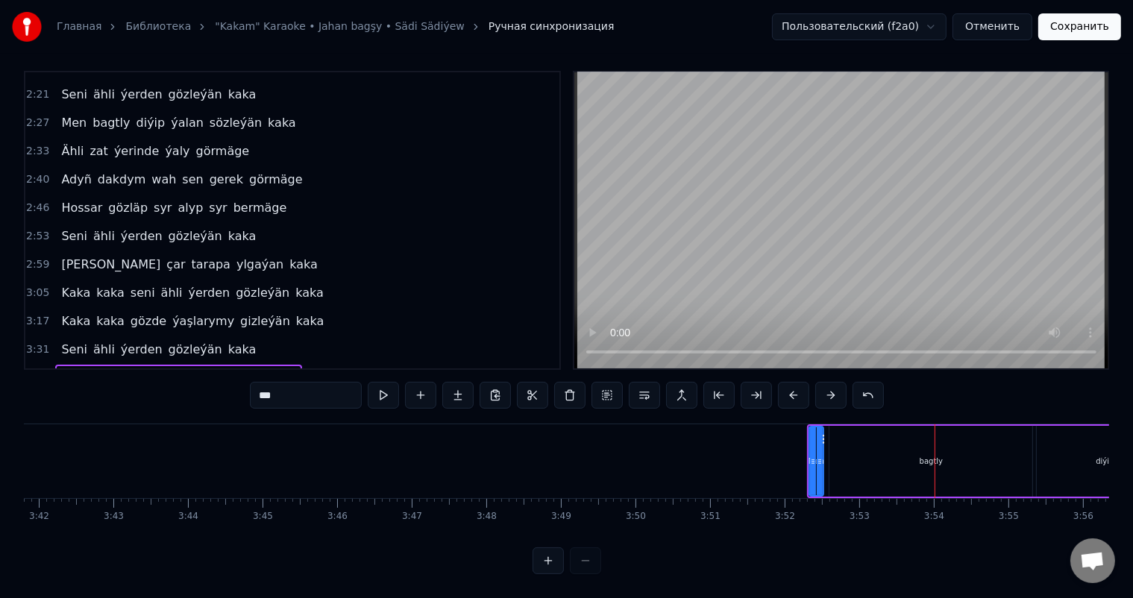
click at [790, 385] on button at bounding box center [793, 395] width 31 height 27
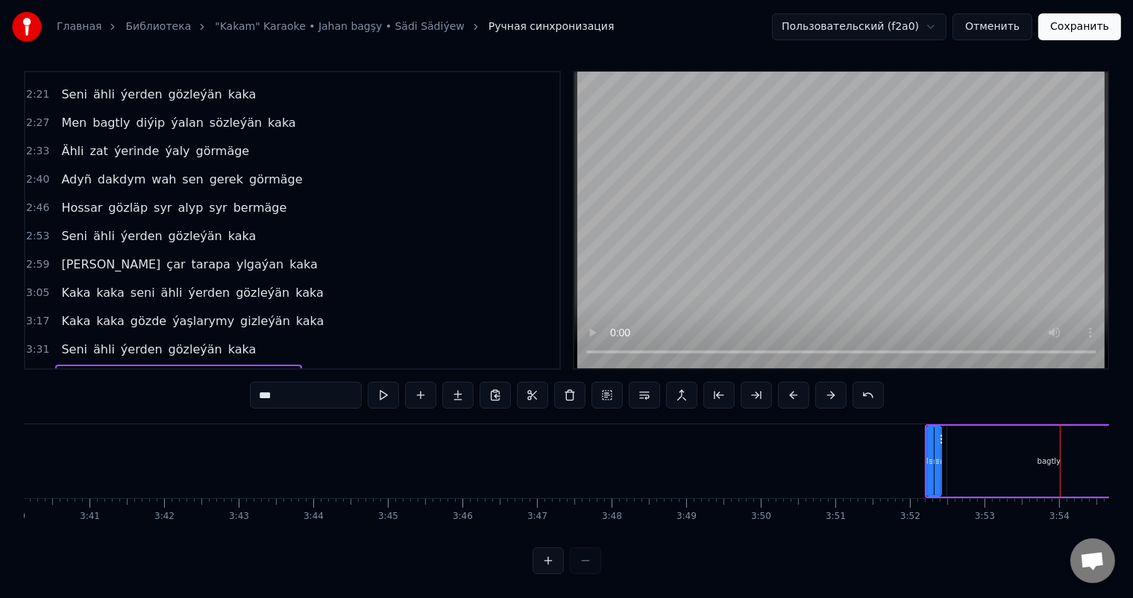
scroll to position [0, 16391]
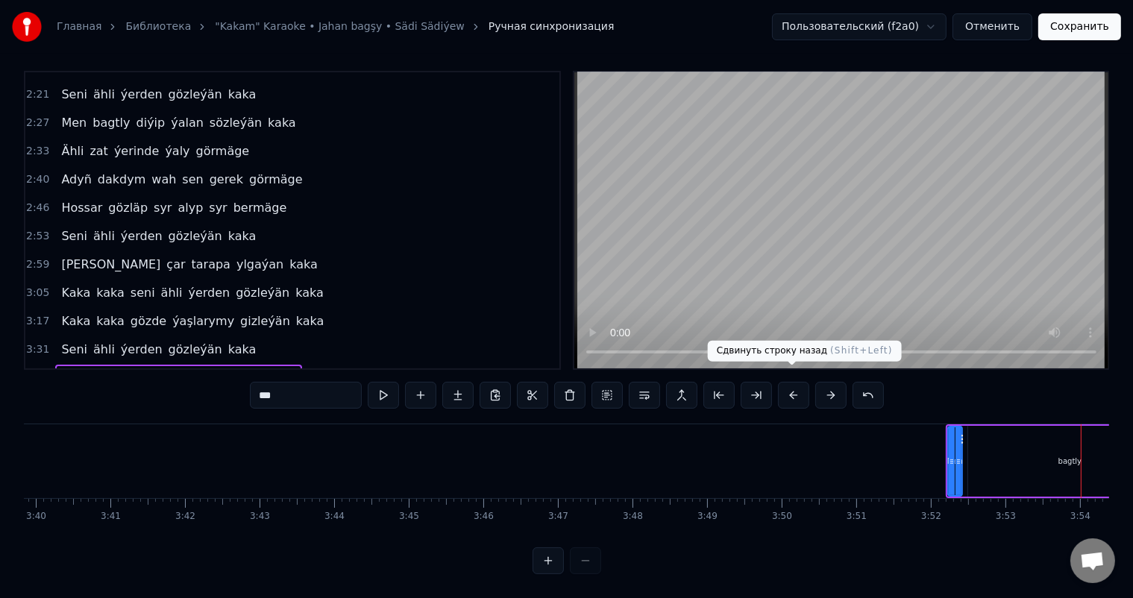
click at [793, 383] on button at bounding box center [793, 395] width 31 height 27
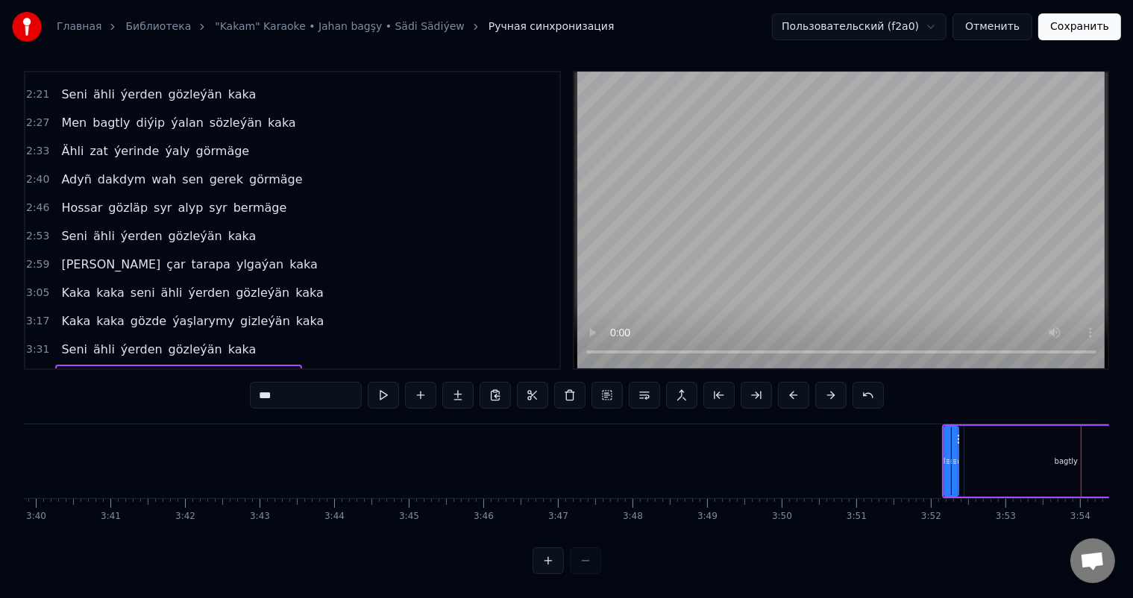
click at [793, 383] on button at bounding box center [793, 395] width 31 height 27
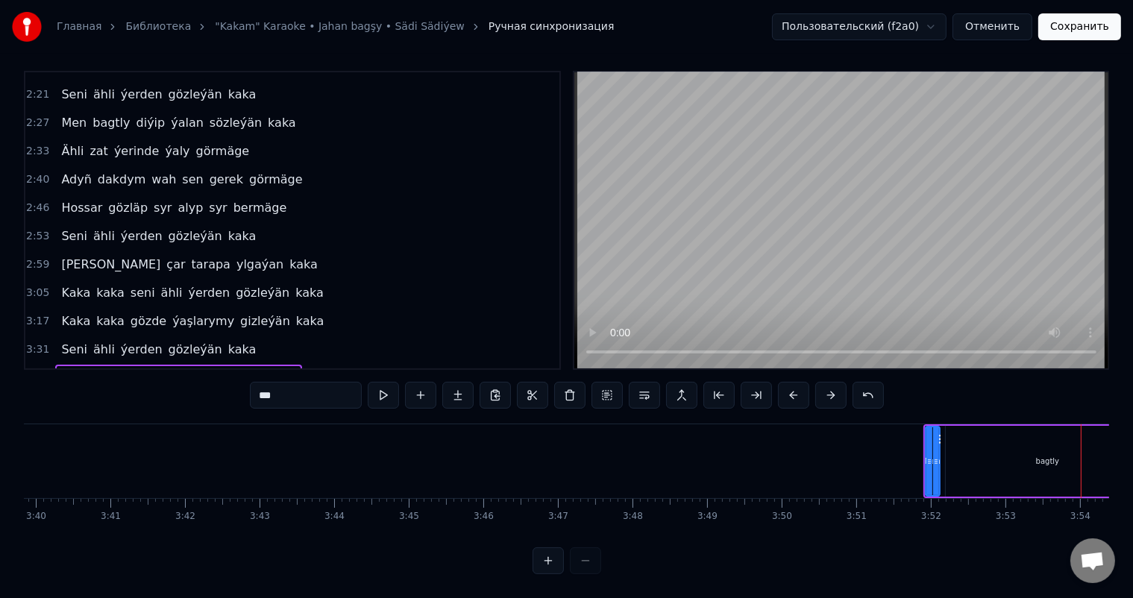
click at [793, 383] on button at bounding box center [793, 395] width 31 height 27
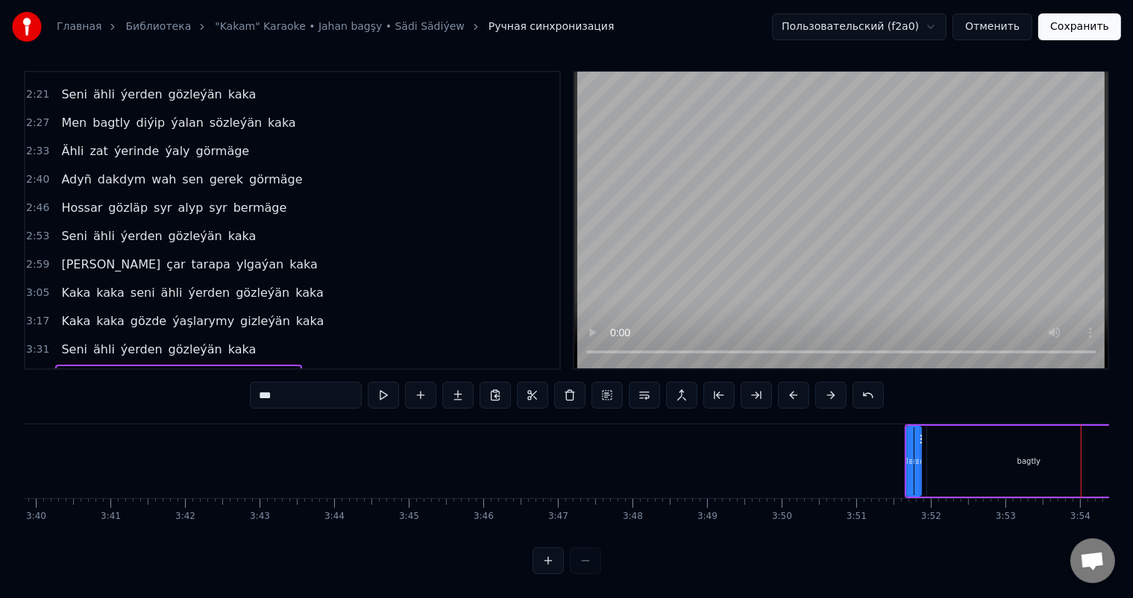
click at [793, 383] on button at bounding box center [793, 395] width 31 height 27
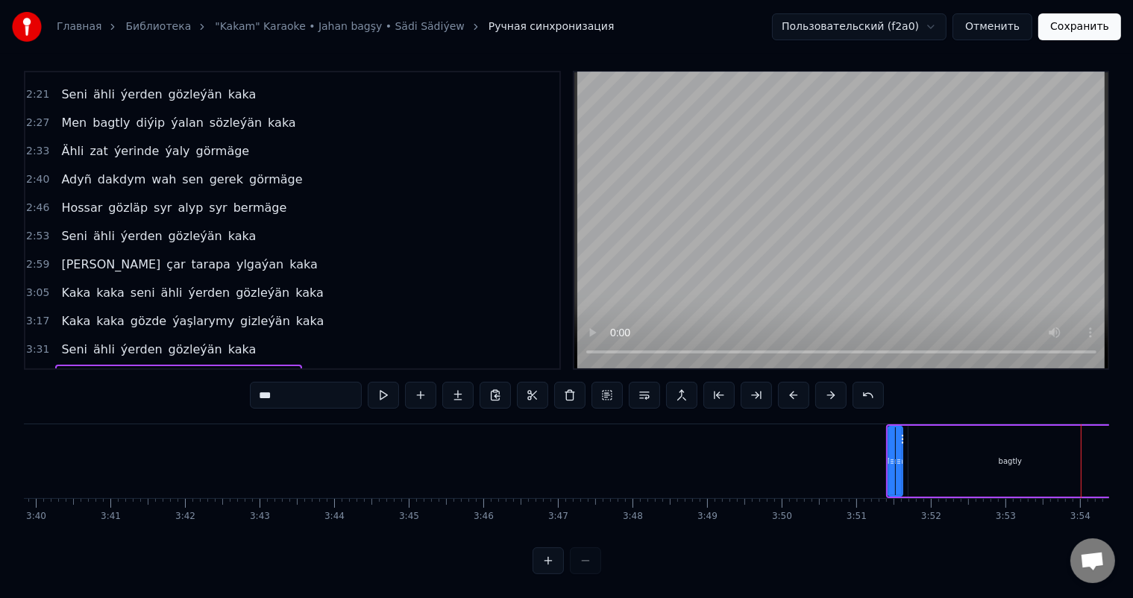
scroll to position [0, 16255]
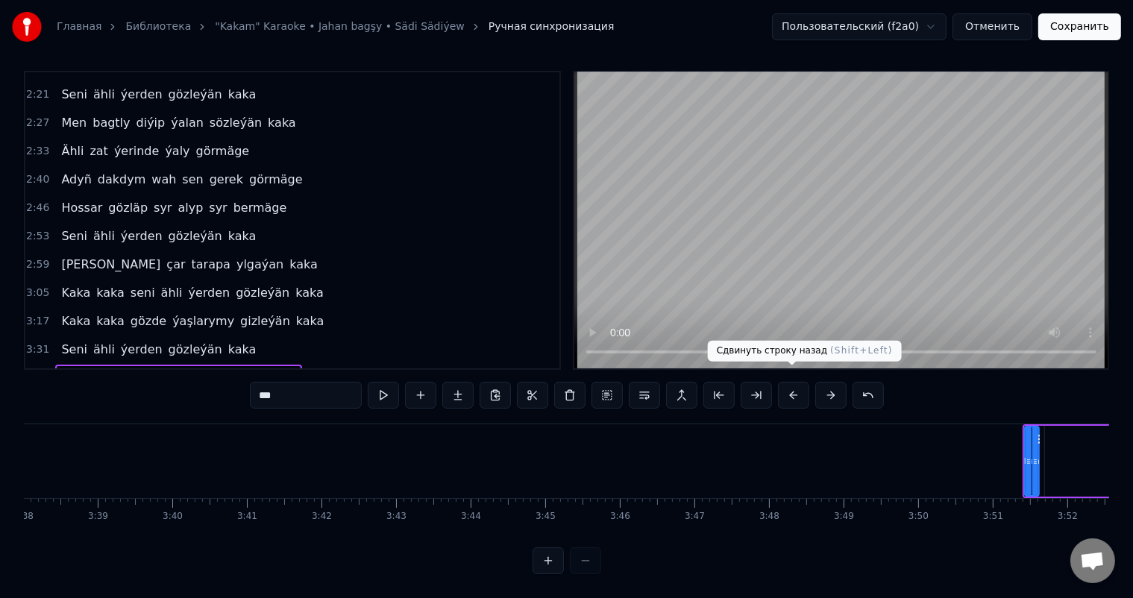
click at [793, 383] on button at bounding box center [793, 395] width 31 height 27
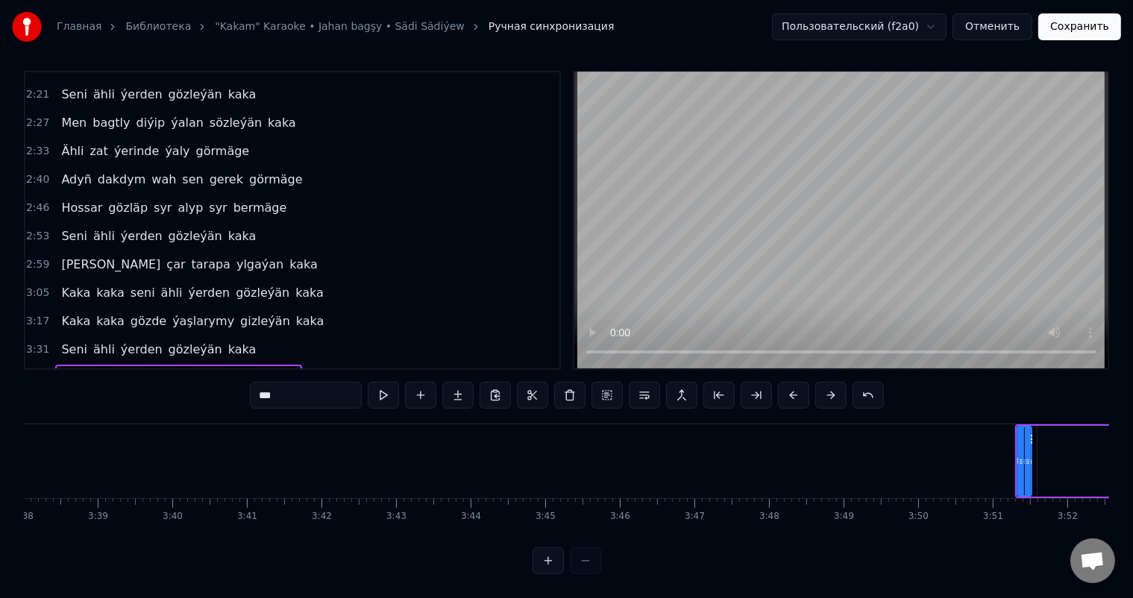
click at [793, 383] on button at bounding box center [793, 395] width 31 height 27
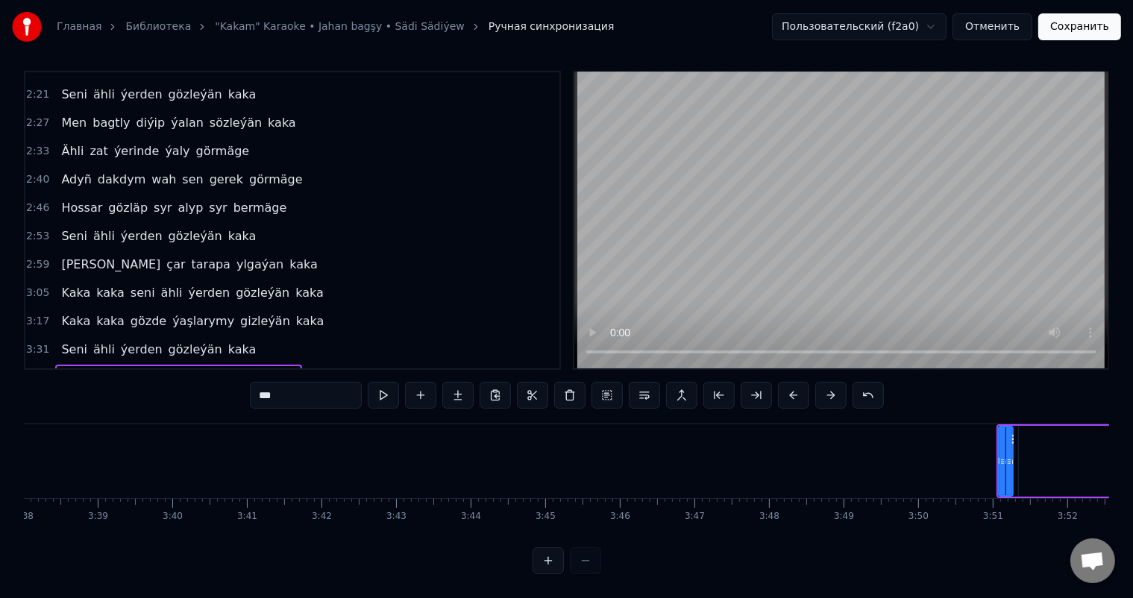
click at [793, 383] on button at bounding box center [793, 395] width 31 height 27
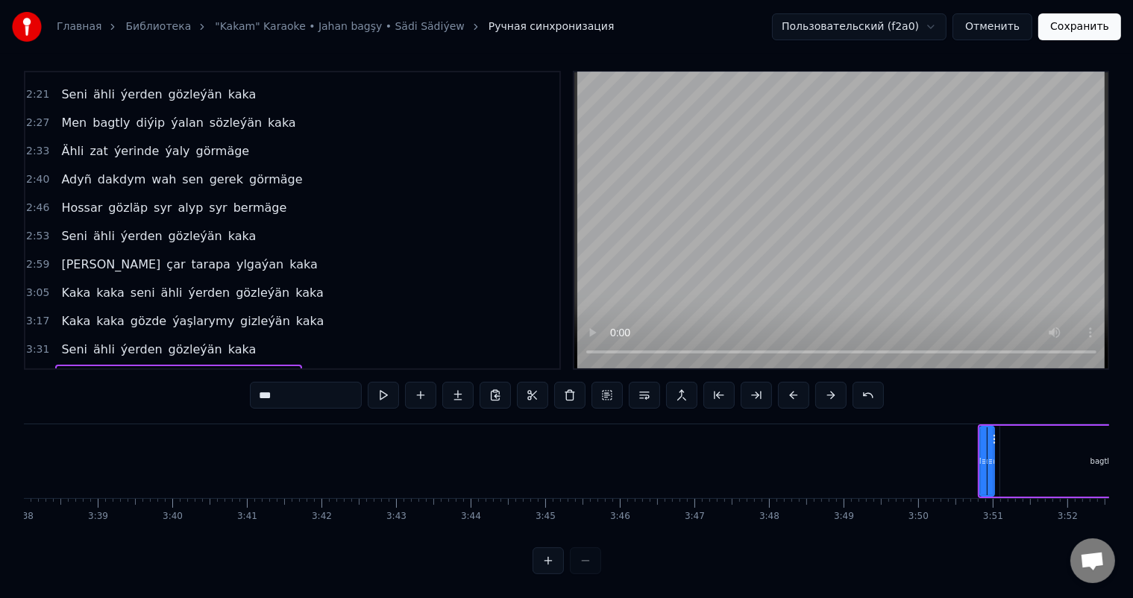
click at [791, 383] on button at bounding box center [793, 395] width 31 height 27
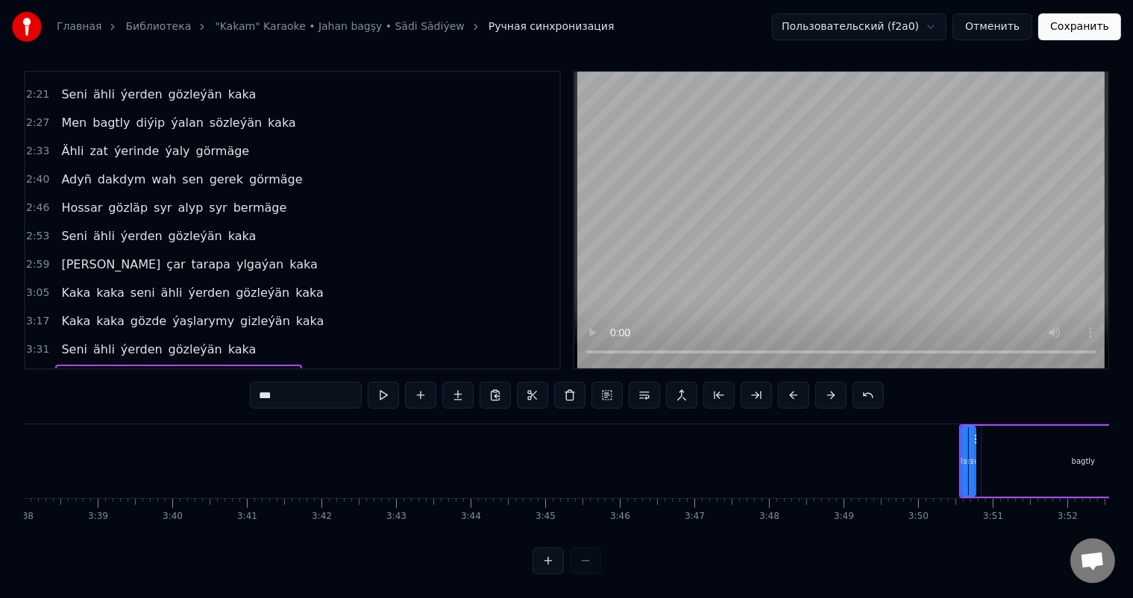
click at [791, 383] on button at bounding box center [793, 395] width 31 height 27
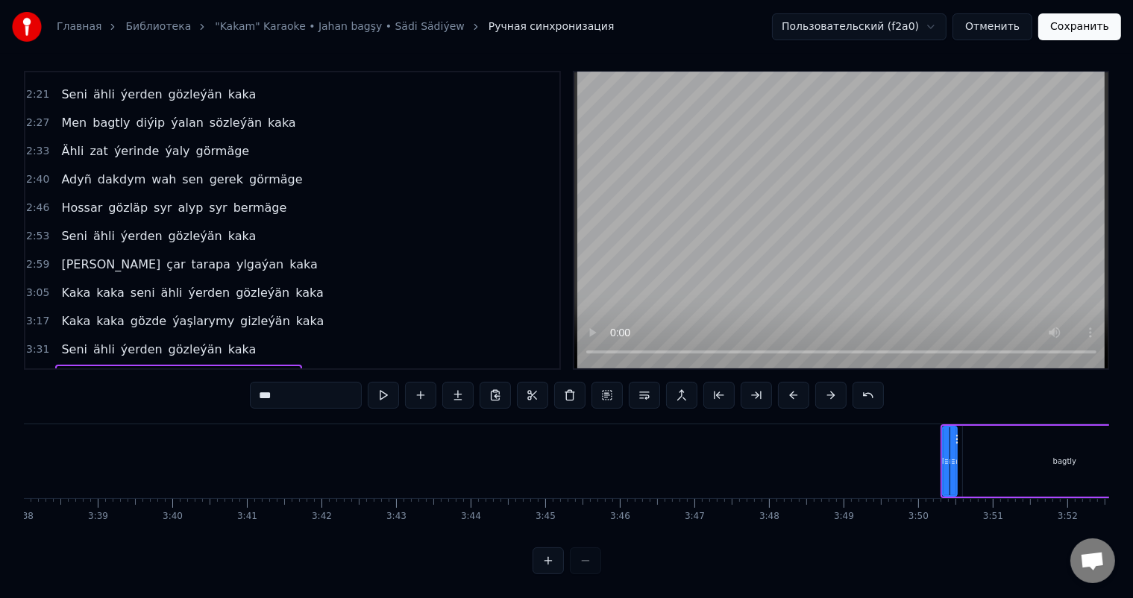
click at [791, 383] on button at bounding box center [793, 395] width 31 height 27
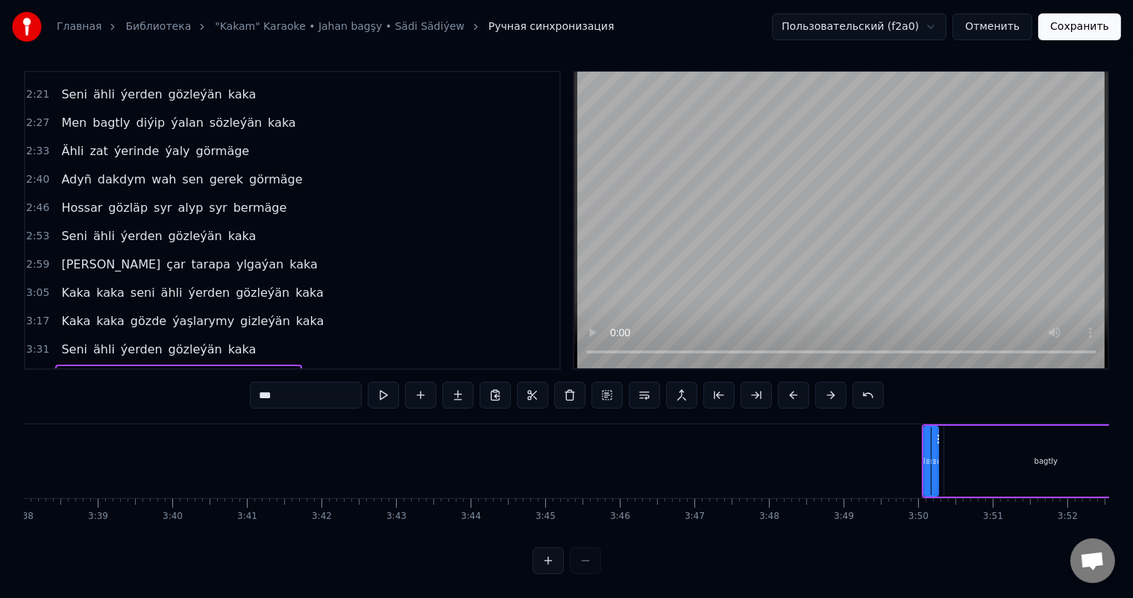
click at [791, 383] on button at bounding box center [793, 395] width 31 height 27
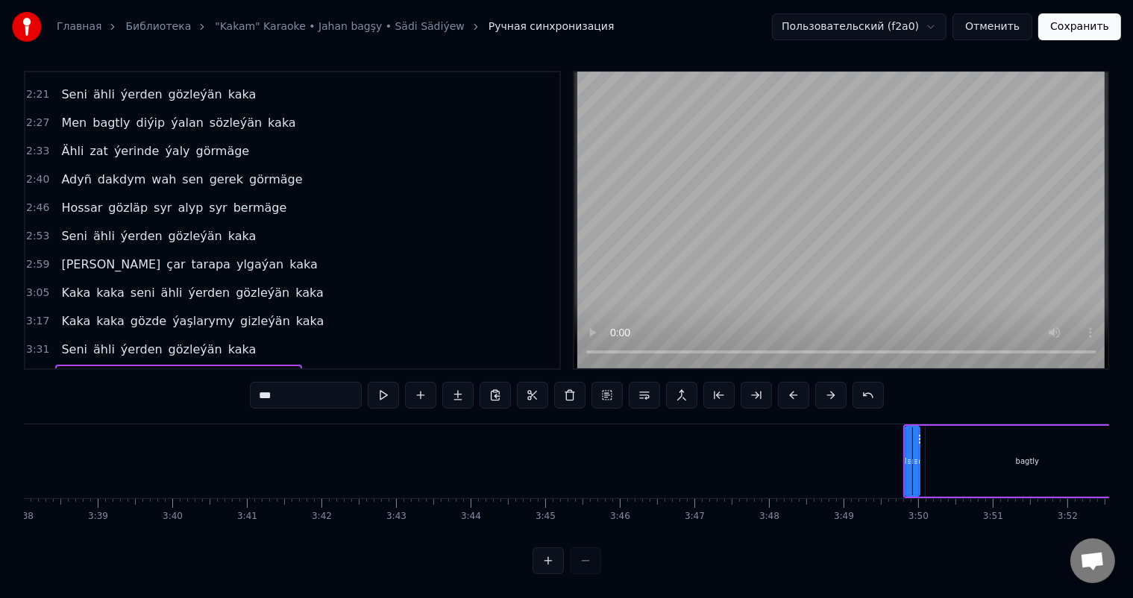
click at [791, 383] on button at bounding box center [793, 395] width 31 height 27
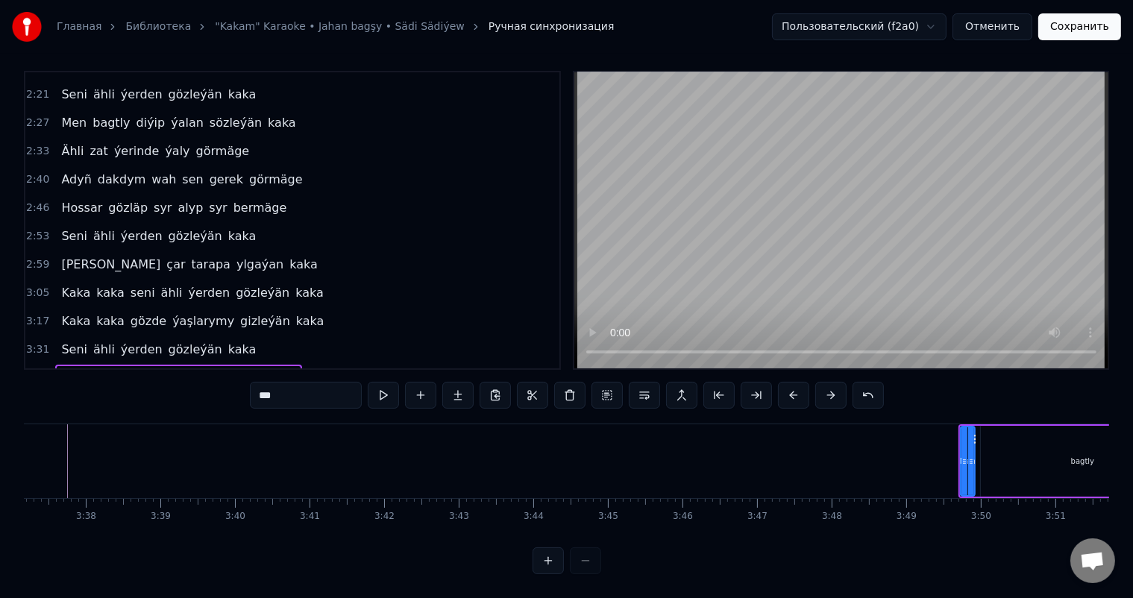
scroll to position [0, 16161]
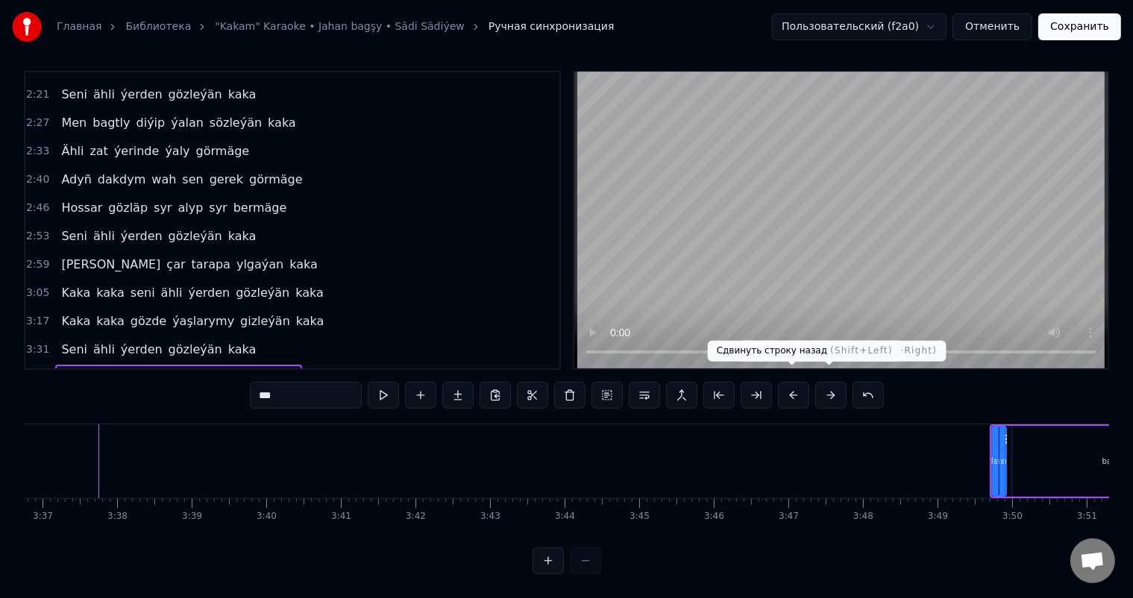
click at [796, 385] on button at bounding box center [793, 395] width 31 height 27
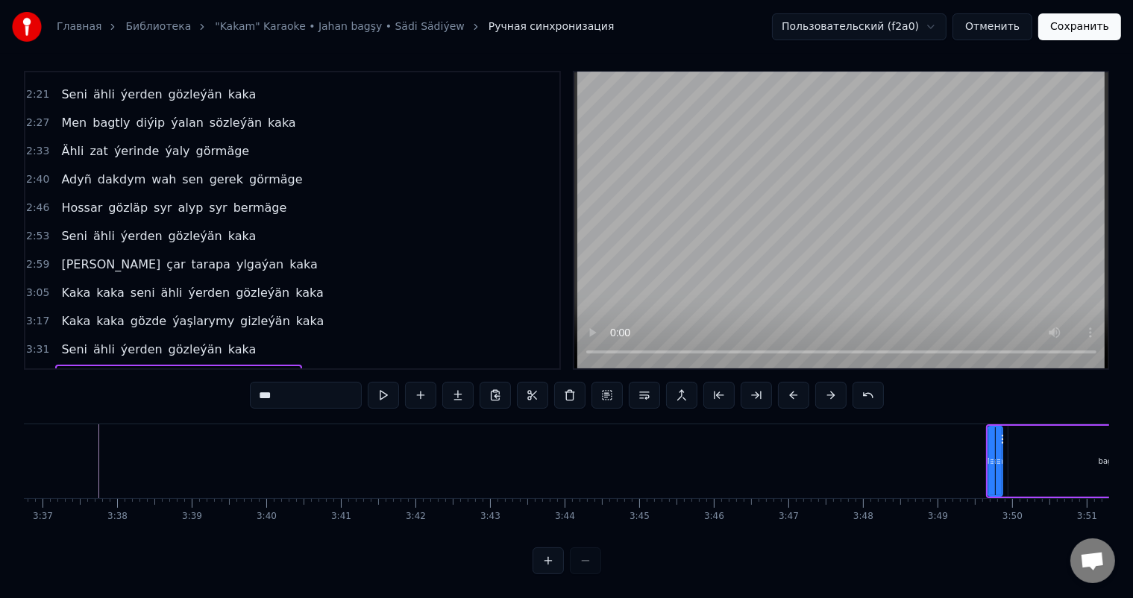
click at [796, 385] on button at bounding box center [793, 395] width 31 height 27
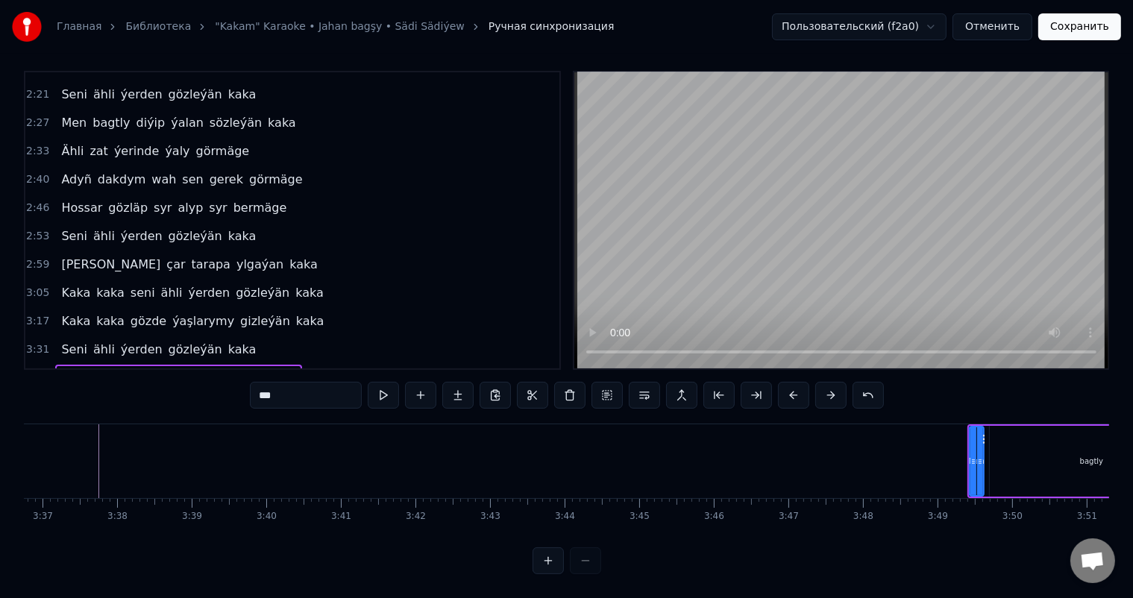
click at [796, 385] on button at bounding box center [793, 395] width 31 height 27
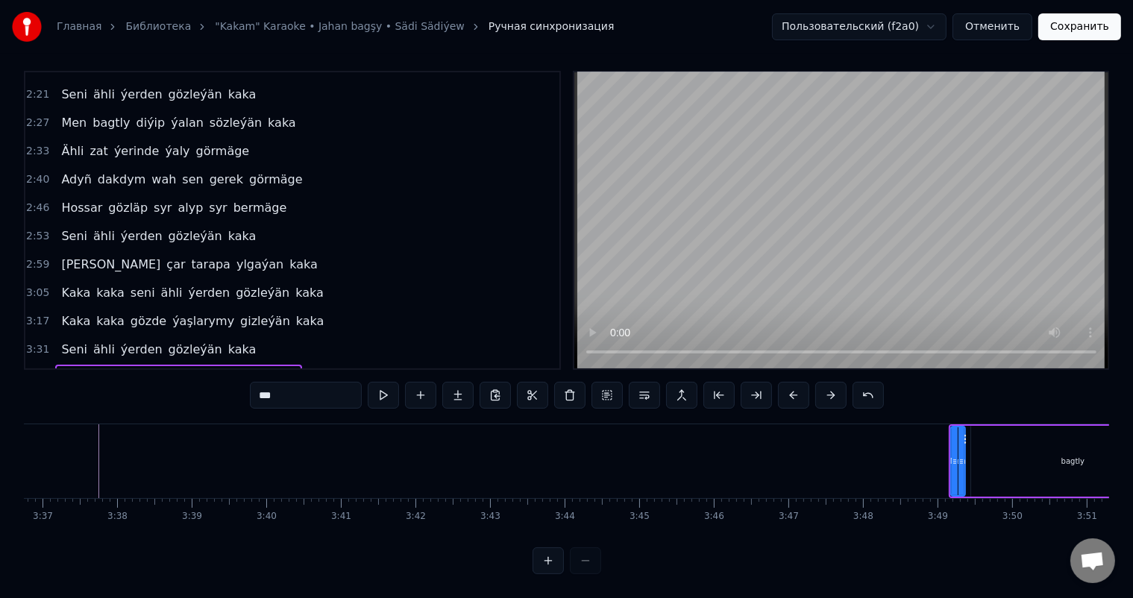
click at [796, 385] on button at bounding box center [793, 395] width 31 height 27
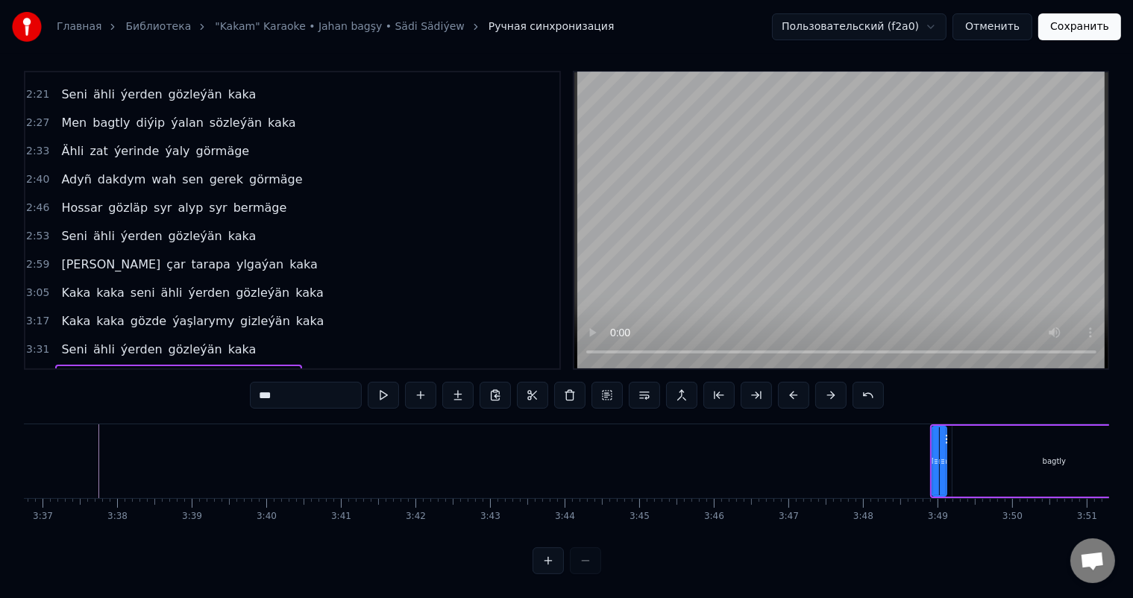
click at [796, 385] on button at bounding box center [793, 395] width 31 height 27
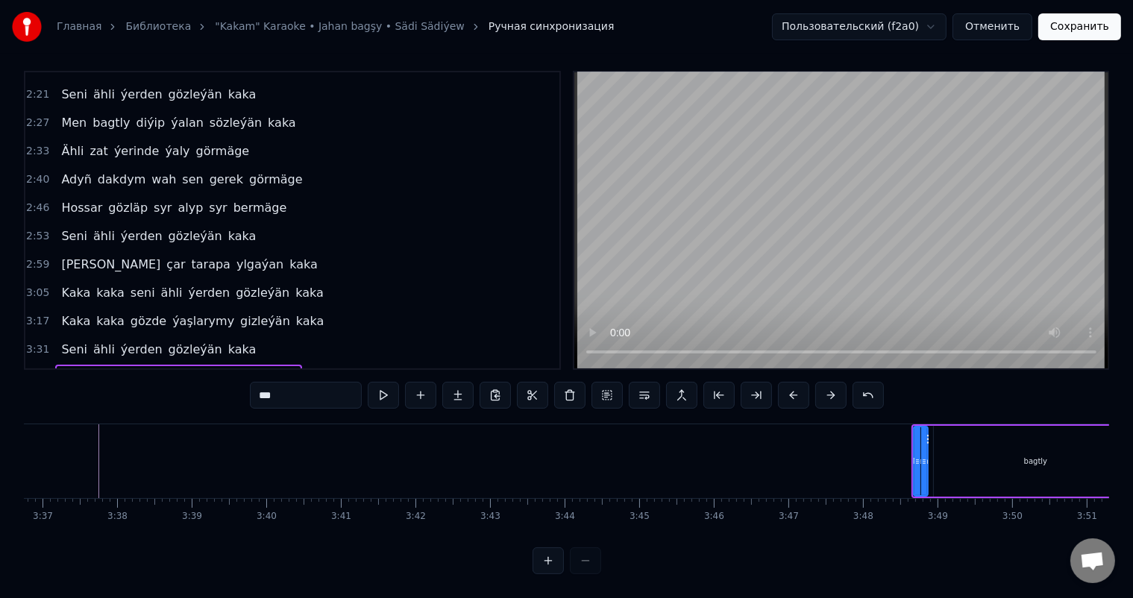
click at [796, 385] on button at bounding box center [793, 395] width 31 height 27
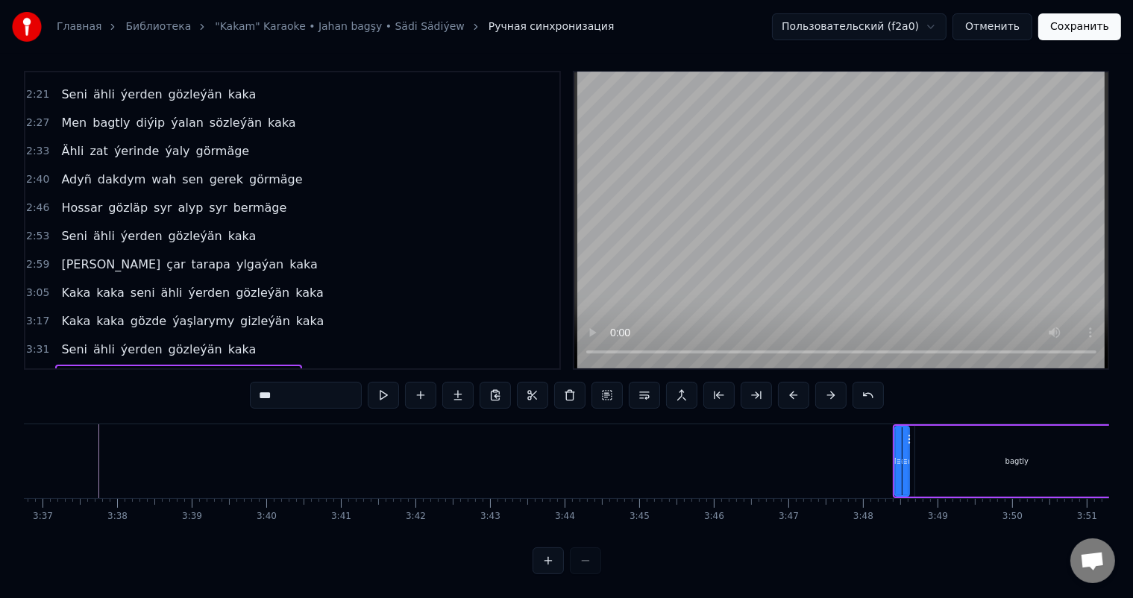
click at [796, 385] on button at bounding box center [793, 395] width 31 height 27
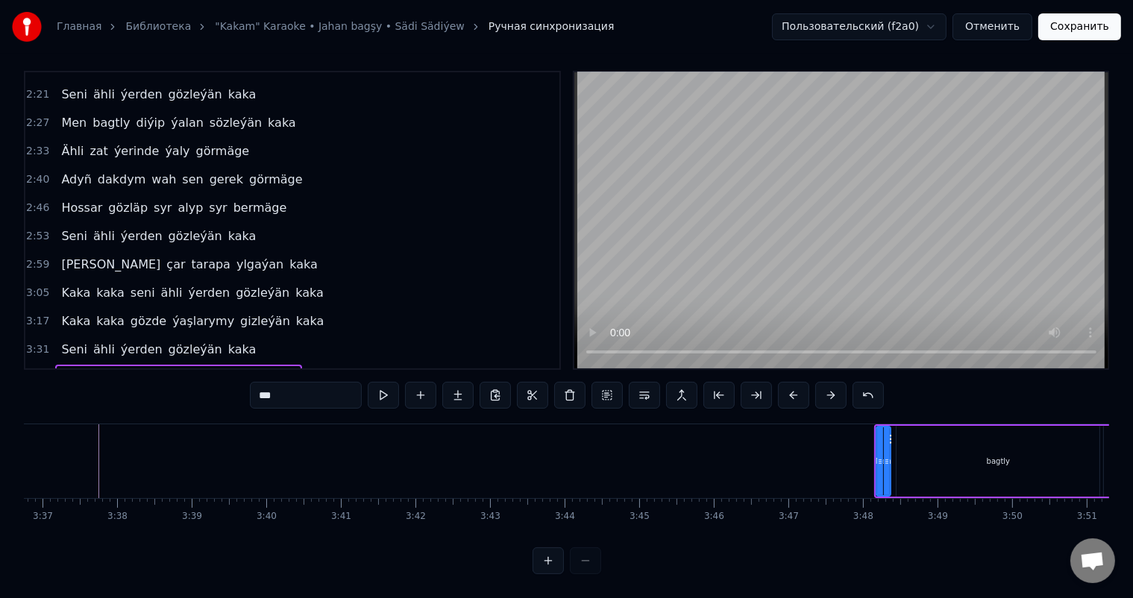
click at [796, 385] on button at bounding box center [793, 395] width 31 height 27
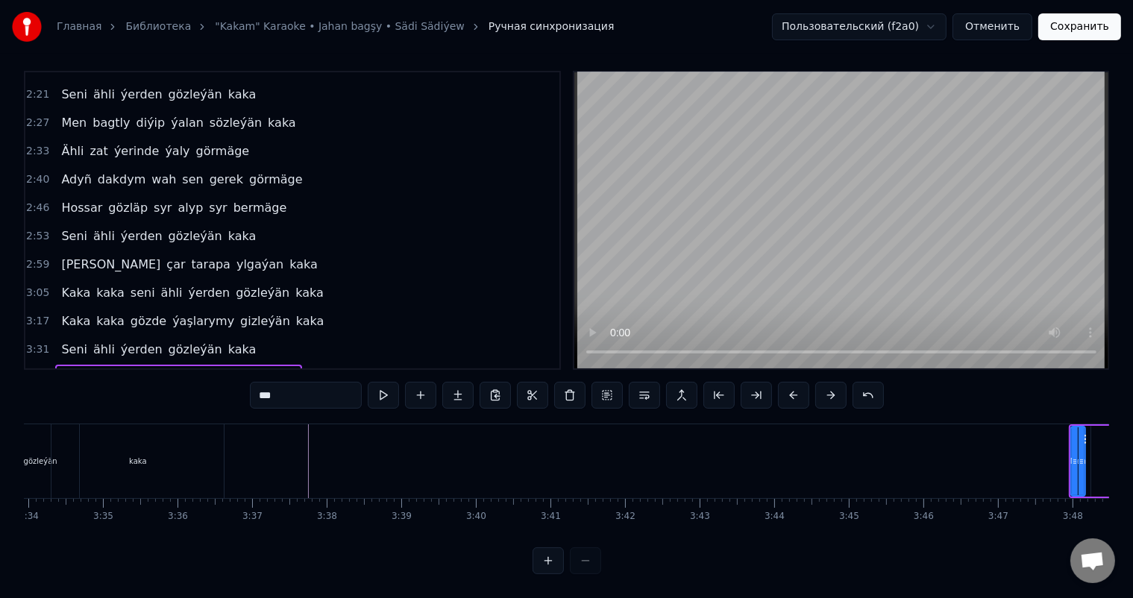
scroll to position [0, 15930]
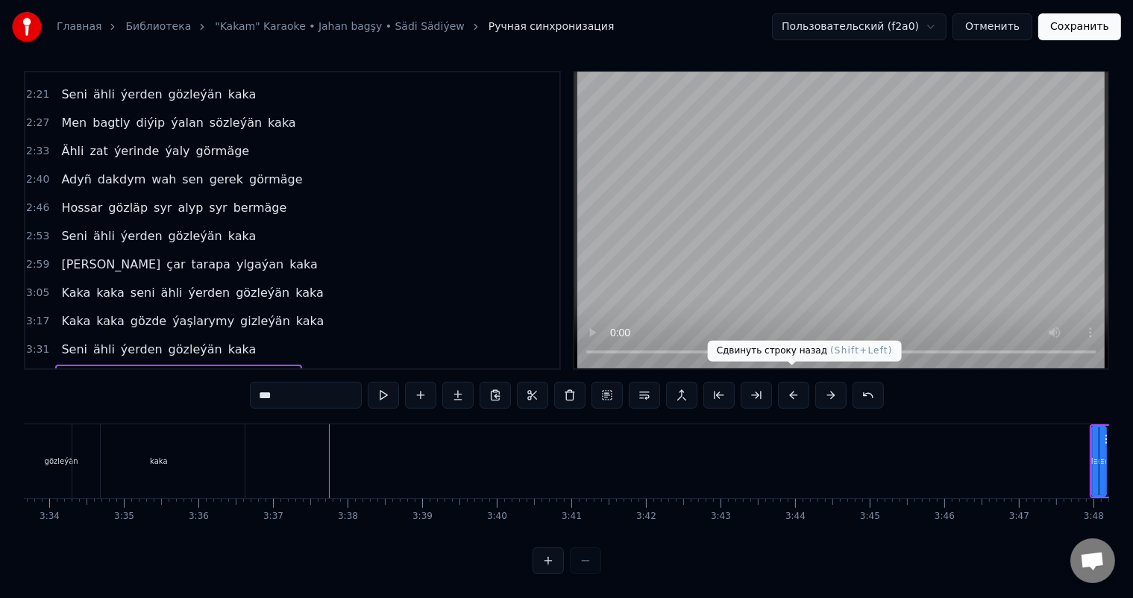
click at [791, 382] on button at bounding box center [793, 395] width 31 height 27
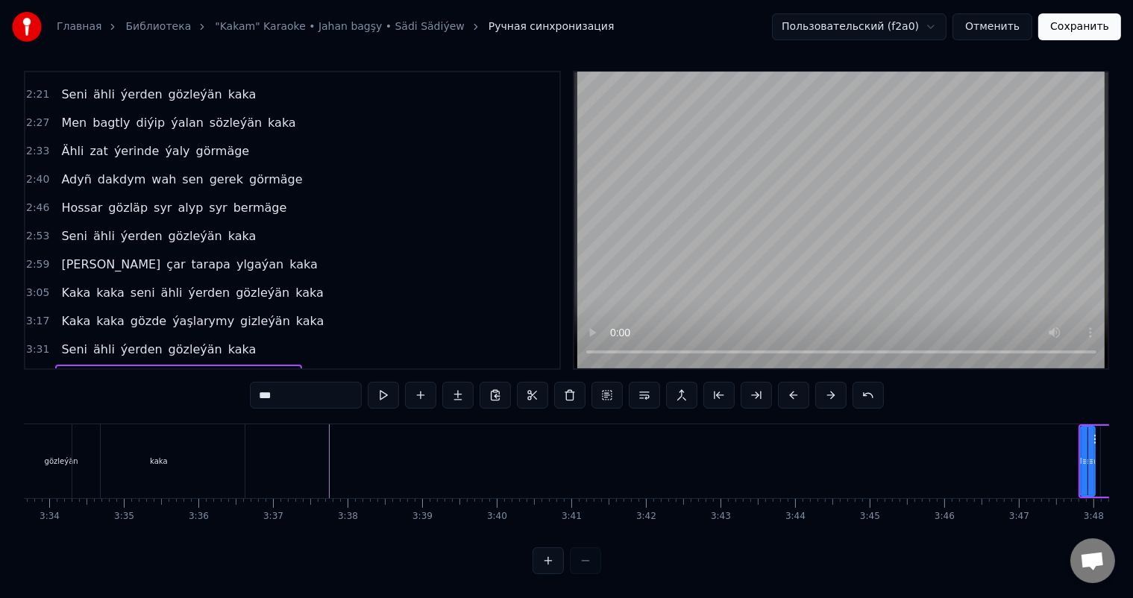
click at [791, 382] on button at bounding box center [793, 395] width 31 height 27
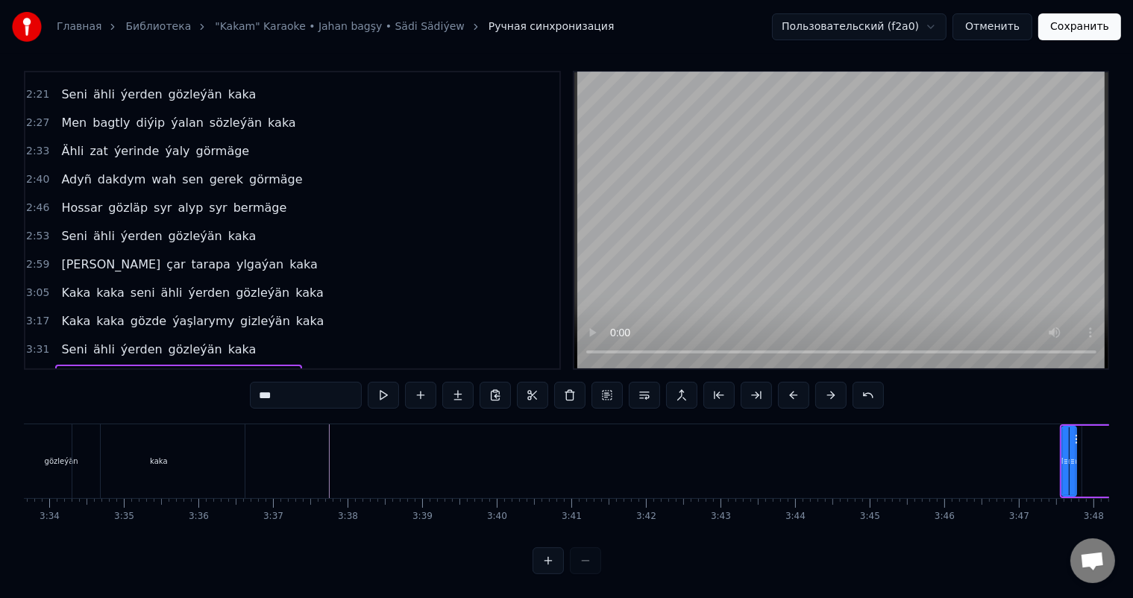
click at [791, 382] on button at bounding box center [793, 395] width 31 height 27
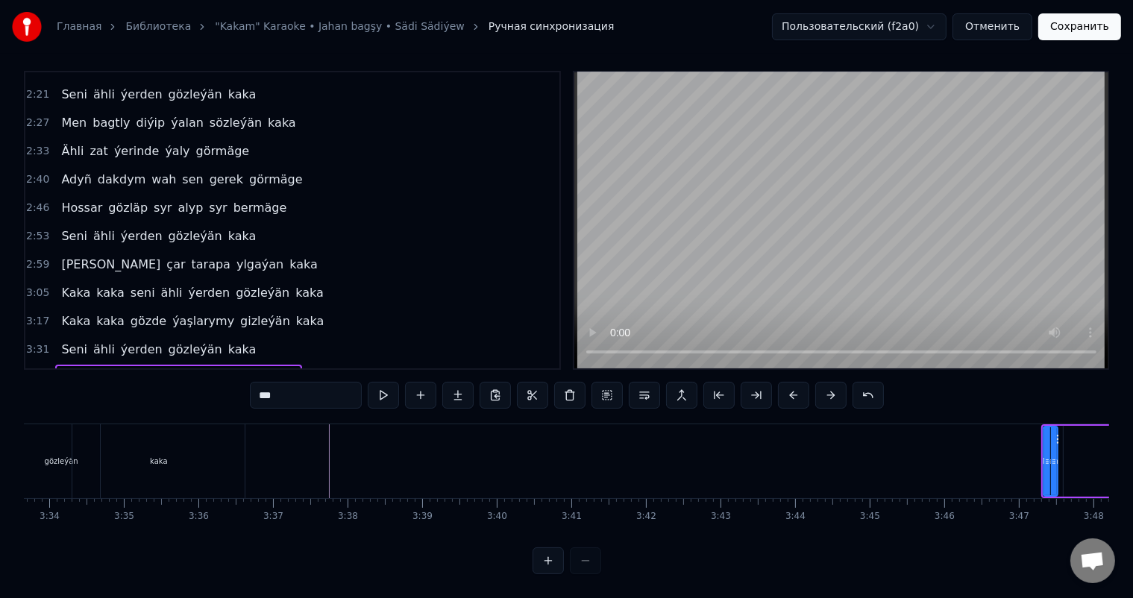
click at [791, 382] on button at bounding box center [793, 395] width 31 height 27
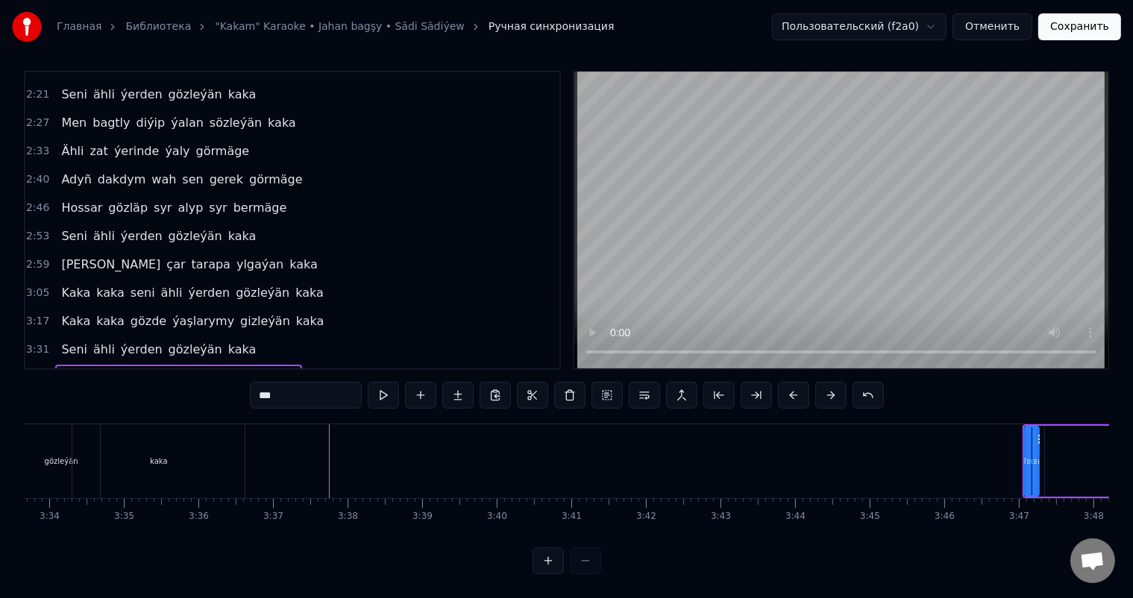
click at [791, 382] on button at bounding box center [793, 395] width 31 height 27
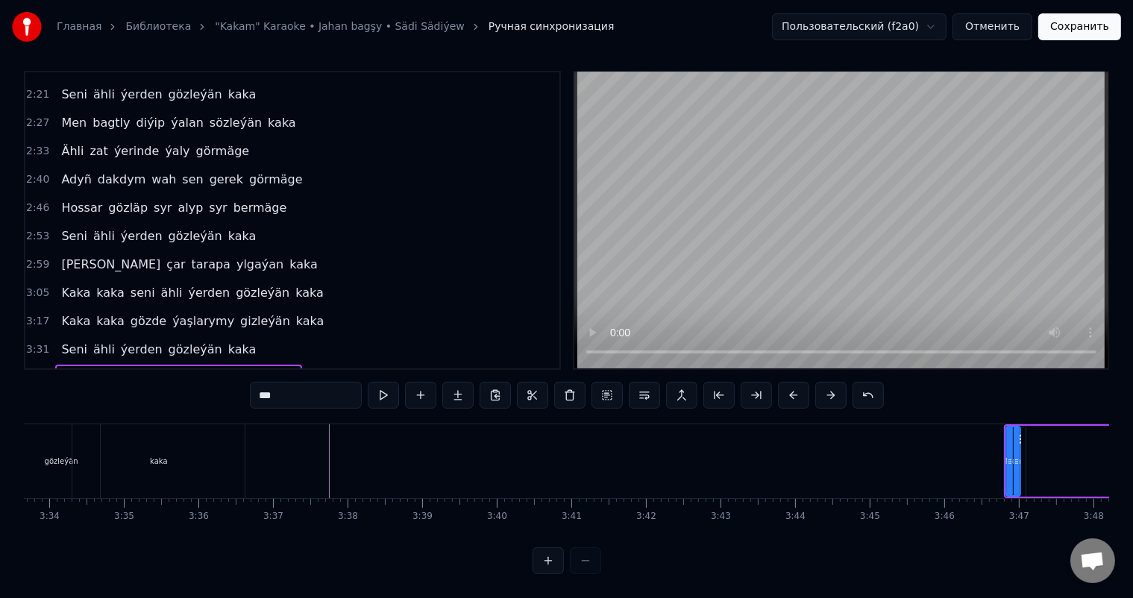
click at [791, 382] on button at bounding box center [793, 395] width 31 height 27
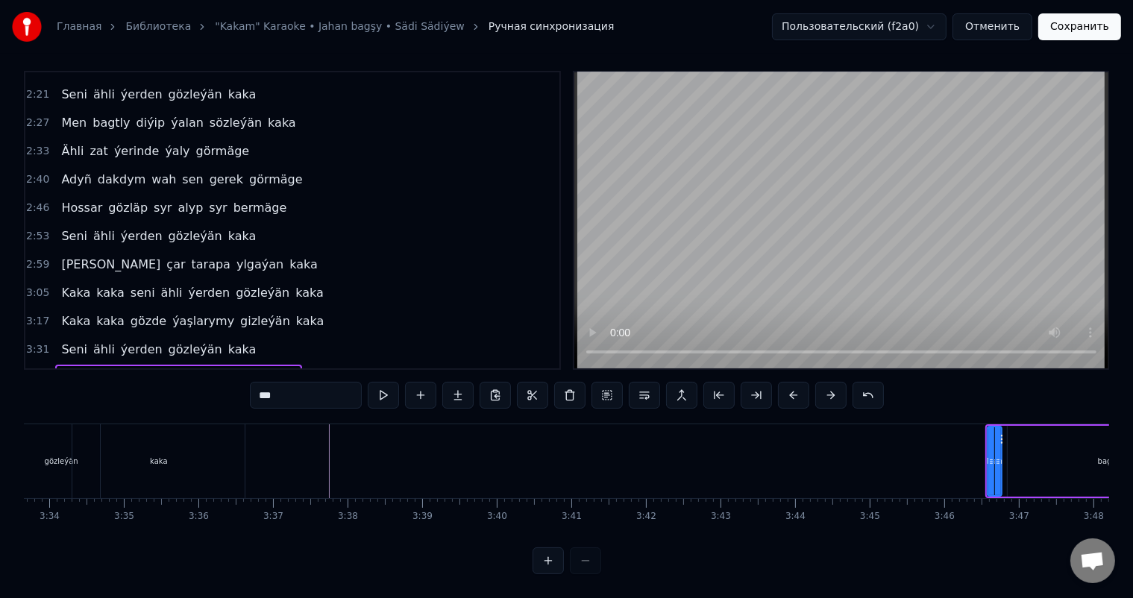
click at [791, 382] on button at bounding box center [793, 395] width 31 height 27
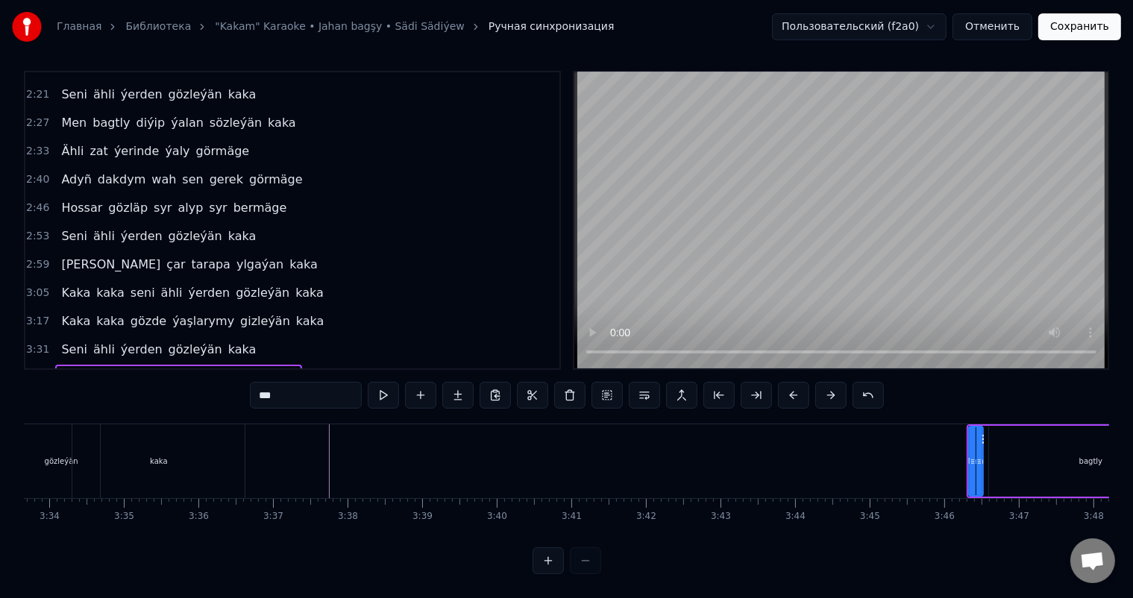
click at [791, 382] on button at bounding box center [793, 395] width 31 height 27
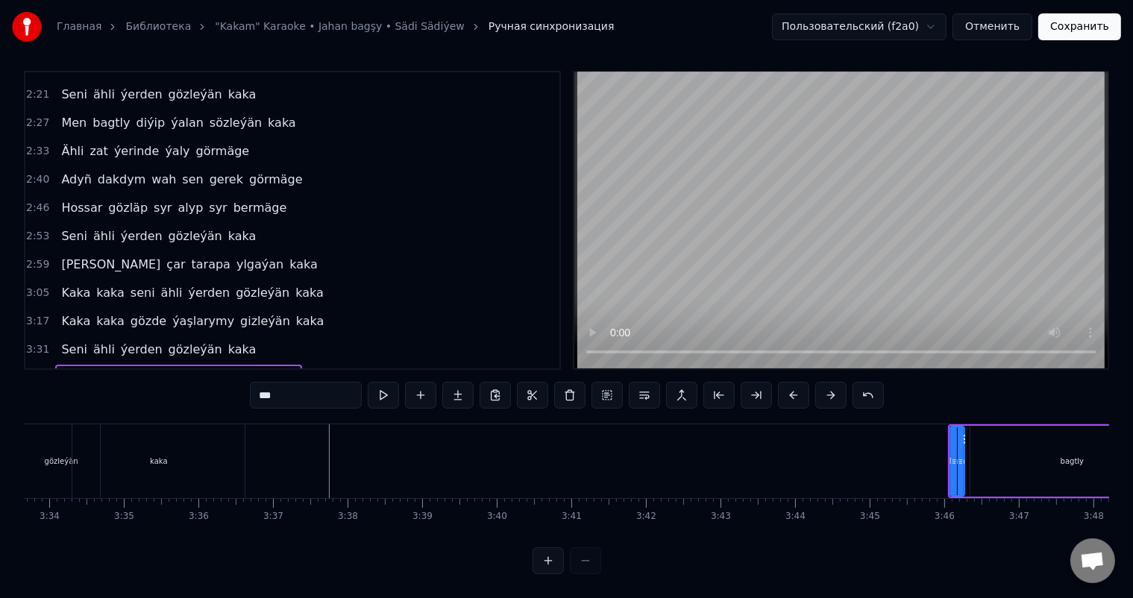
click at [791, 382] on button at bounding box center [793, 395] width 31 height 27
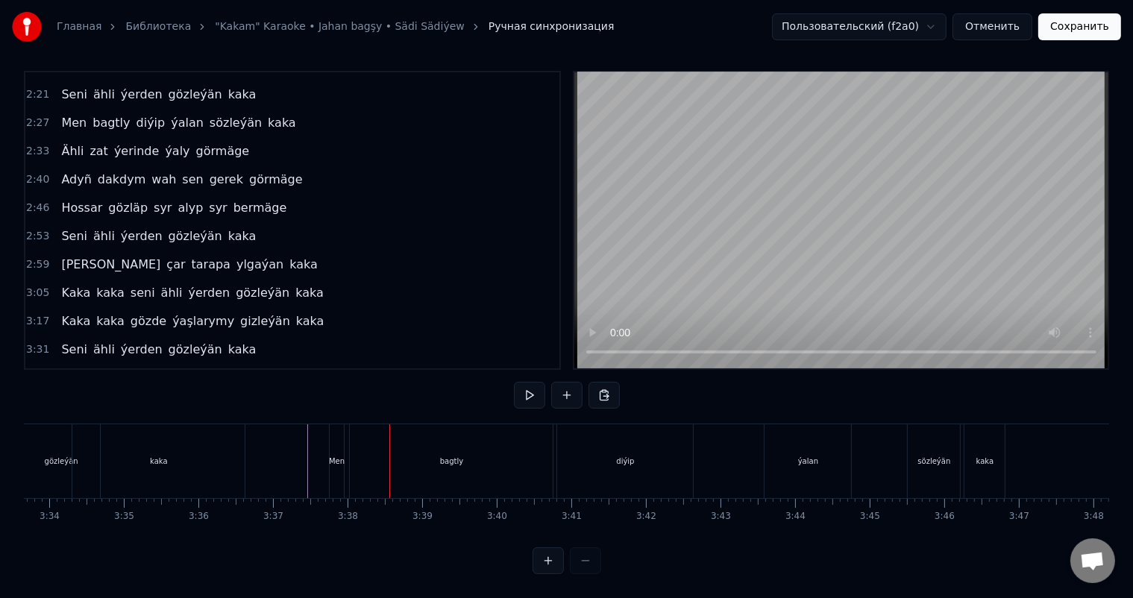
click at [409, 442] on div "bagtly" at bounding box center [451, 461] width 203 height 74
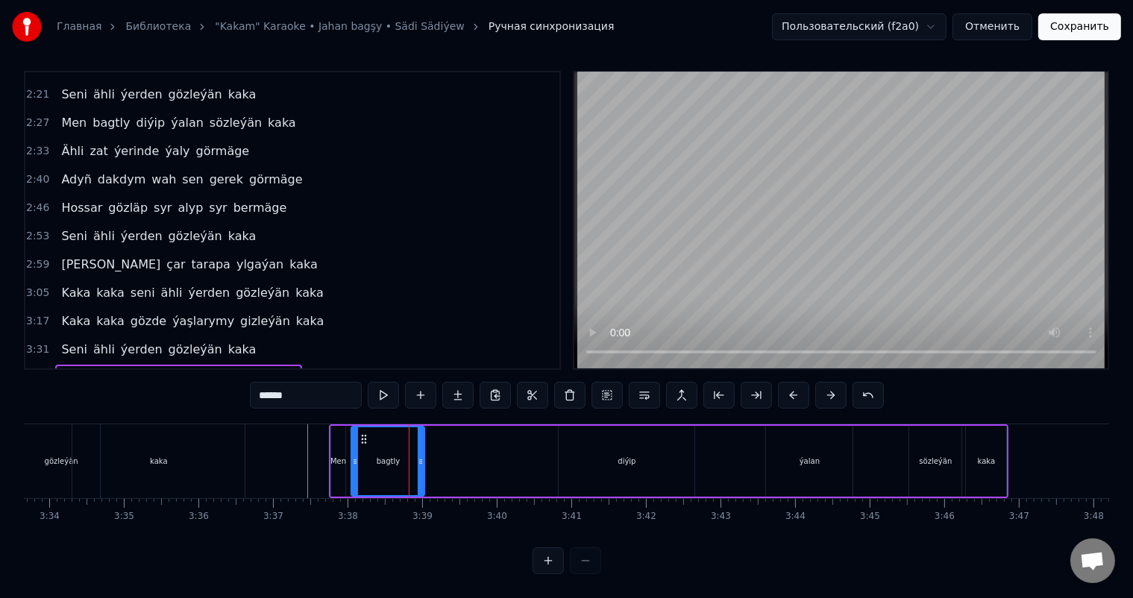
drag, startPoint x: 550, startPoint y: 443, endPoint x: 420, endPoint y: 441, distance: 129.8
click at [420, 441] on div at bounding box center [421, 461] width 6 height 68
drag, startPoint x: 421, startPoint y: 445, endPoint x: 399, endPoint y: 443, distance: 21.7
click at [399, 456] on icon at bounding box center [399, 462] width 6 height 12
drag, startPoint x: 399, startPoint y: 441, endPoint x: 379, endPoint y: 440, distance: 20.2
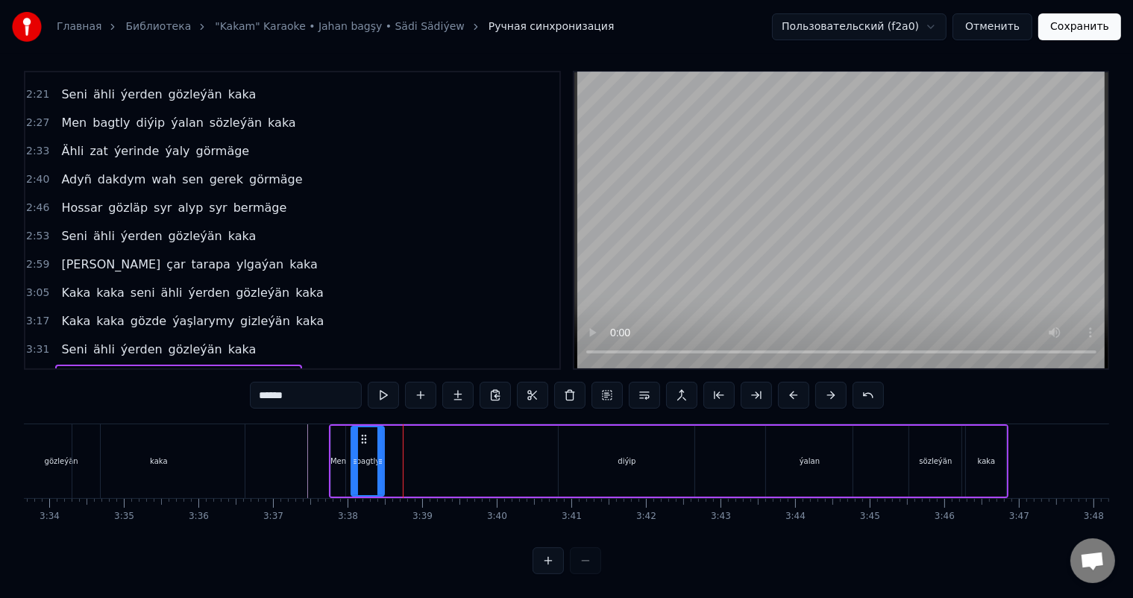
click at [379, 440] on div at bounding box center [380, 461] width 6 height 68
click at [381, 439] on div at bounding box center [381, 461] width 6 height 68
click at [386, 439] on div at bounding box center [383, 461] width 6 height 68
drag, startPoint x: 388, startPoint y: 439, endPoint x: 395, endPoint y: 438, distance: 7.5
click at [395, 438] on div at bounding box center [395, 461] width 6 height 68
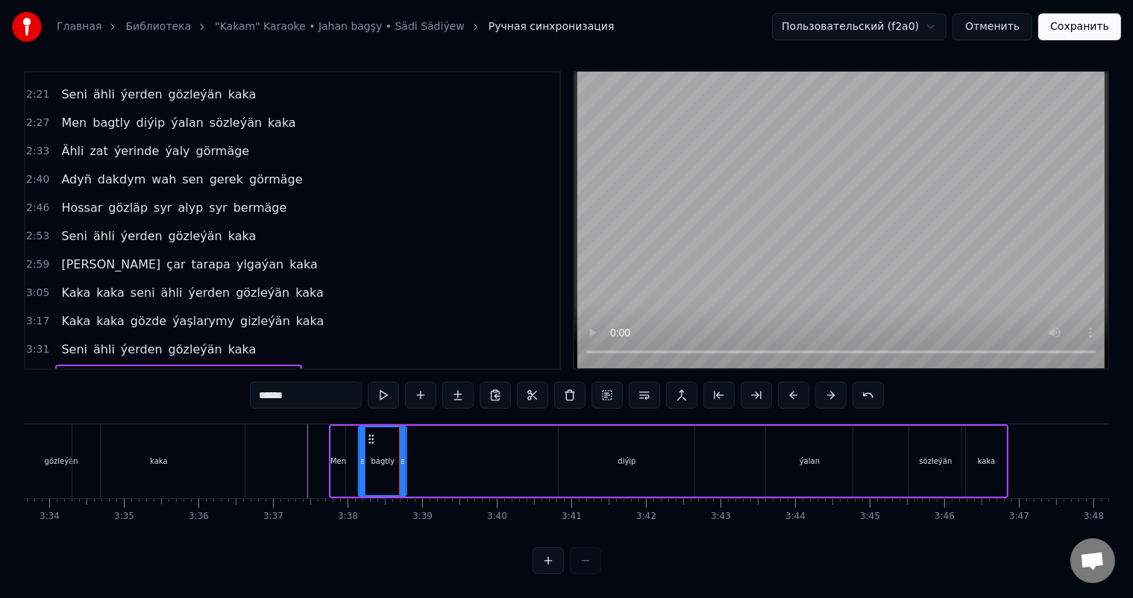
drag, startPoint x: 362, startPoint y: 426, endPoint x: 370, endPoint y: 423, distance: 7.8
click at [370, 433] on icon at bounding box center [371, 439] width 12 height 12
click at [336, 440] on div "Men" at bounding box center [338, 461] width 15 height 71
click at [350, 456] on icon at bounding box center [348, 462] width 6 height 12
click at [366, 437] on div "bagtly" at bounding box center [383, 461] width 48 height 71
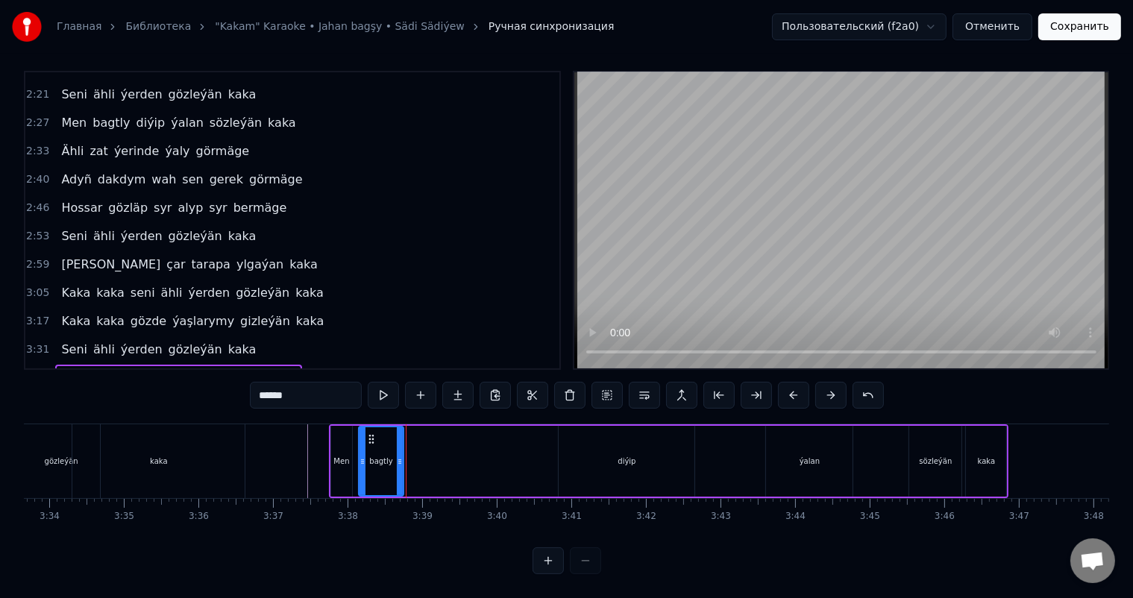
click at [399, 456] on icon at bounding box center [400, 462] width 6 height 12
click at [605, 438] on div "diýip" at bounding box center [626, 461] width 136 height 71
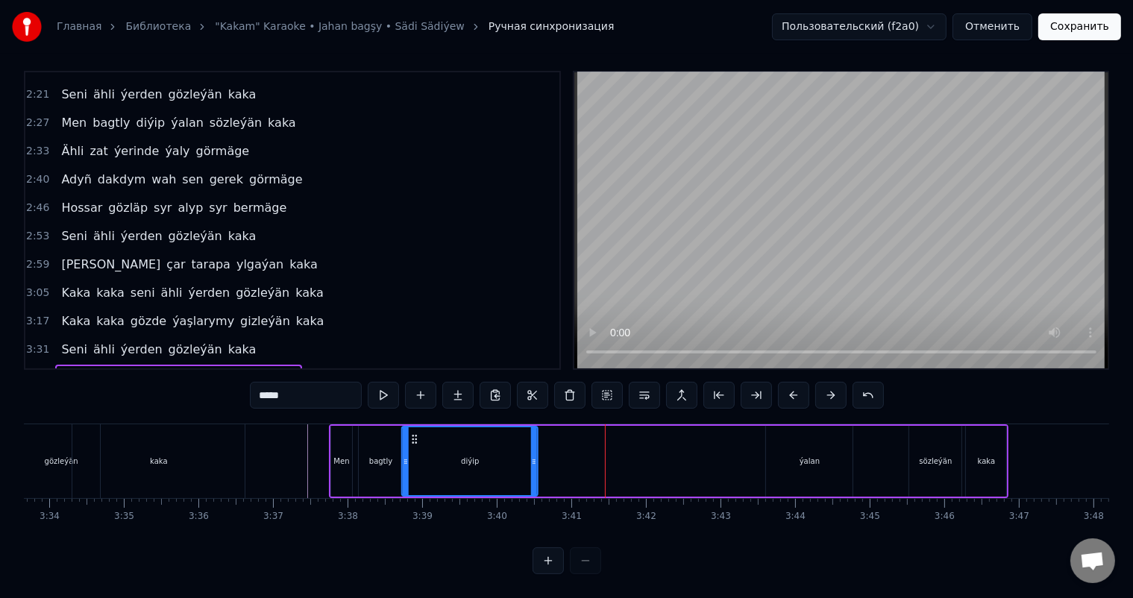
drag, startPoint x: 570, startPoint y: 424, endPoint x: 414, endPoint y: 423, distance: 156.6
click at [414, 433] on icon at bounding box center [415, 439] width 12 height 12
drag, startPoint x: 531, startPoint y: 445, endPoint x: 479, endPoint y: 445, distance: 52.2
click at [479, 456] on icon at bounding box center [482, 462] width 6 height 12
drag, startPoint x: 462, startPoint y: 443, endPoint x: 421, endPoint y: 444, distance: 41.0
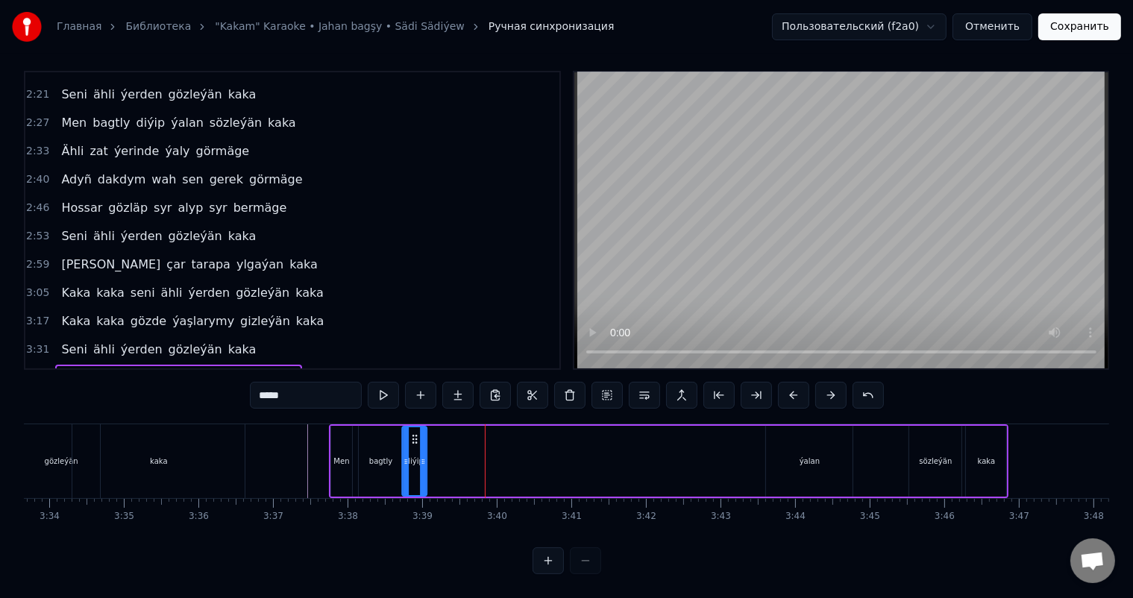
click at [421, 456] on icon at bounding box center [423, 462] width 6 height 12
click at [400, 456] on icon at bounding box center [403, 462] width 6 height 12
click at [384, 456] on div "bagtly" at bounding box center [380, 461] width 23 height 11
type input "******"
drag, startPoint x: 395, startPoint y: 447, endPoint x: 383, endPoint y: 446, distance: 12.0
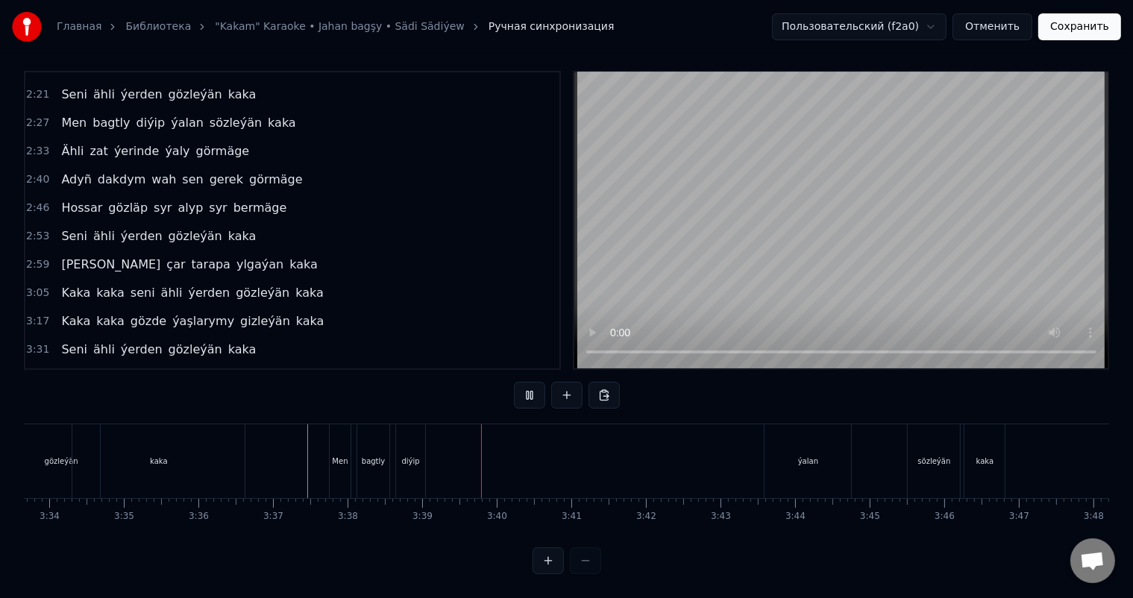
click at [417, 437] on div "diýip" at bounding box center [410, 461] width 29 height 74
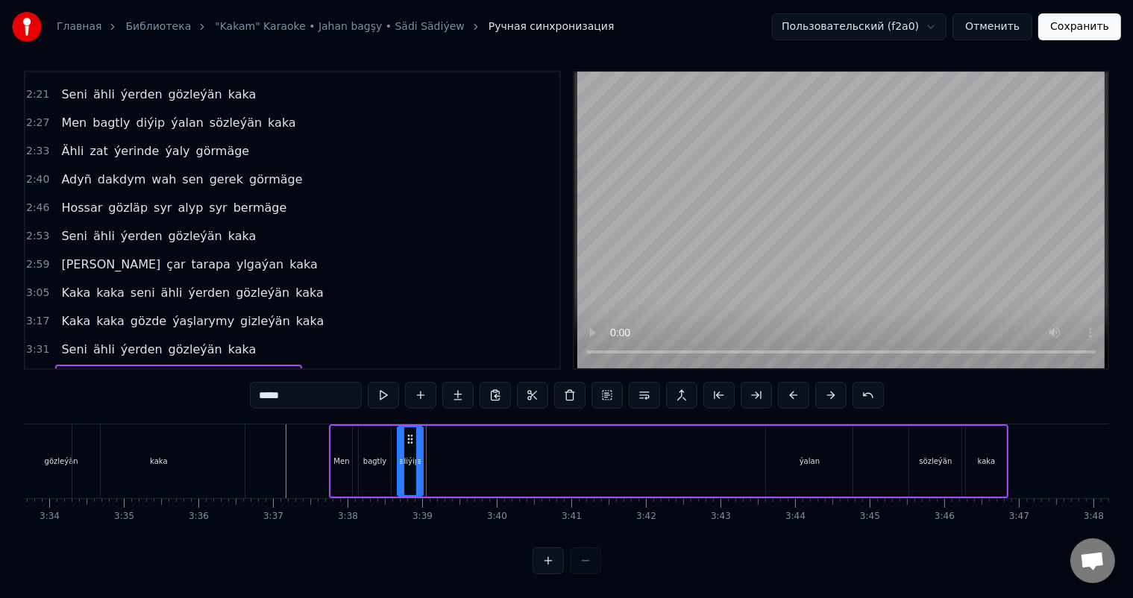
click at [418, 456] on icon at bounding box center [419, 462] width 6 height 12
click at [802, 456] on div "ýalan" at bounding box center [809, 461] width 20 height 11
drag, startPoint x: 775, startPoint y: 422, endPoint x: 435, endPoint y: 423, distance: 340.0
click at [435, 433] on icon at bounding box center [438, 439] width 12 height 12
drag, startPoint x: 510, startPoint y: 446, endPoint x: 500, endPoint y: 444, distance: 9.8
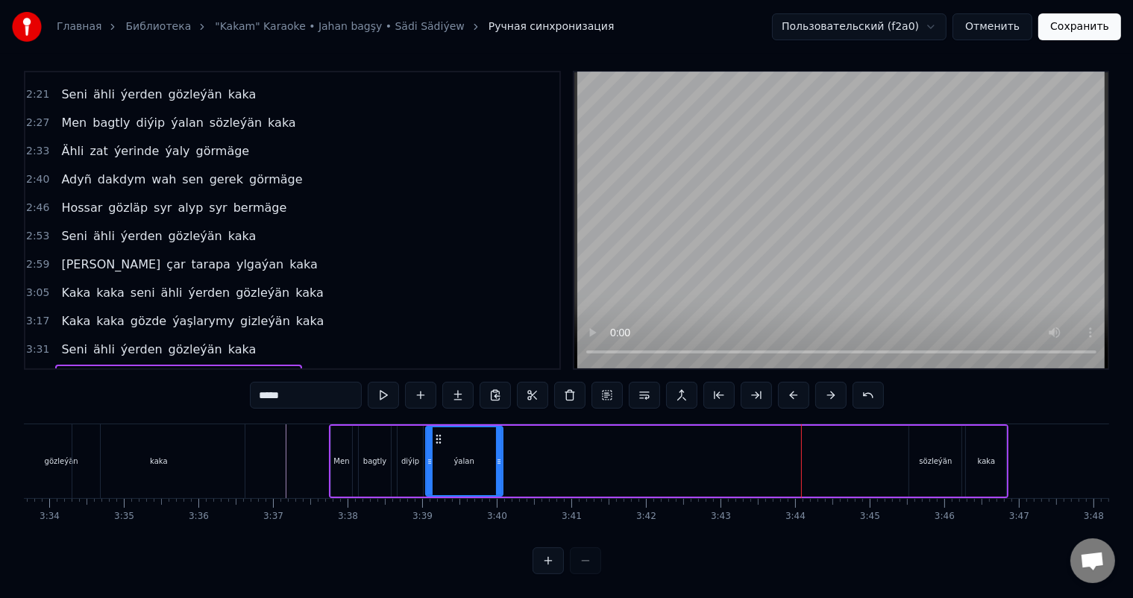
click at [500, 456] on icon at bounding box center [499, 462] width 6 height 12
click at [498, 456] on icon at bounding box center [500, 462] width 6 height 12
click at [925, 441] on div "sözleýän" at bounding box center [935, 461] width 52 height 71
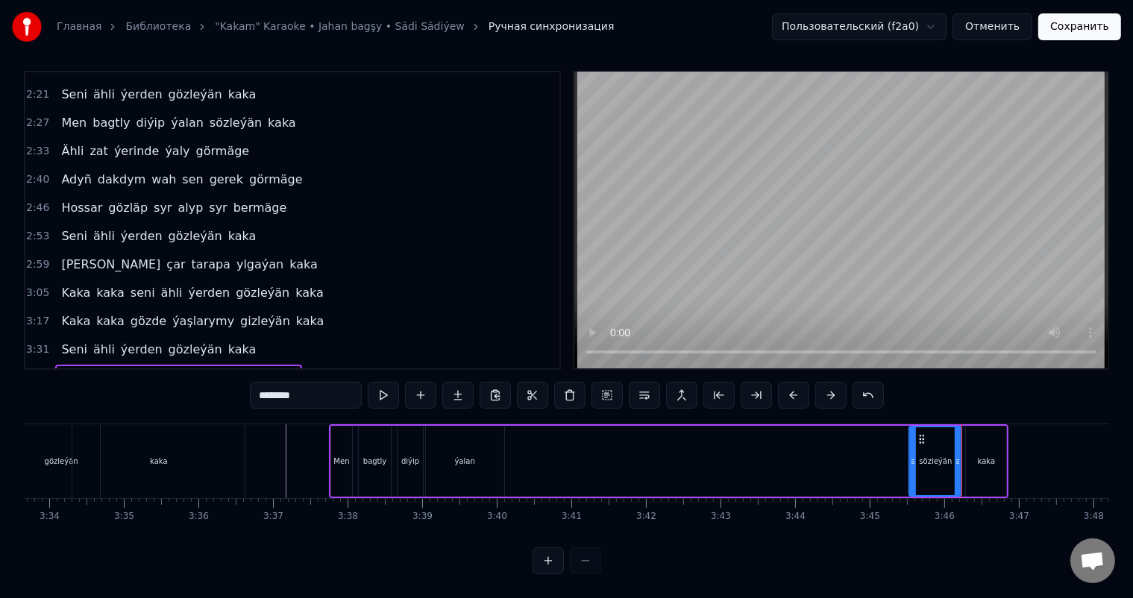
click at [453, 447] on div "ýalan" at bounding box center [465, 461] width 78 height 71
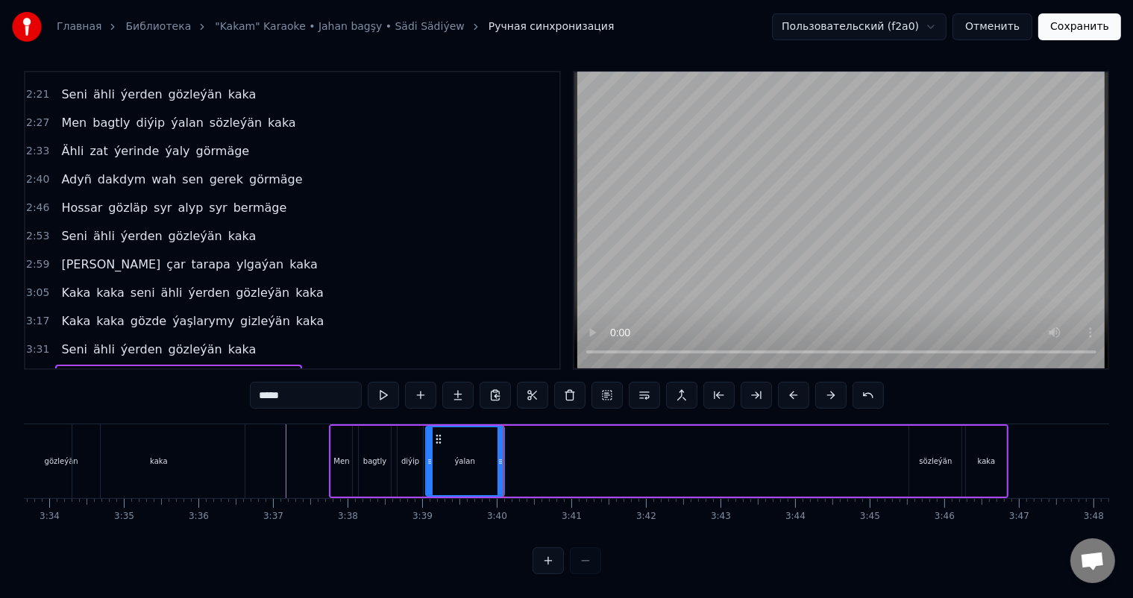
click at [931, 456] on div "sözleýän" at bounding box center [935, 461] width 33 height 11
drag, startPoint x: 919, startPoint y: 422, endPoint x: 518, endPoint y: 423, distance: 401.1
click at [518, 433] on icon at bounding box center [520, 439] width 12 height 12
click at [516, 433] on icon at bounding box center [519, 439] width 12 height 12
click at [987, 438] on div "kaka" at bounding box center [986, 461] width 40 height 71
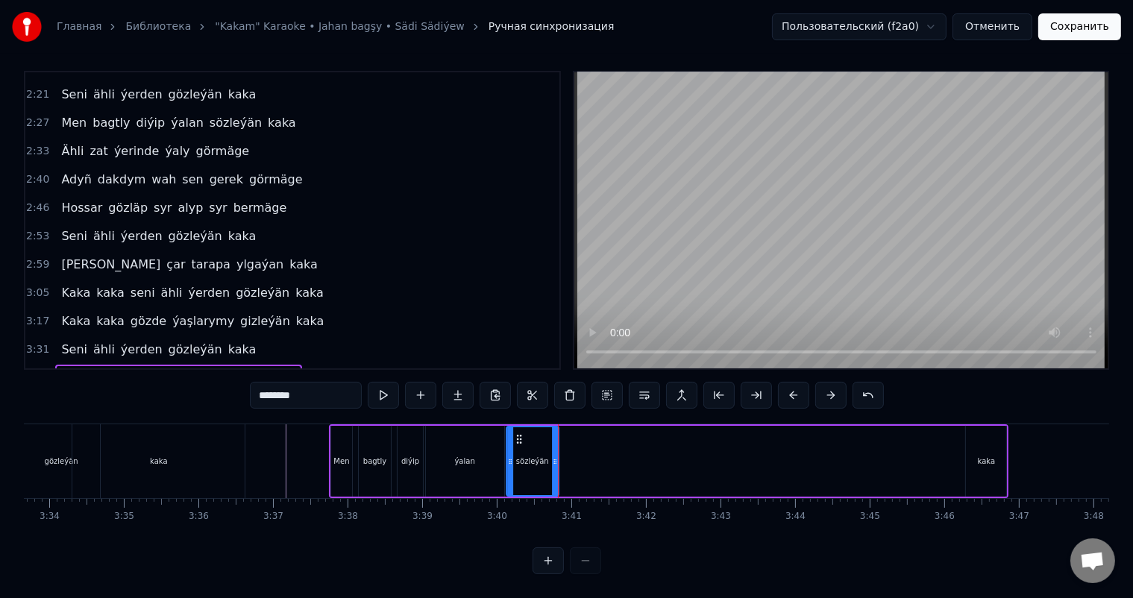
type input "****"
drag, startPoint x: 977, startPoint y: 425, endPoint x: 655, endPoint y: 425, distance: 322.1
click at [655, 425] on div "Men bagtly diýip ýalan sözleýän kaka" at bounding box center [669, 461] width 680 height 74
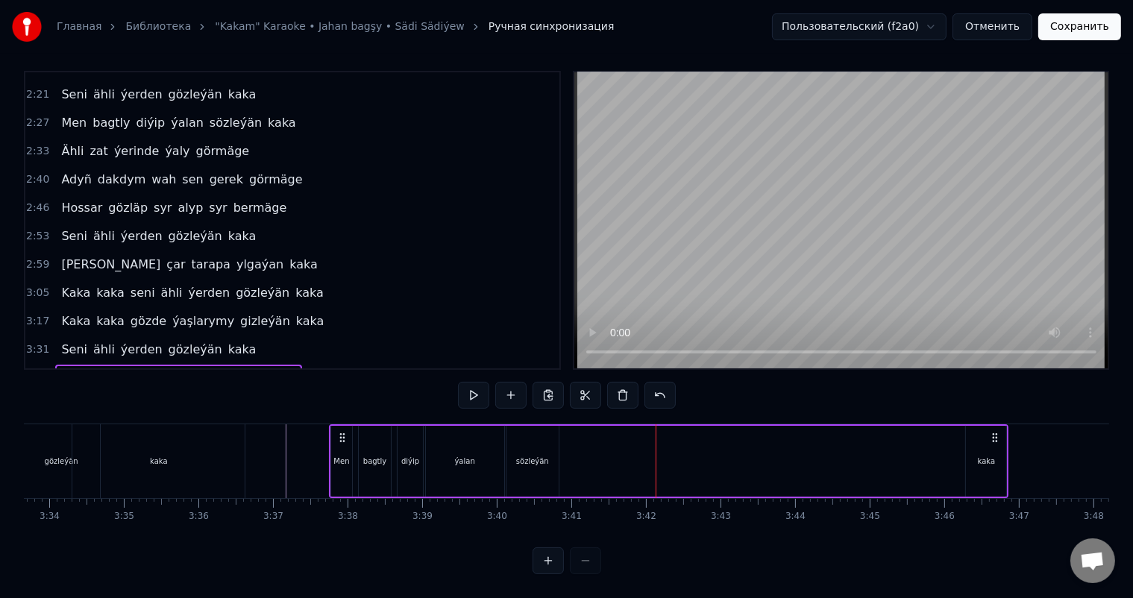
click at [993, 432] on div "kaka" at bounding box center [986, 461] width 40 height 71
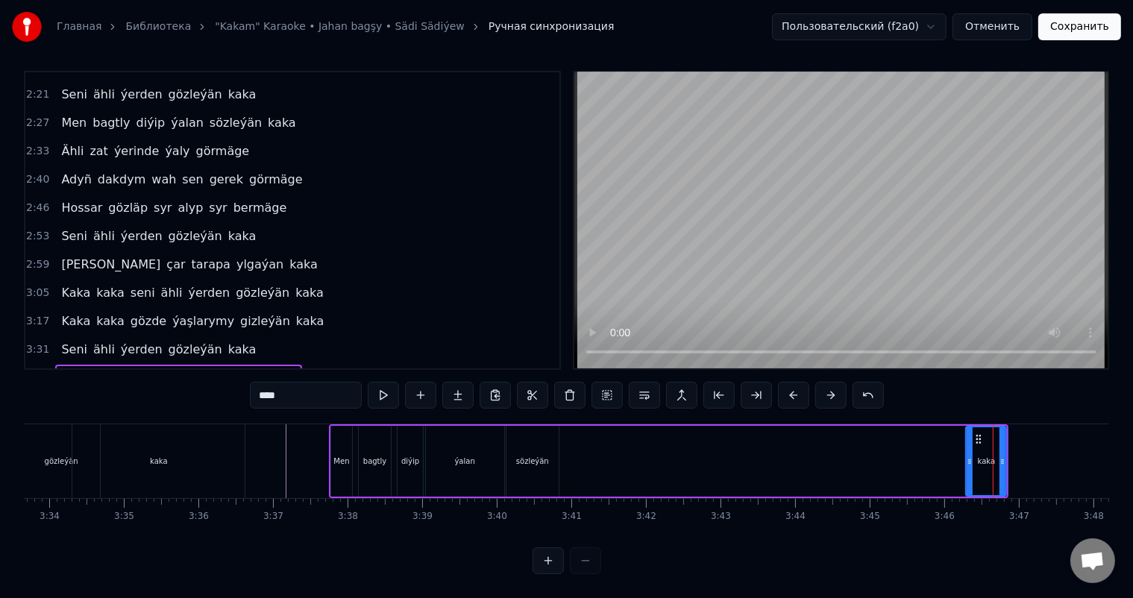
drag, startPoint x: 975, startPoint y: 422, endPoint x: 901, endPoint y: 420, distance: 74.6
click at [901, 424] on div "Men bagtly diýip ýalan sözleýän kaka" at bounding box center [669, 461] width 680 height 74
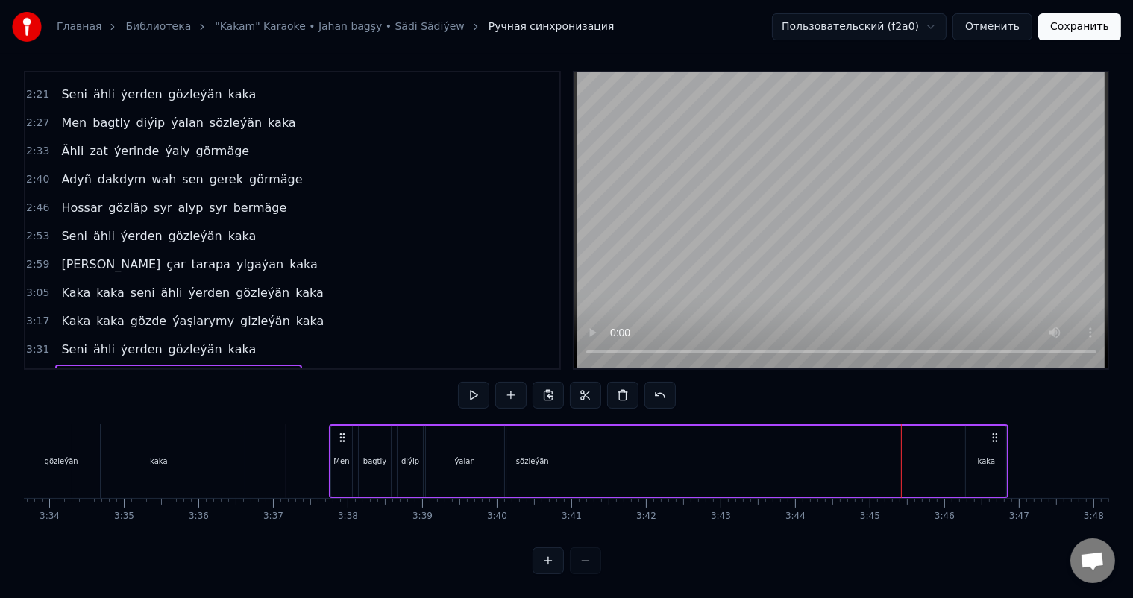
click at [854, 447] on div "Men bagtly diýip ýalan sözleýän kaka" at bounding box center [669, 461] width 680 height 74
click at [995, 432] on icon at bounding box center [995, 438] width 12 height 12
drag, startPoint x: 996, startPoint y: 421, endPoint x: 936, endPoint y: 421, distance: 59.7
click at [936, 424] on div "Men bagtly diýip ýalan sözleýän kaka" at bounding box center [669, 461] width 680 height 74
click at [931, 447] on div "Men bagtly diýip ýalan sözleýän kaka" at bounding box center [669, 461] width 680 height 74
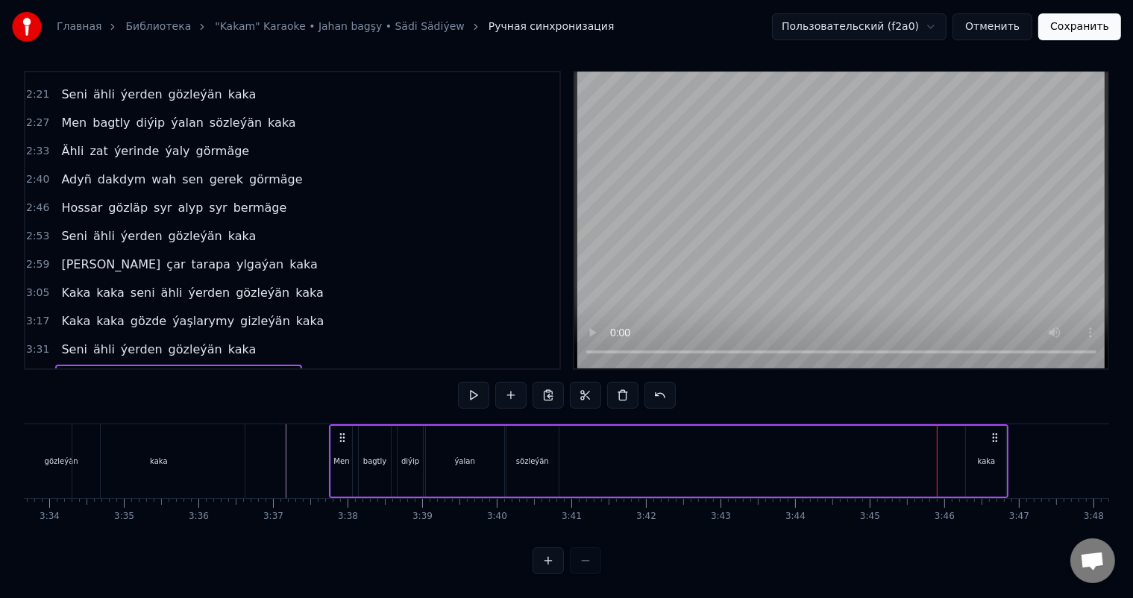
click at [987, 438] on div "kaka" at bounding box center [986, 461] width 40 height 71
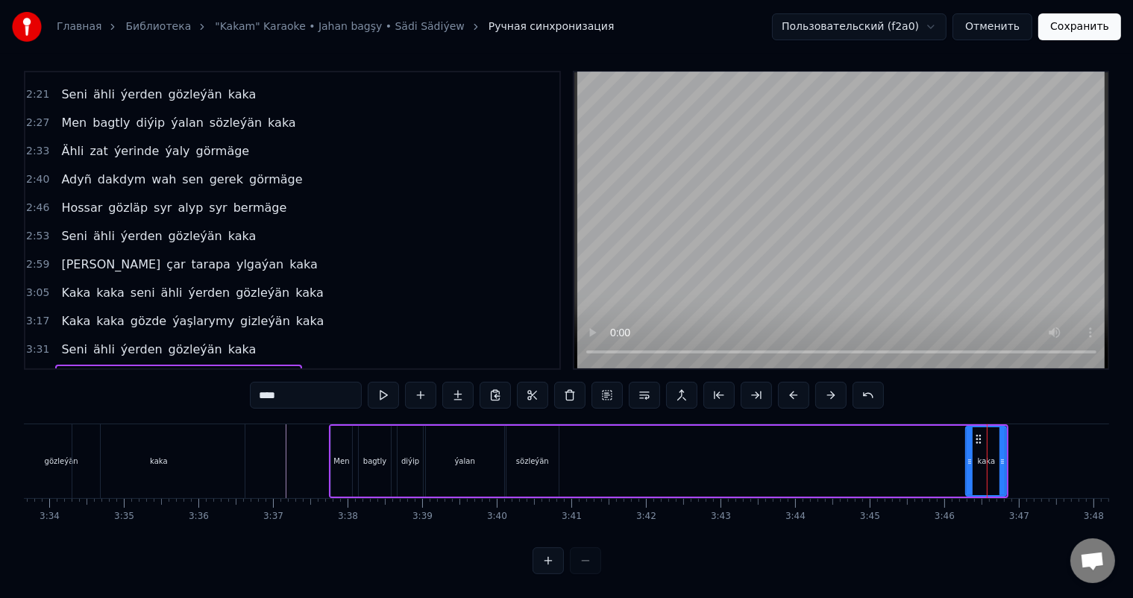
drag, startPoint x: 974, startPoint y: 421, endPoint x: 970, endPoint y: 435, distance: 14.1
click at [970, 435] on div "kaka" at bounding box center [985, 461] width 39 height 68
drag, startPoint x: 976, startPoint y: 441, endPoint x: 950, endPoint y: 445, distance: 26.4
click at [950, 445] on div "Men bagtly diýip ýalan sözleýän kaka" at bounding box center [669, 461] width 680 height 74
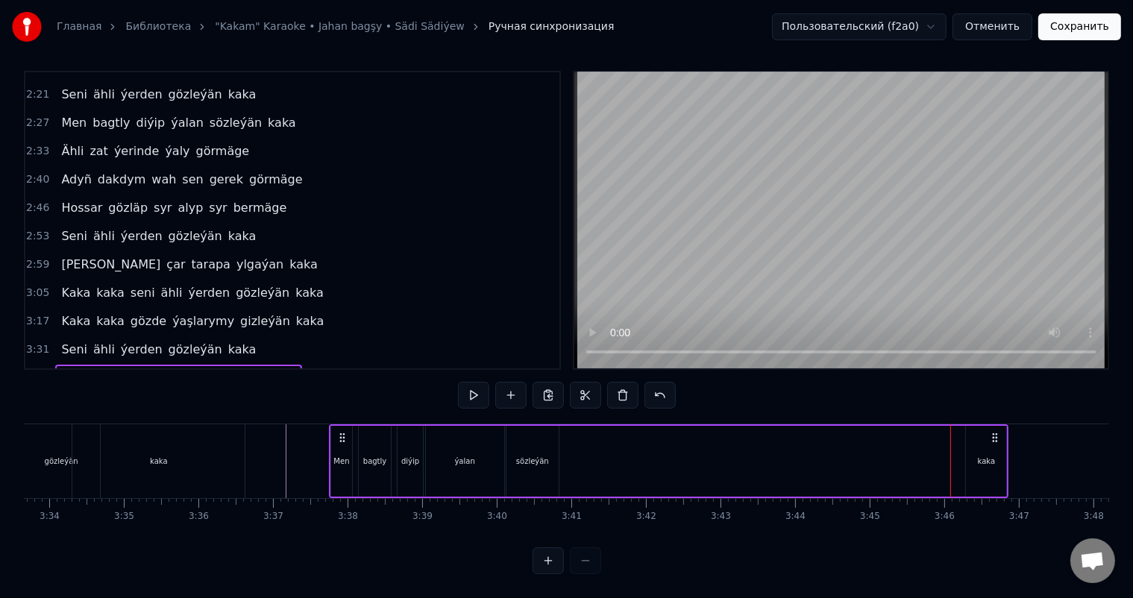
click at [985, 437] on div "kaka" at bounding box center [986, 461] width 40 height 71
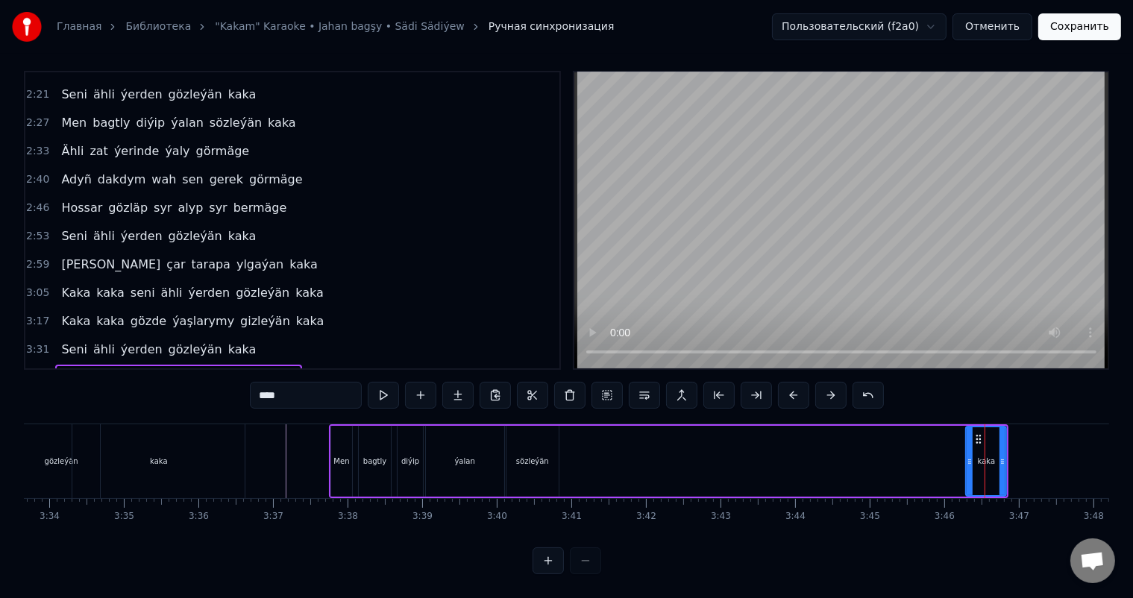
click at [985, 437] on div "kaka" at bounding box center [985, 461] width 39 height 68
click at [975, 433] on icon at bounding box center [978, 439] width 12 height 12
drag, startPoint x: 978, startPoint y: 422, endPoint x: 620, endPoint y: 432, distance: 358.8
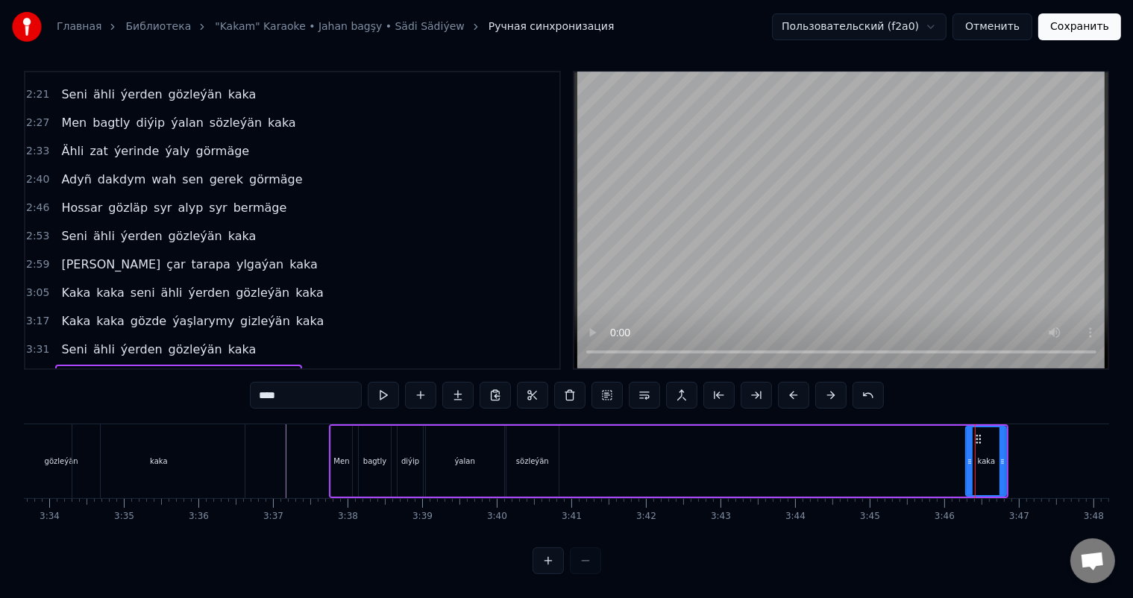
click at [620, 432] on div "Men bagtly diýip ýalan sözleýän kaka" at bounding box center [669, 461] width 680 height 74
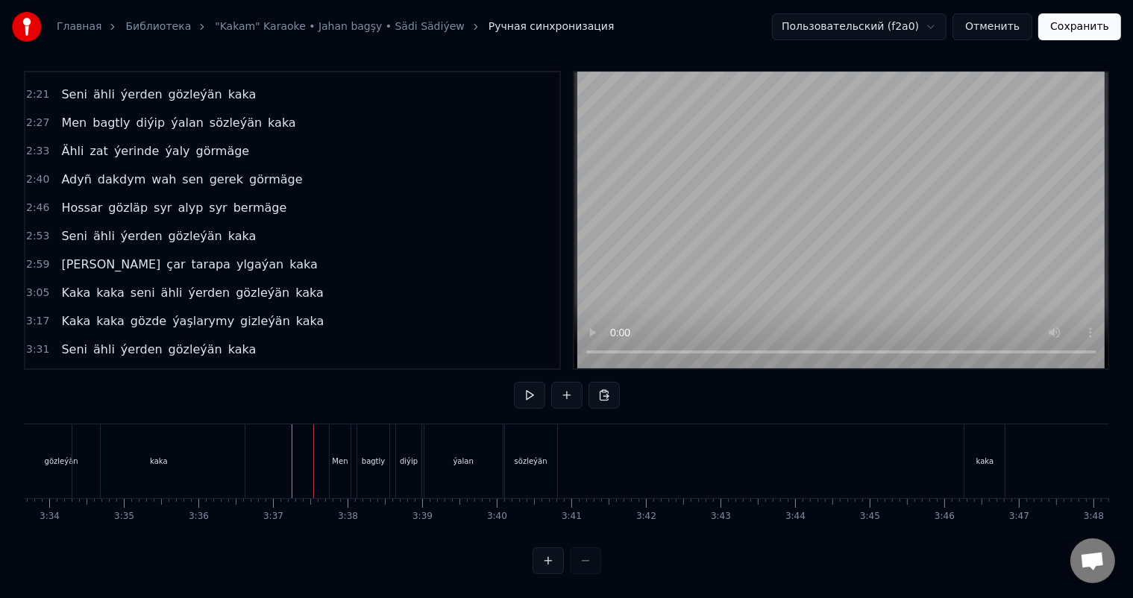
click at [972, 435] on div "kaka" at bounding box center [984, 461] width 40 height 74
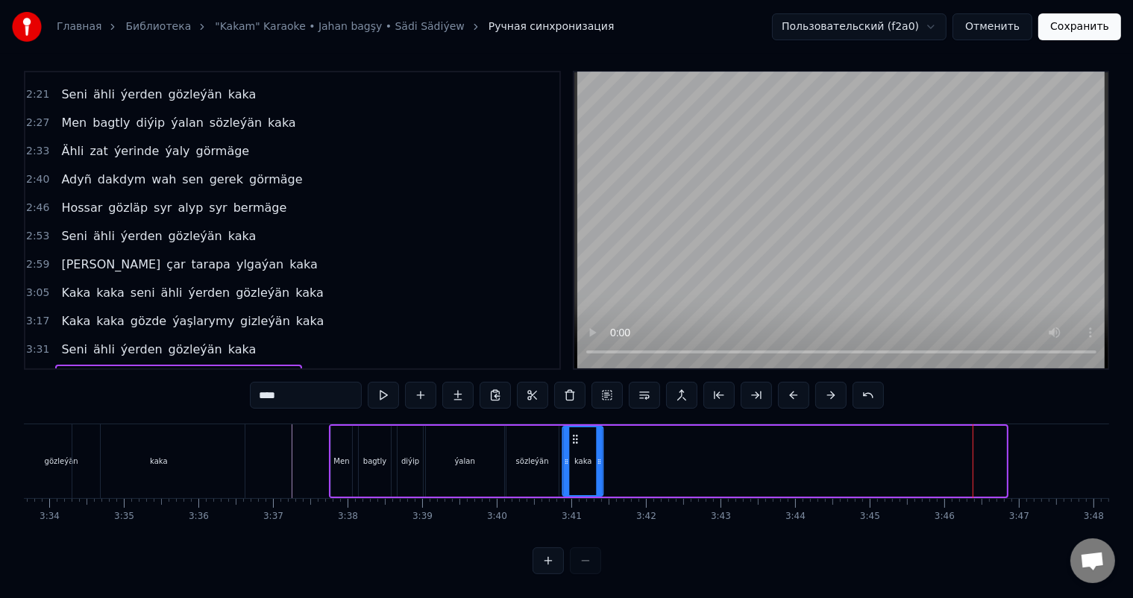
drag, startPoint x: 976, startPoint y: 421, endPoint x: 573, endPoint y: 423, distance: 403.4
click at [573, 433] on icon at bounding box center [576, 439] width 12 height 12
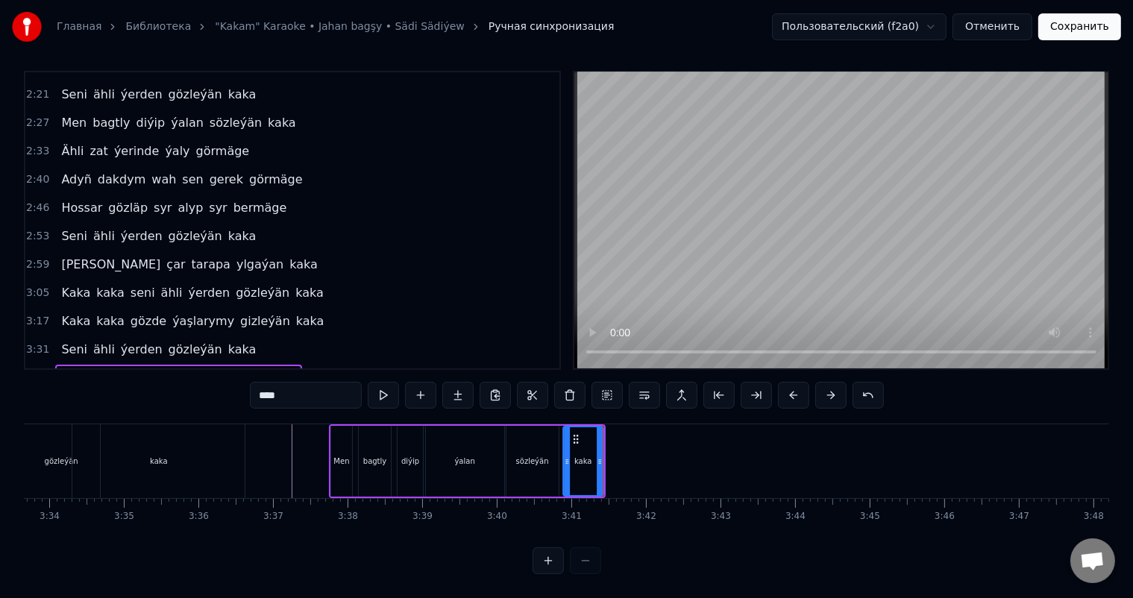
drag, startPoint x: 576, startPoint y: 423, endPoint x: 593, endPoint y: 423, distance: 17.1
click at [593, 427] on div "kaka" at bounding box center [583, 461] width 39 height 68
drag, startPoint x: 575, startPoint y: 423, endPoint x: 585, endPoint y: 423, distance: 10.4
click at [585, 427] on div "kaka" at bounding box center [583, 461] width 39 height 68
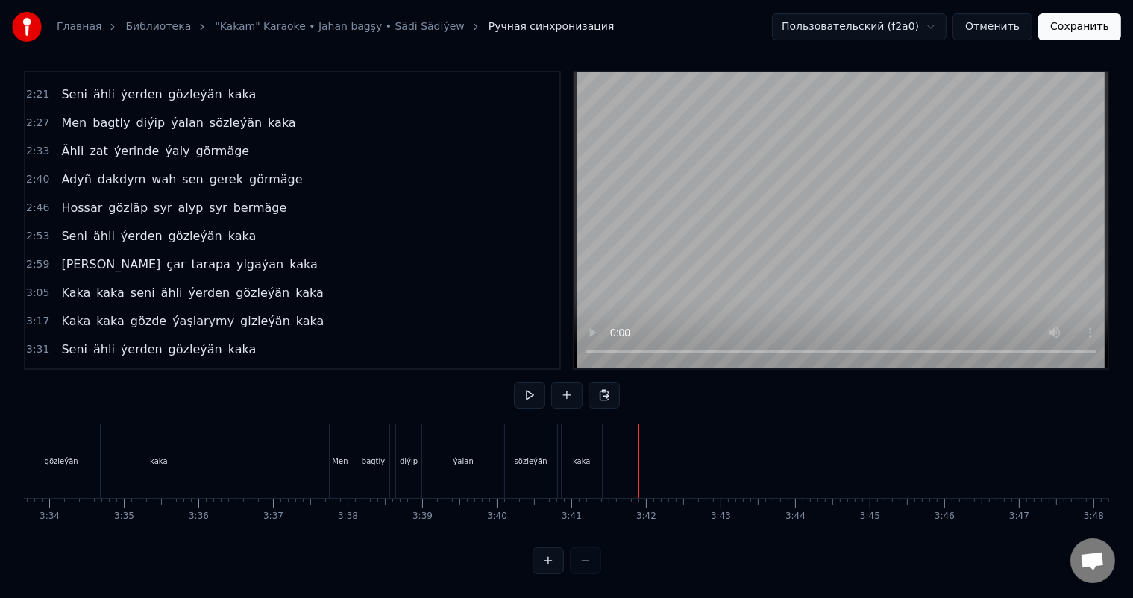
click at [582, 424] on div "kaka" at bounding box center [581, 461] width 40 height 74
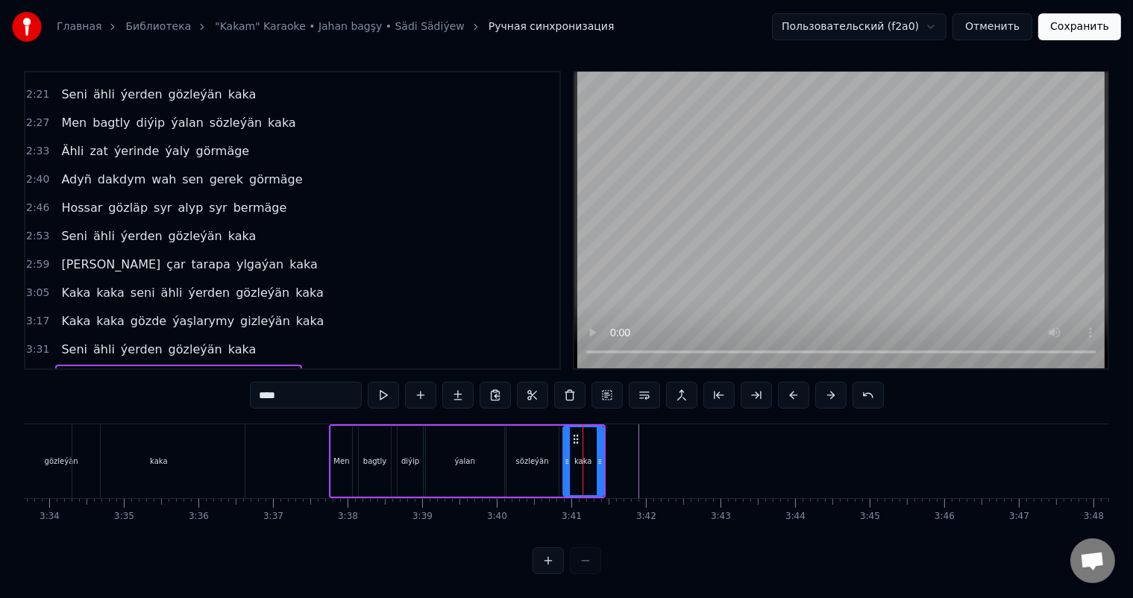
drag, startPoint x: 573, startPoint y: 425, endPoint x: 588, endPoint y: 423, distance: 15.1
click at [588, 427] on div "kaka" at bounding box center [583, 461] width 39 height 68
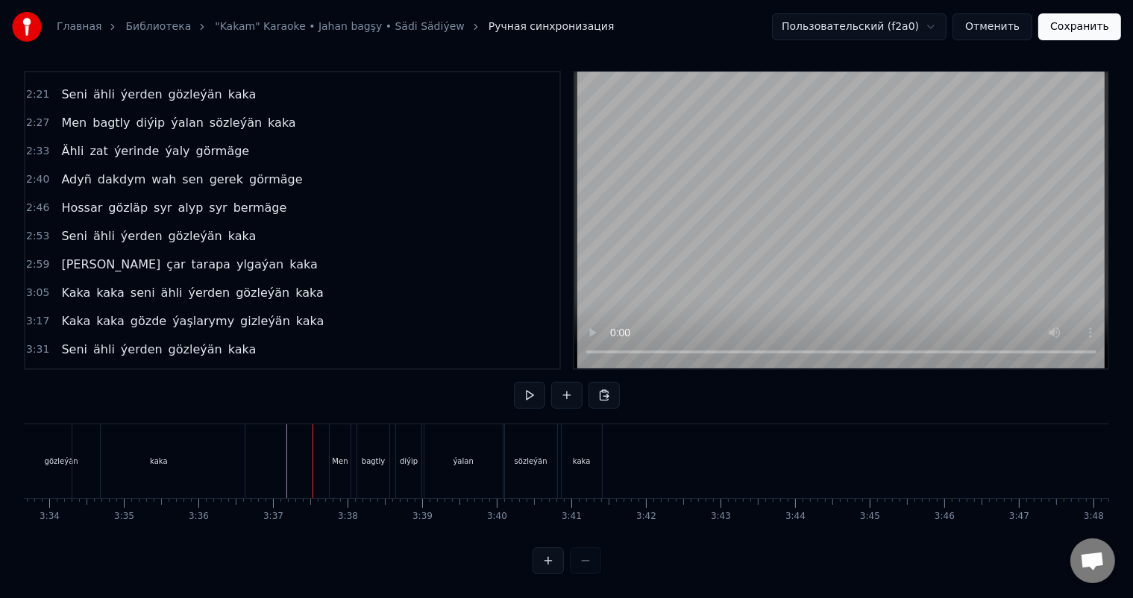
click at [582, 426] on div "kaka" at bounding box center [581, 461] width 40 height 74
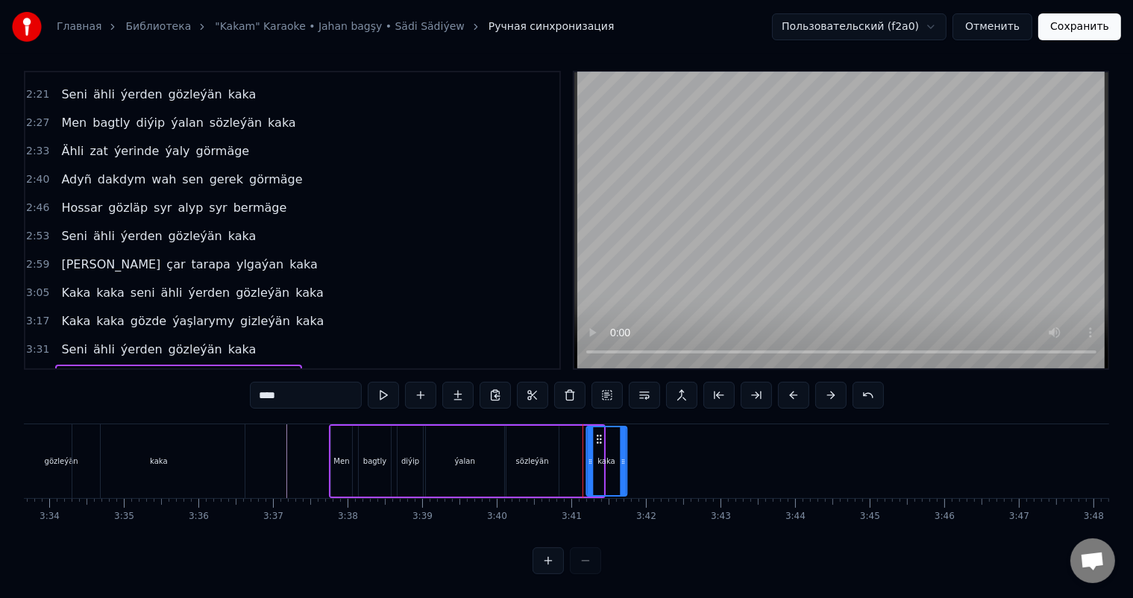
drag, startPoint x: 573, startPoint y: 423, endPoint x: 596, endPoint y: 422, distance: 23.1
click at [596, 433] on icon at bounding box center [599, 439] width 12 height 12
click at [534, 438] on div "sözleýän" at bounding box center [532, 461] width 52 height 71
type input "********"
click at [555, 456] on icon at bounding box center [555, 462] width 6 height 12
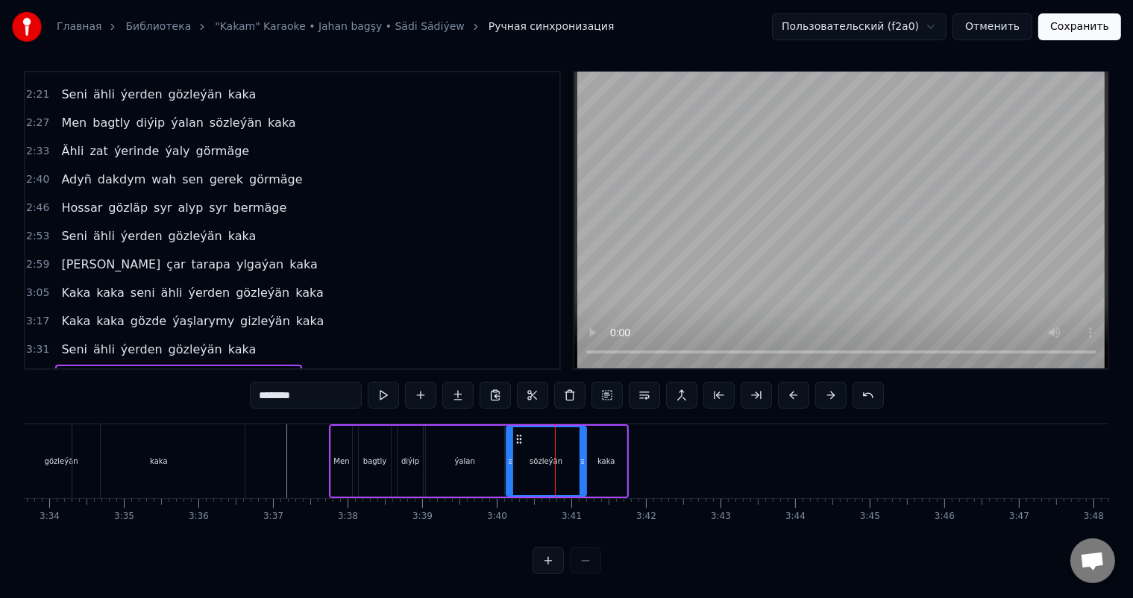
drag, startPoint x: 555, startPoint y: 446, endPoint x: 583, endPoint y: 444, distance: 27.6
click at [583, 456] on icon at bounding box center [582, 462] width 6 height 12
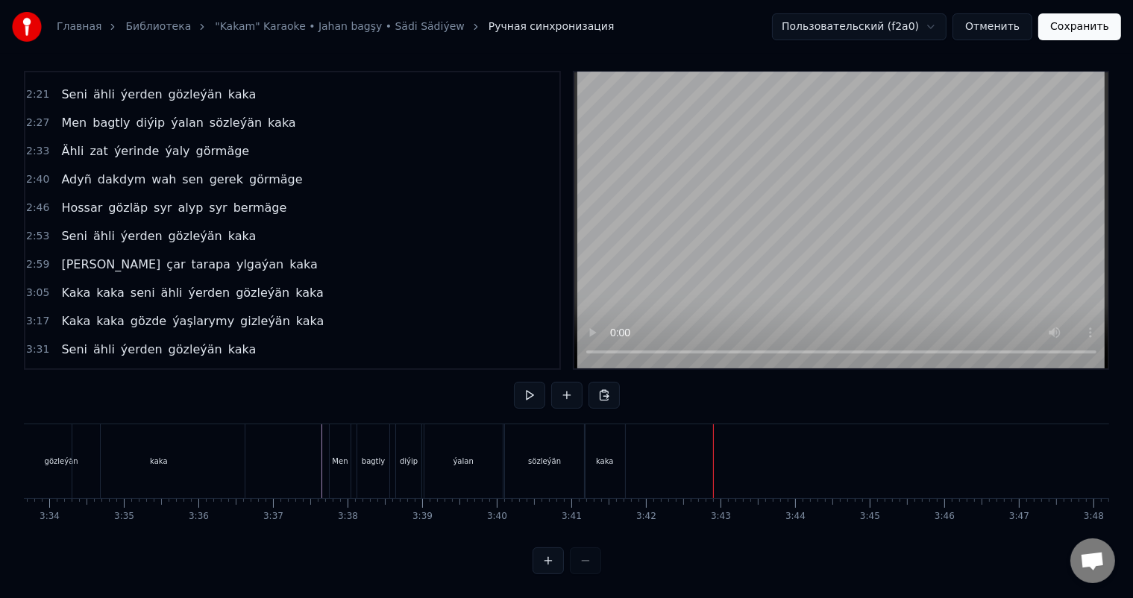
click at [415, 456] on div "diýip" at bounding box center [409, 461] width 18 height 11
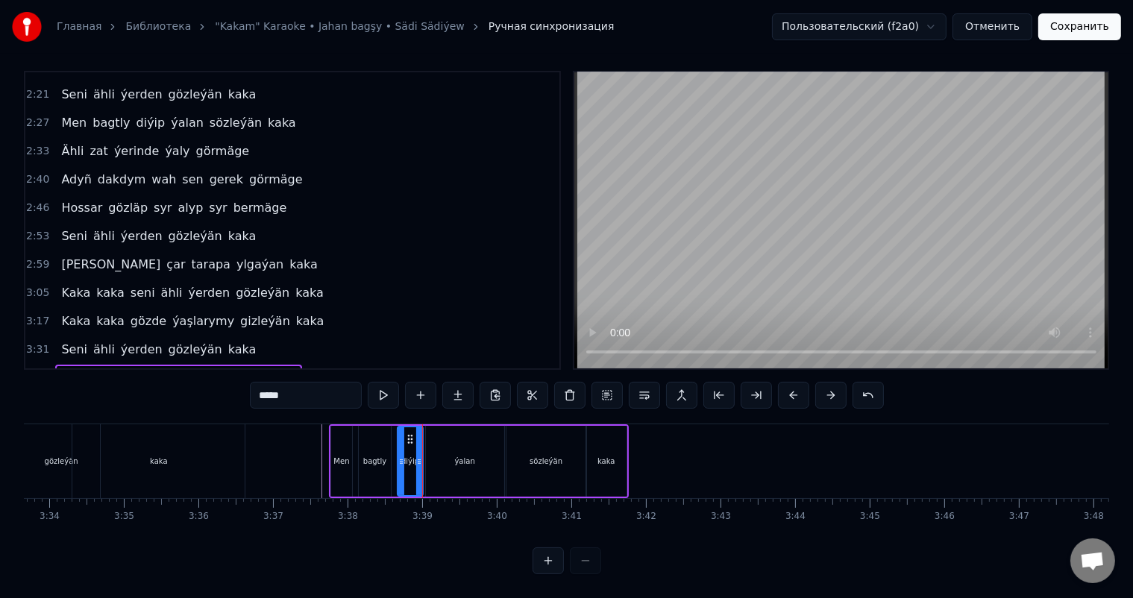
click at [461, 456] on div "ýalan" at bounding box center [465, 461] width 20 height 11
click at [526, 429] on div "sözleýän" at bounding box center [546, 461] width 80 height 71
type input "********"
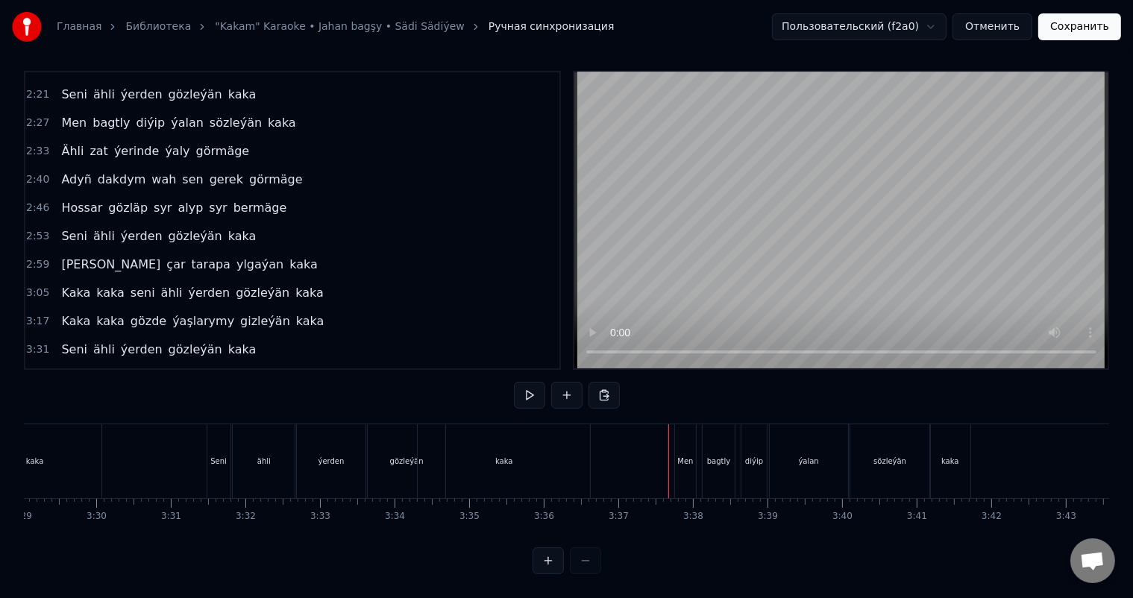
scroll to position [0, 15449]
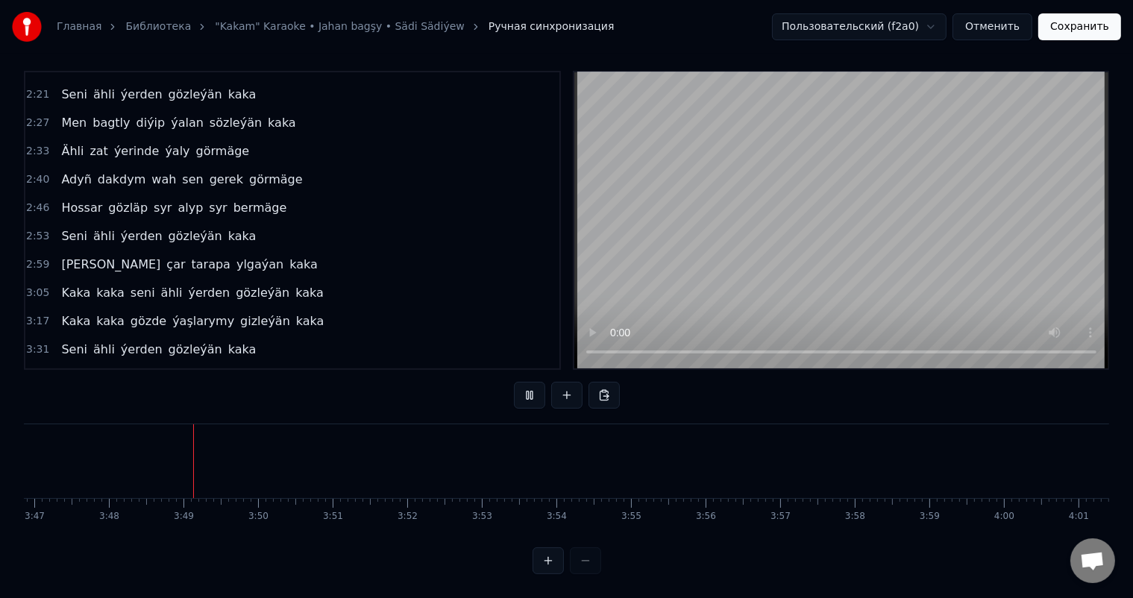
click at [1092, 25] on button "Сохранить" at bounding box center [1079, 26] width 83 height 27
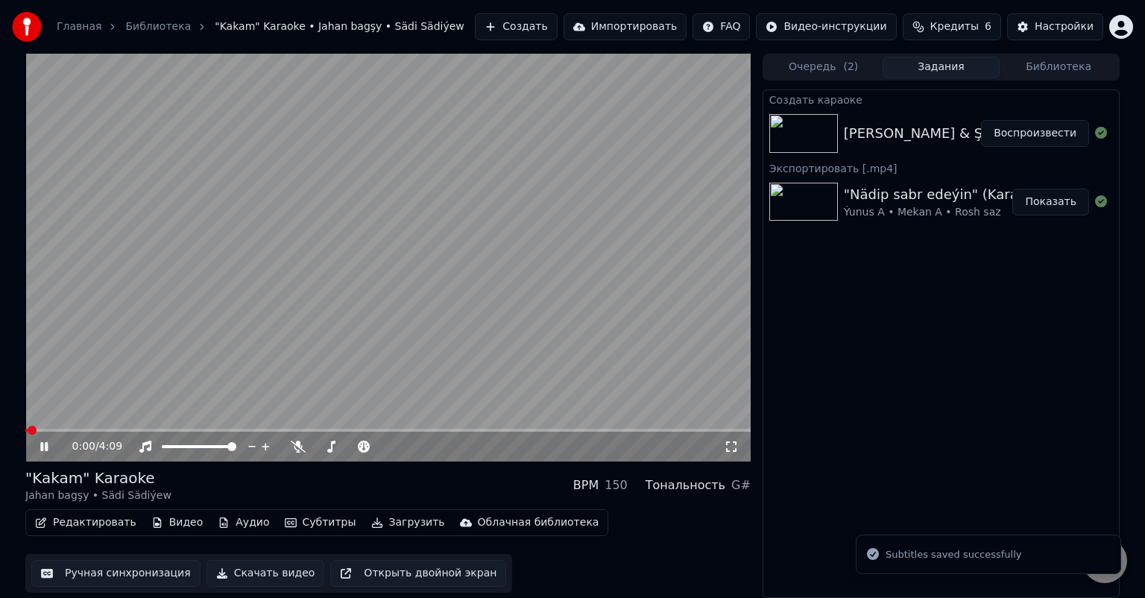
click at [48, 446] on icon at bounding box center [43, 446] width 7 height 9
click at [167, 429] on span at bounding box center [387, 430] width 725 height 3
click at [209, 432] on span at bounding box center [387, 430] width 725 height 3
click at [242, 429] on span at bounding box center [387, 430] width 725 height 3
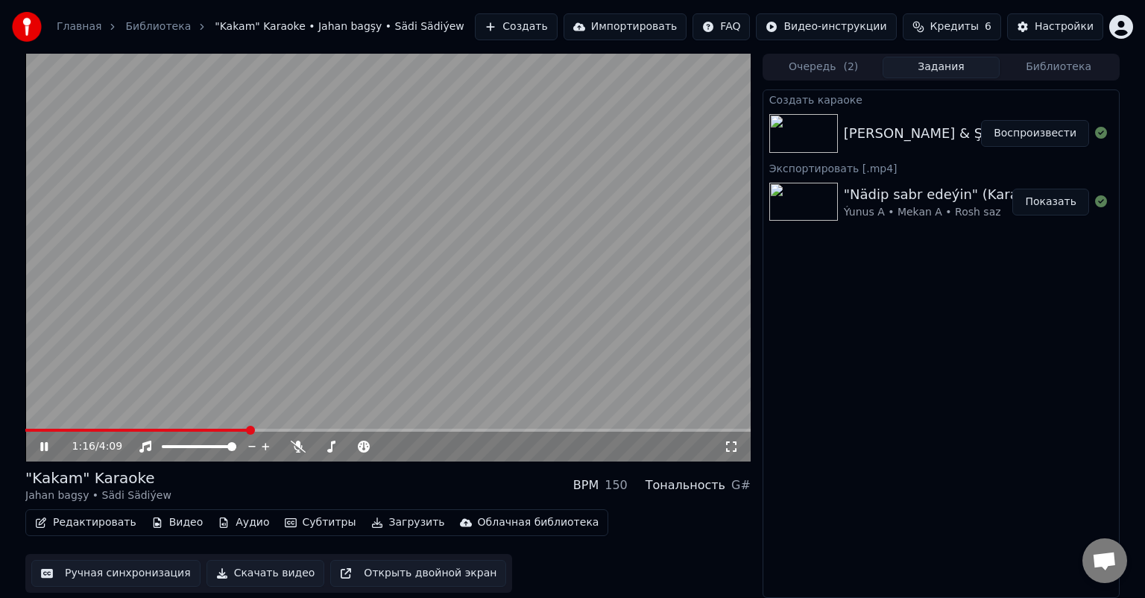
click at [276, 429] on span at bounding box center [387, 430] width 725 height 3
click at [296, 429] on span at bounding box center [387, 430] width 725 height 3
click at [322, 430] on span at bounding box center [387, 430] width 725 height 3
click at [344, 432] on span at bounding box center [387, 430] width 725 height 3
click at [307, 432] on span at bounding box center [166, 430] width 282 height 3
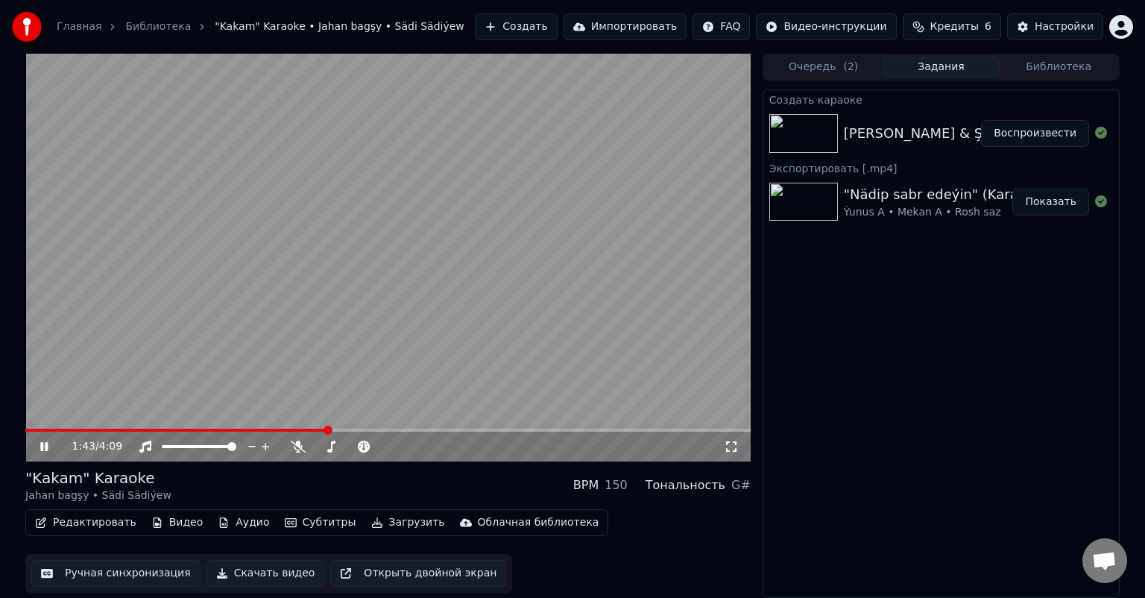
click at [47, 442] on icon at bounding box center [43, 446] width 7 height 9
